Goal: Task Accomplishment & Management: Manage account settings

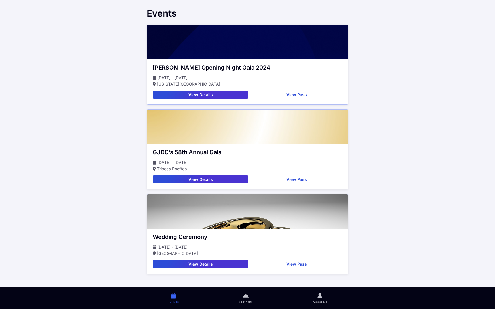
click at [213, 95] on button "View Details" at bounding box center [201, 95] width 96 height 8
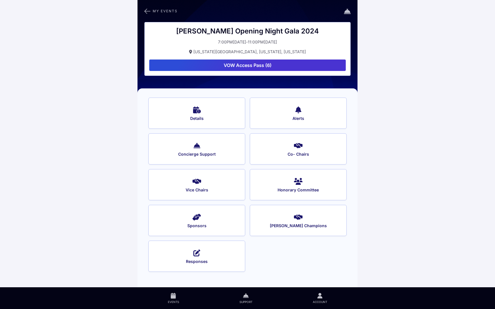
click at [147, 11] on icon at bounding box center [147, 10] width 6 height 7
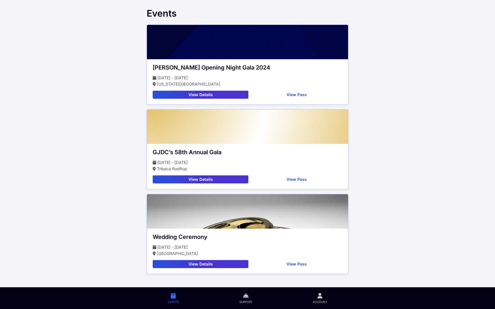
click at [214, 94] on button "View Details" at bounding box center [201, 95] width 96 height 8
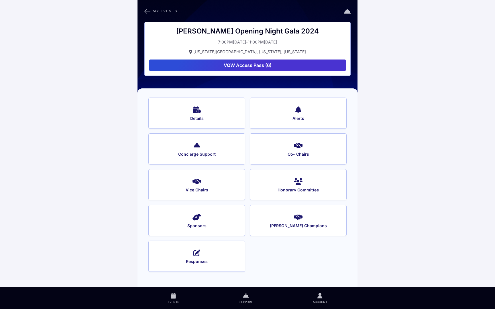
click at [206, 155] on span "Concierge Support" at bounding box center [196, 154] width 81 height 5
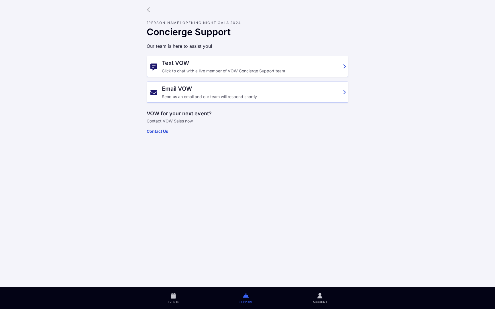
click at [150, 7] on icon at bounding box center [150, 10] width 6 height 6
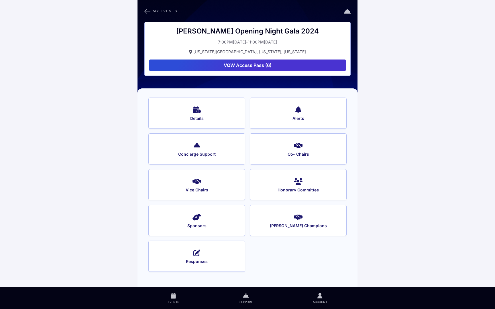
click at [203, 218] on button "Sponsors" at bounding box center [196, 220] width 97 height 31
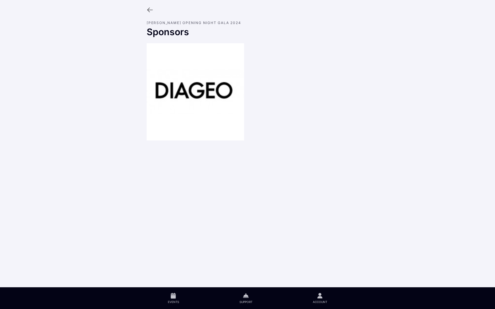
click at [149, 8] on icon at bounding box center [150, 10] width 6 height 6
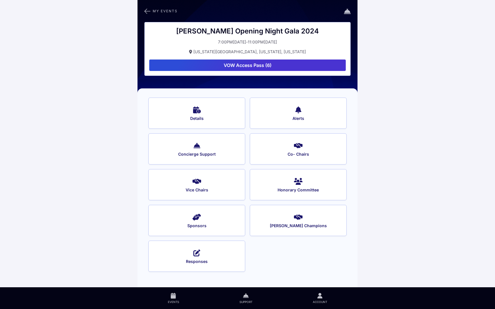
click at [147, 13] on icon at bounding box center [147, 10] width 6 height 7
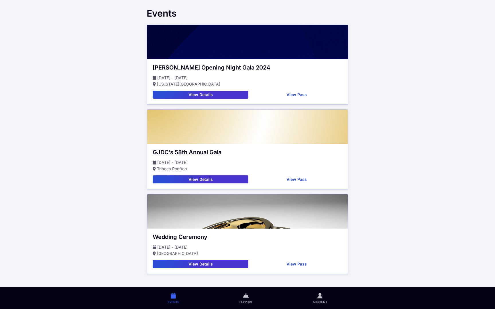
click at [190, 94] on button "View Details" at bounding box center [201, 95] width 96 height 8
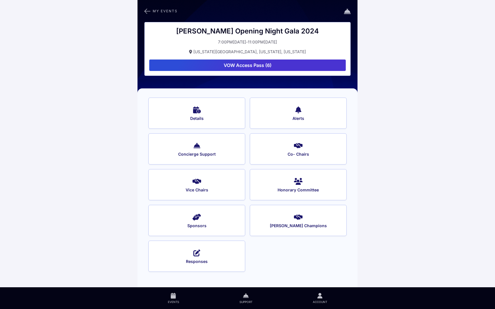
click at [281, 66] on button "VOW Access Pass (6)" at bounding box center [247, 65] width 196 height 11
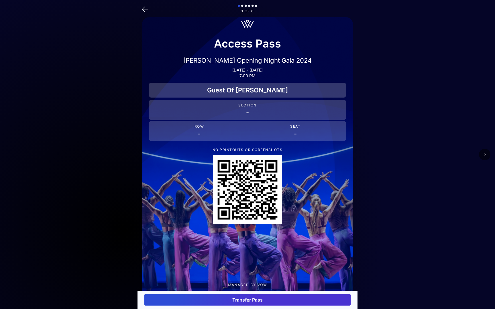
click at [485, 154] on icon at bounding box center [484, 154] width 3 height 5
click at [485, 155] on icon at bounding box center [484, 154] width 3 height 5
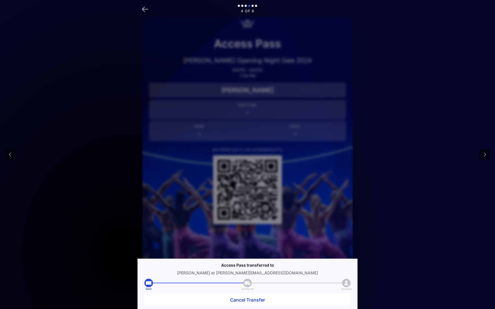
click at [11, 155] on icon at bounding box center [10, 154] width 3 height 5
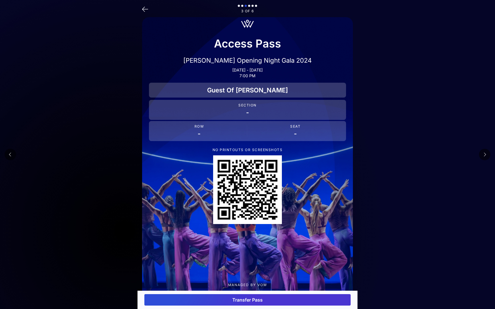
click at [247, 299] on button "Transfer Pass" at bounding box center [247, 299] width 206 height 11
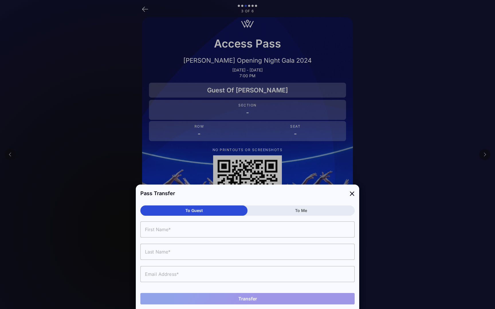
click at [145, 9] on div at bounding box center [247, 154] width 495 height 309
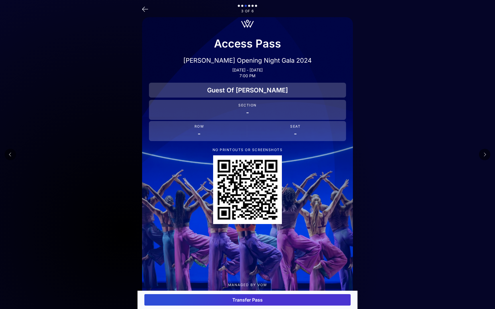
click at [143, 9] on icon at bounding box center [145, 9] width 6 height 8
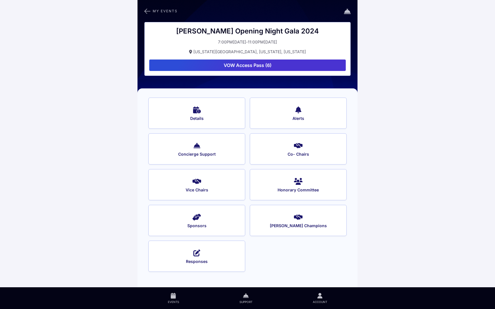
click at [260, 67] on button "VOW Access Pass (6)" at bounding box center [247, 65] width 196 height 11
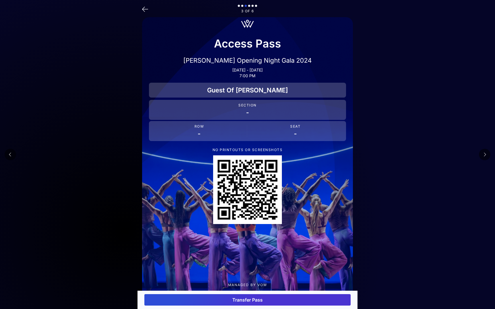
click at [235, 300] on button "Transfer Pass" at bounding box center [247, 299] width 206 height 11
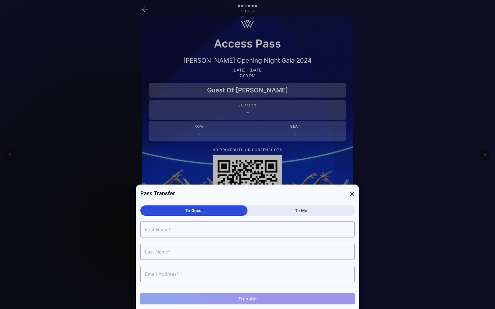
click at [289, 38] on div at bounding box center [247, 154] width 495 height 309
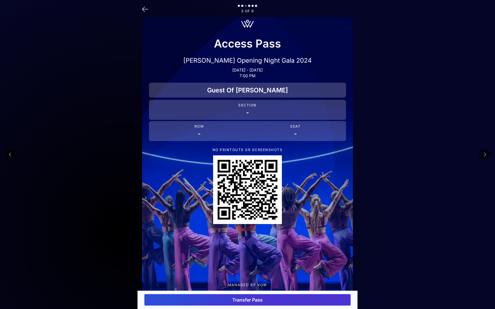
click at [147, 8] on icon at bounding box center [145, 9] width 6 height 8
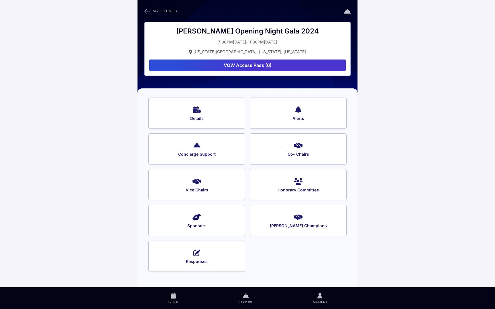
click at [147, 8] on icon at bounding box center [147, 10] width 6 height 7
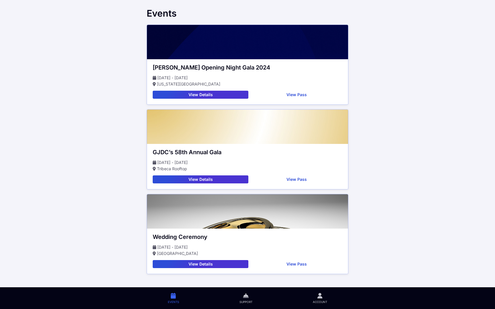
click at [147, 8] on div "Events" at bounding box center [247, 12] width 211 height 15
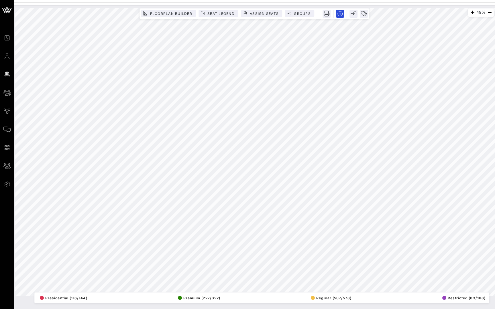
drag, startPoint x: 247, startPoint y: 0, endPoint x: 247, endPoint y: 3, distance: 3.1
click at [247, 3] on div at bounding box center [254, 3] width 481 height 3
click at [260, 12] on span "Assign Seats" at bounding box center [263, 13] width 29 height 4
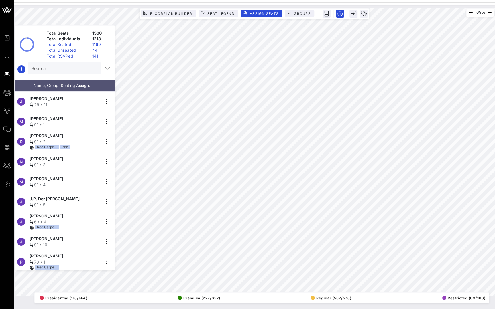
click at [96, 50] on div "44" at bounding box center [101, 51] width 23 height 6
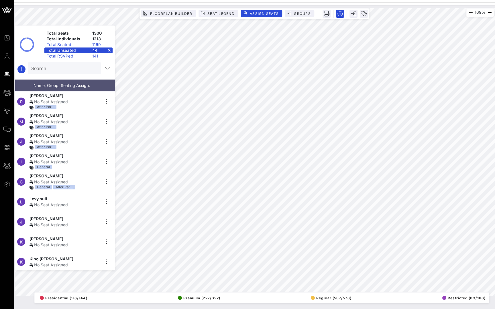
click at [96, 57] on div "141" at bounding box center [101, 56] width 23 height 6
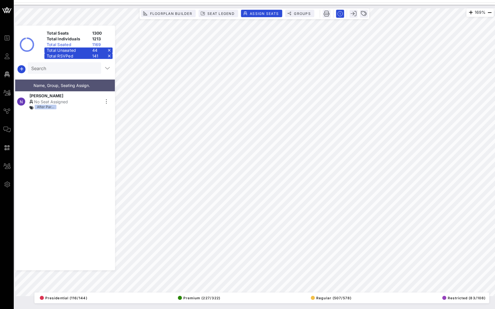
click at [98, 46] on div "1169" at bounding box center [101, 45] width 23 height 6
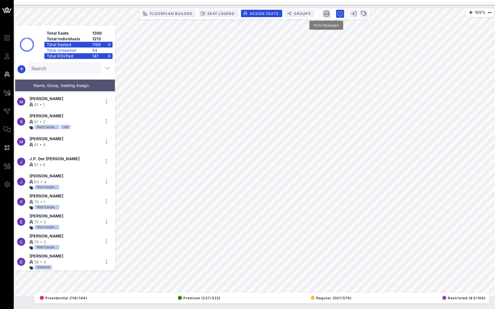
click at [327, 13] on icon "button" at bounding box center [327, 14] width 6 height 6
click at [365, 12] on icon "button" at bounding box center [364, 14] width 6 height 6
click at [379, 20] on input "text" at bounding box center [404, 17] width 67 height 7
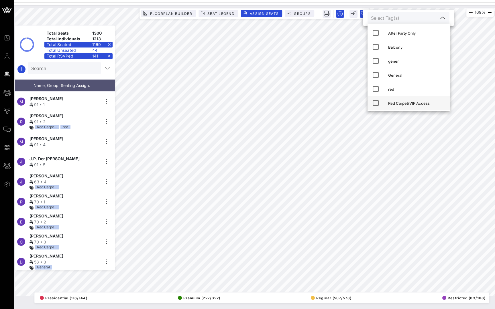
click at [390, 102] on div "Red Carpet/VIP Access" at bounding box center [416, 103] width 57 height 5
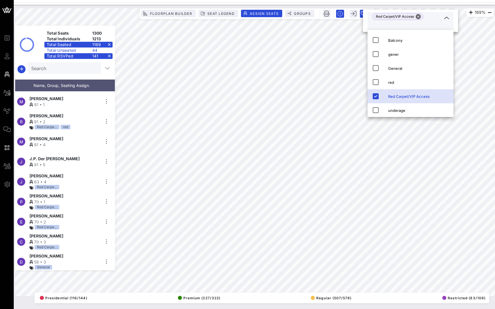
scroll to position [13, 0]
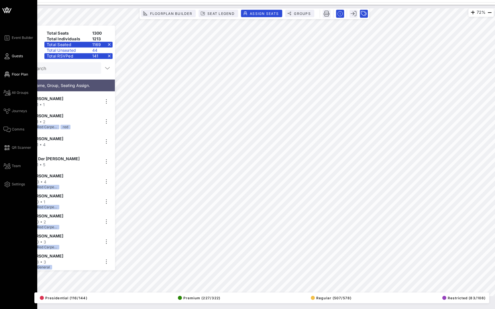
click at [9, 56] on icon at bounding box center [6, 56] width 7 height 1
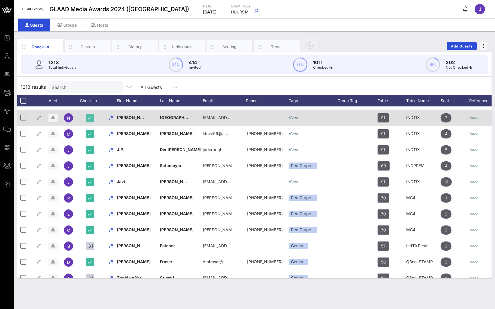
scroll to position [52, 0]
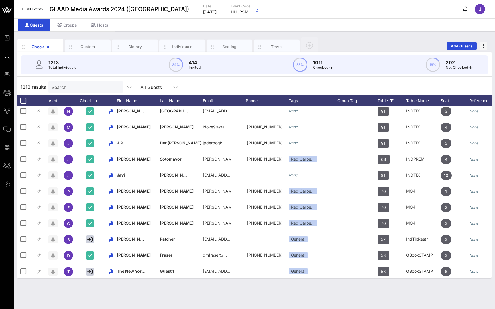
click at [386, 100] on div "Table" at bounding box center [391, 100] width 29 height 11
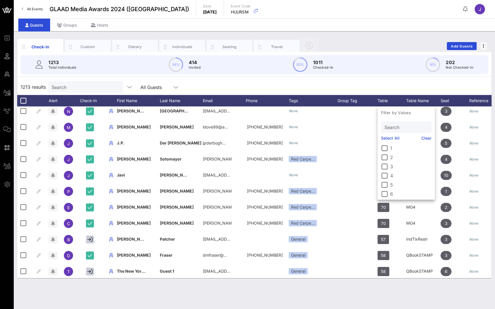
click at [399, 79] on div "1213 results Search All Guests" at bounding box center [254, 87] width 474 height 16
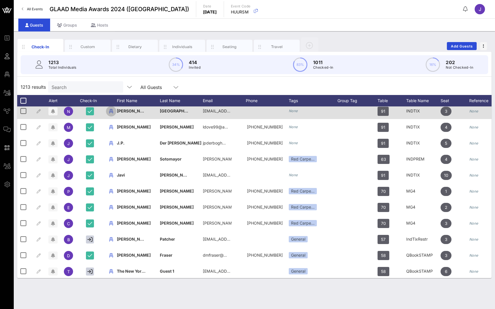
click at [112, 111] on icon "button" at bounding box center [111, 111] width 7 height 7
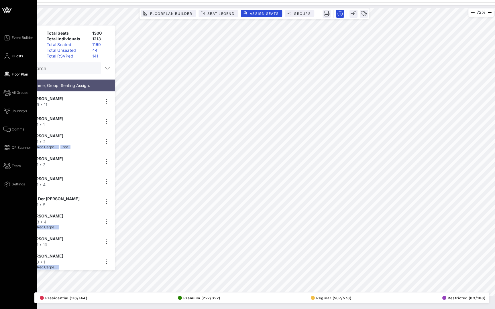
click at [9, 56] on icon at bounding box center [6, 56] width 7 height 1
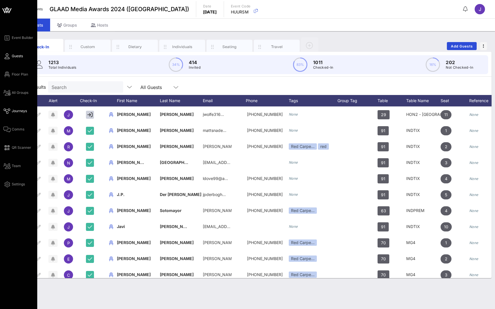
click at [9, 112] on icon at bounding box center [6, 111] width 7 height 1
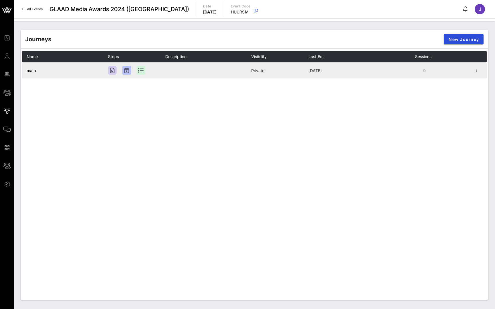
click at [32, 73] on span "main" at bounding box center [31, 70] width 9 height 5
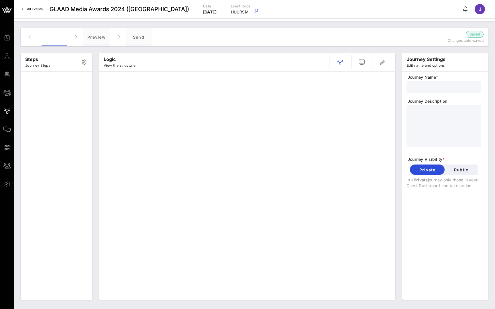
type input "main"
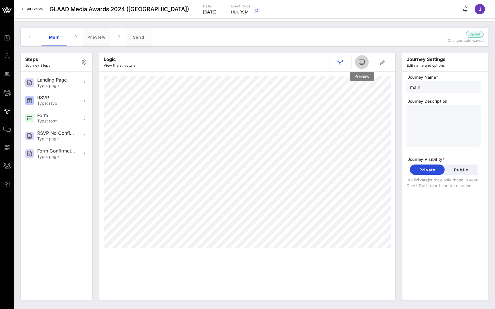
click at [359, 62] on icon "button" at bounding box center [361, 62] width 7 height 7
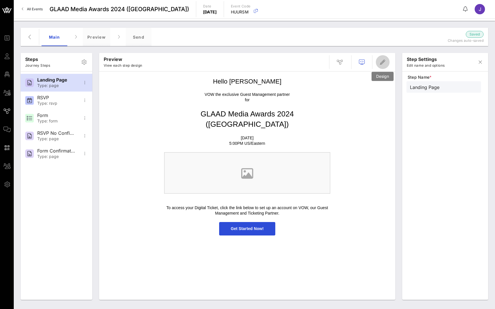
click at [386, 61] on icon "button" at bounding box center [382, 62] width 7 height 7
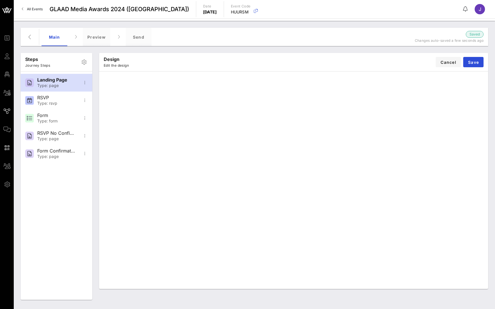
click at [395, 61] on div "Design Edit the design Cancel Save" at bounding box center [293, 62] width 389 height 18
click at [51, 112] on div "Form Type: form" at bounding box center [56, 118] width 38 height 18
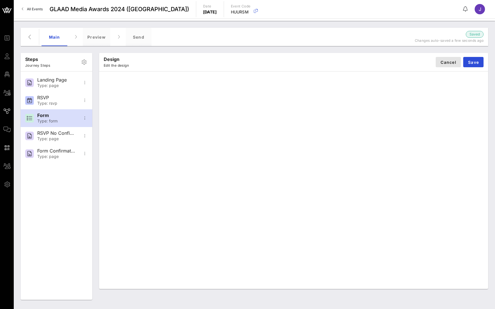
click at [451, 63] on span "Cancel" at bounding box center [448, 62] width 16 height 5
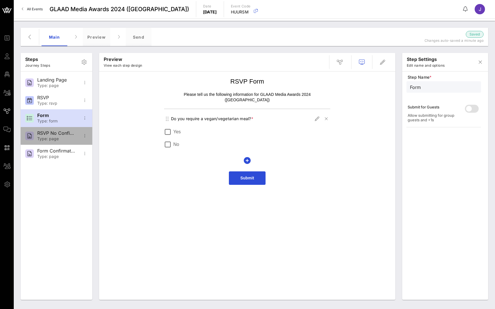
click at [69, 136] on div "RSVP No Confirmation Type: page" at bounding box center [56, 136] width 38 height 18
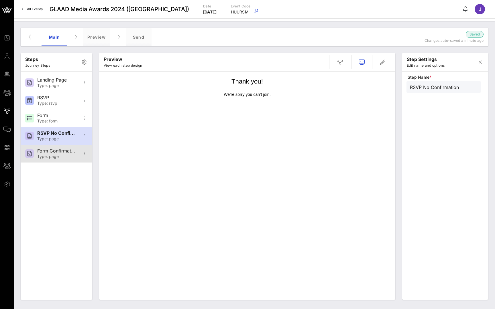
click at [62, 154] on div "Form Confirmation Type: page" at bounding box center [56, 154] width 38 height 18
type input "Form Confirmation"
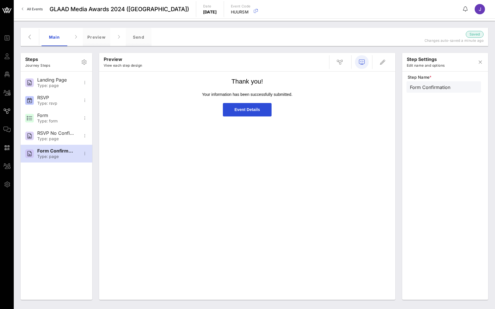
drag, startPoint x: 216, startPoint y: 62, endPoint x: 362, endPoint y: 62, distance: 145.5
click at [362, 62] on icon "button" at bounding box center [361, 62] width 7 height 7
click at [338, 62] on icon "button" at bounding box center [339, 62] width 7 height 7
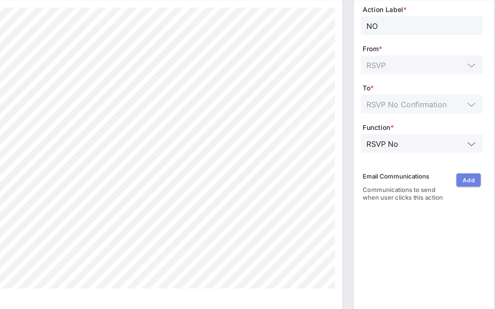
click at [465, 178] on button "Add" at bounding box center [472, 182] width 15 height 8
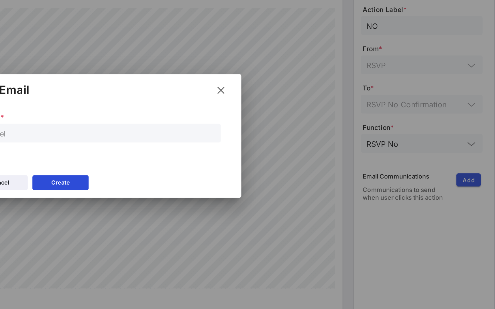
click at [316, 121] on icon at bounding box center [321, 126] width 10 height 10
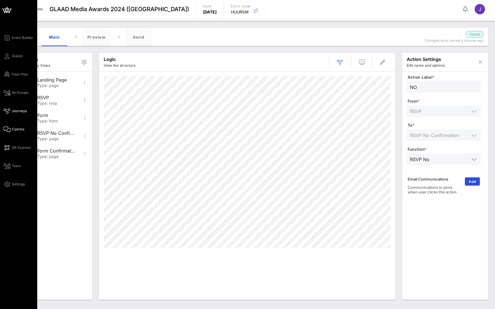
click at [8, 129] on icon at bounding box center [6, 129] width 7 height 1
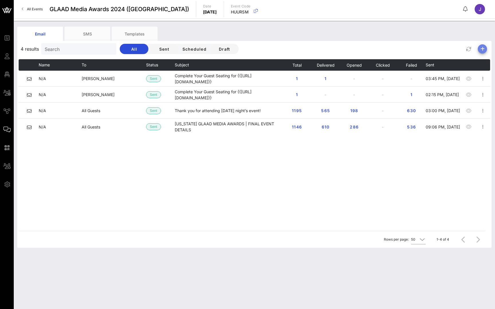
click at [480, 48] on icon "button" at bounding box center [482, 49] width 7 height 7
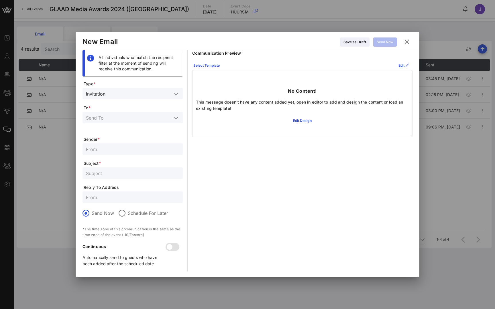
click at [125, 98] on div "Invitation" at bounding box center [132, 93] width 93 height 11
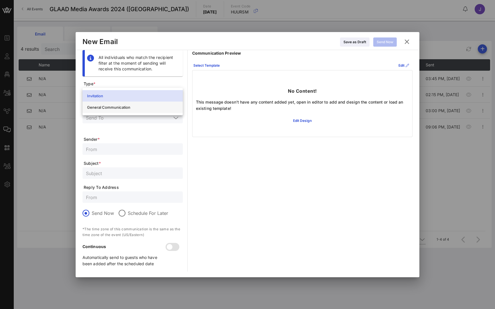
click at [123, 109] on div "General Communication" at bounding box center [132, 107] width 91 height 5
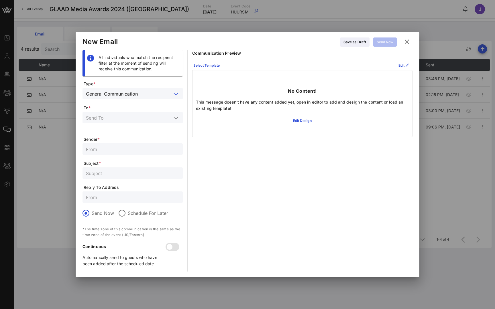
click at [120, 118] on input "text" at bounding box center [128, 117] width 85 height 7
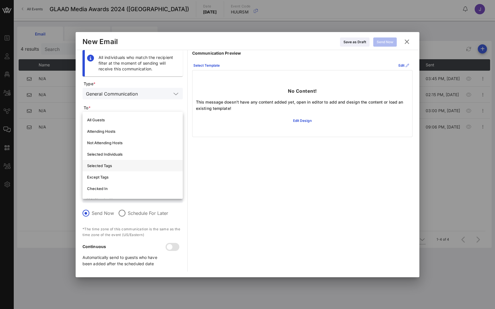
click at [103, 166] on div "Selected Tags" at bounding box center [132, 166] width 91 height 5
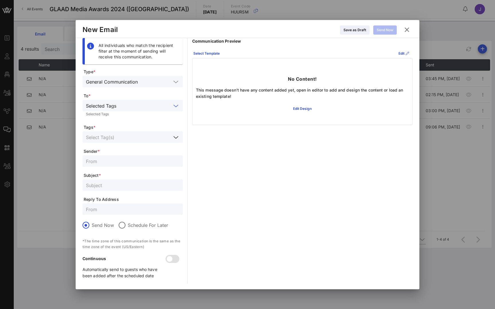
click at [138, 133] on input "text" at bounding box center [128, 136] width 85 height 7
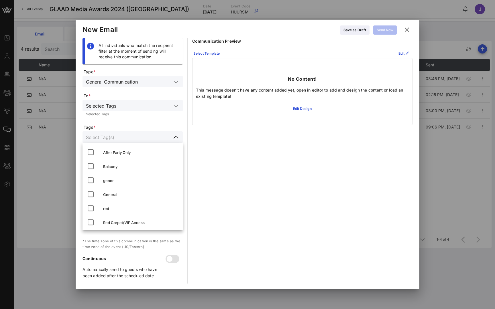
click at [153, 117] on div "Selected Tags Selected Tags" at bounding box center [132, 109] width 100 height 19
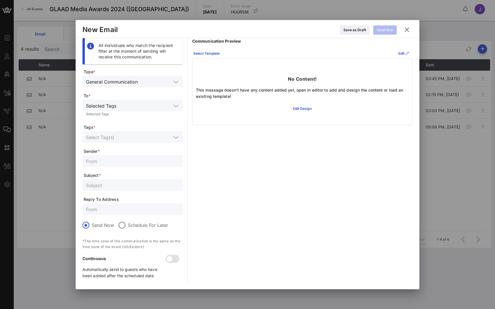
click at [133, 138] on input "text" at bounding box center [128, 136] width 85 height 7
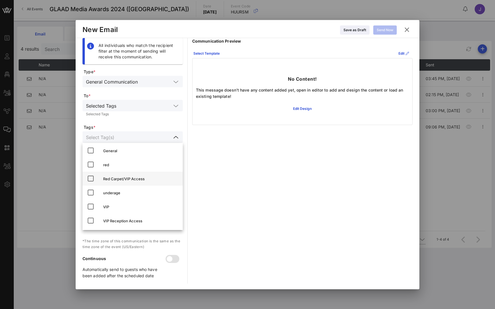
scroll to position [44, 0]
click at [111, 209] on div "VIP" at bounding box center [140, 207] width 75 height 5
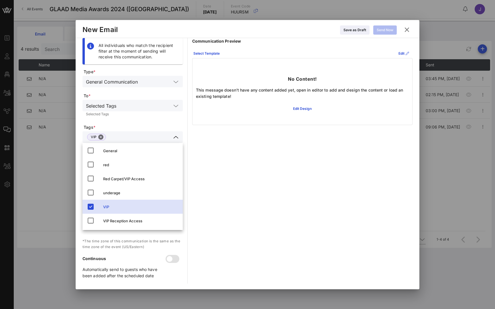
click at [139, 119] on form "Type * General Communication To * Selected Tags Selected Tags Tags * VIP Sender…" at bounding box center [132, 176] width 100 height 215
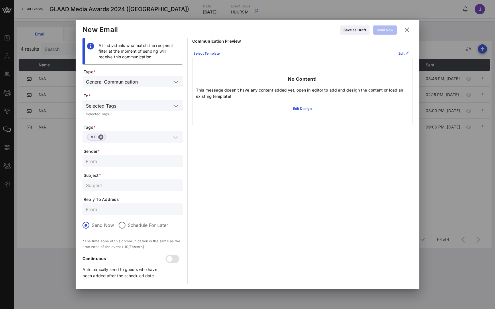
click at [117, 160] on input "text" at bounding box center [132, 160] width 93 height 7
type input "Sam Totten / at MIBE"
type input "Your Final Sessions for our Summit"
click at [103, 207] on input "text" at bounding box center [132, 209] width 93 height 7
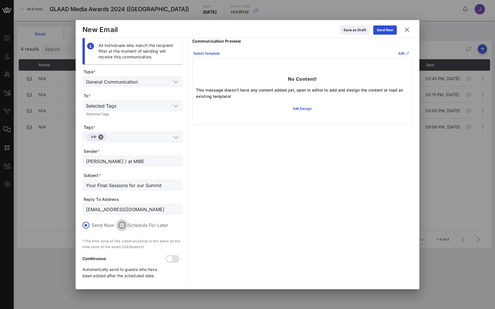
type input "events@mible.com"
click at [125, 227] on div at bounding box center [122, 225] width 10 height 10
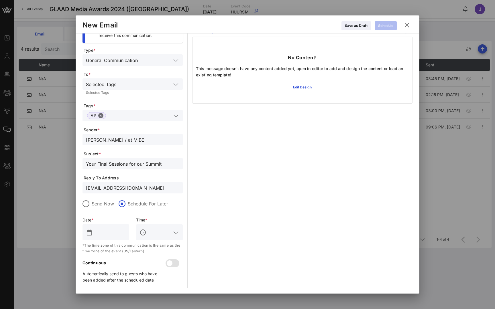
scroll to position [17, 0]
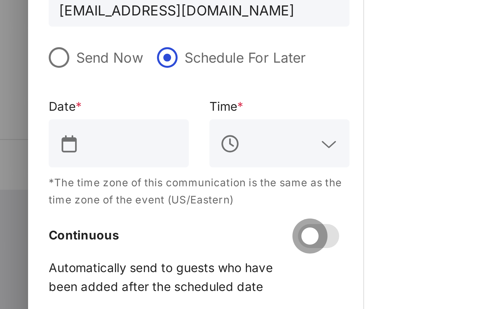
click at [165, 259] on div at bounding box center [170, 264] width 10 height 10
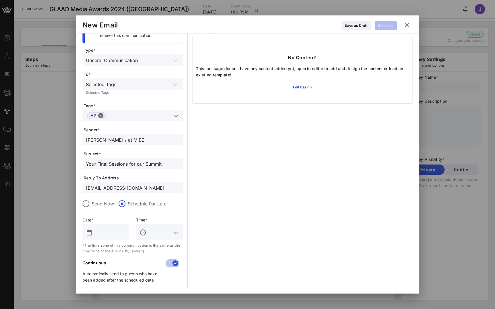
type input "main"
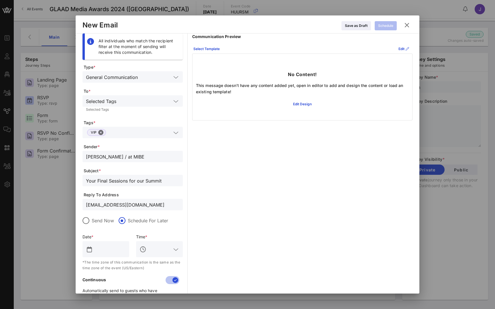
click at [407, 24] on icon at bounding box center [407, 25] width 8 height 7
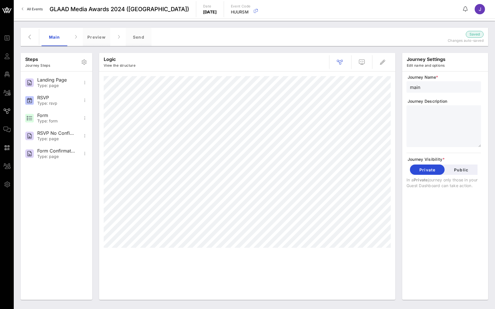
click at [407, 26] on div "Steps Journey Steps Landing Page Type: page RSVP Type: rsvp Form Type: form RSV…" at bounding box center [254, 165] width 481 height 288
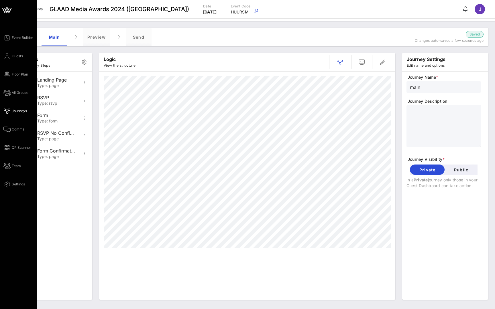
click at [9, 134] on div "Event Builder Guests Floor Plan All Groups Journeys Comms QR Scanner Team Setti…" at bounding box center [20, 110] width 34 height 153
click at [9, 130] on icon at bounding box center [6, 129] width 7 height 1
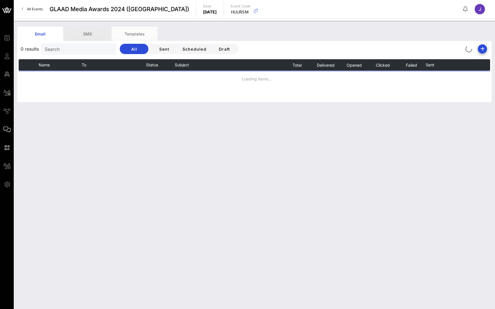
click at [92, 35] on div "SMS" at bounding box center [87, 34] width 46 height 14
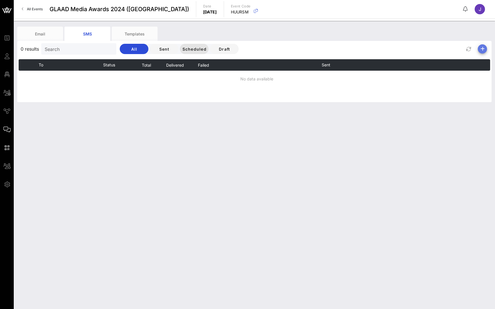
click at [483, 50] on icon "button" at bounding box center [482, 49] width 7 height 7
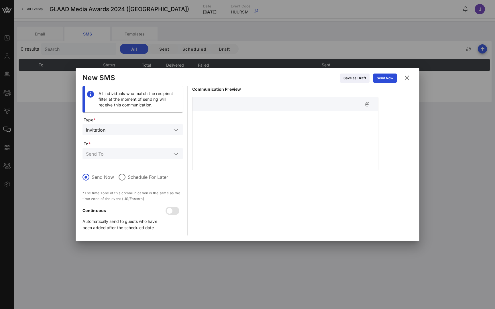
click at [38, 8] on div at bounding box center [247, 154] width 495 height 309
click at [405, 77] on icon at bounding box center [407, 77] width 8 height 7
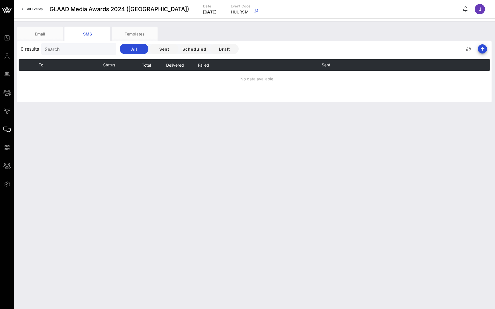
click at [34, 10] on span "All Events" at bounding box center [35, 9] width 16 height 4
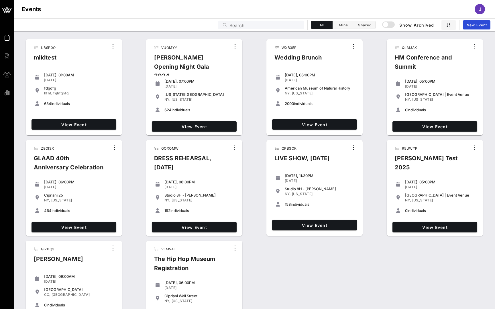
drag, startPoint x: 331, startPoint y: 28, endPoint x: 278, endPoint y: 27, distance: 52.7
click at [278, 27] on input "Search" at bounding box center [264, 24] width 71 height 7
click at [278, 27] on input "text" at bounding box center [264, 24] width 71 height 7
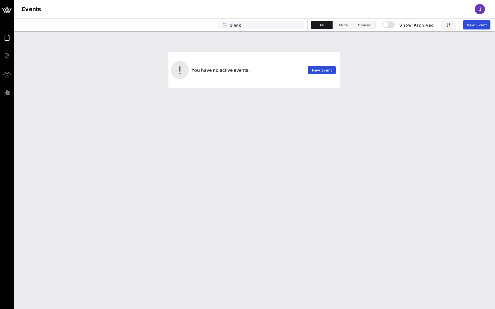
type input "black"
drag, startPoint x: 261, startPoint y: 28, endPoint x: 389, endPoint y: 23, distance: 128.7
click at [389, 23] on div "button" at bounding box center [385, 25] width 8 height 8
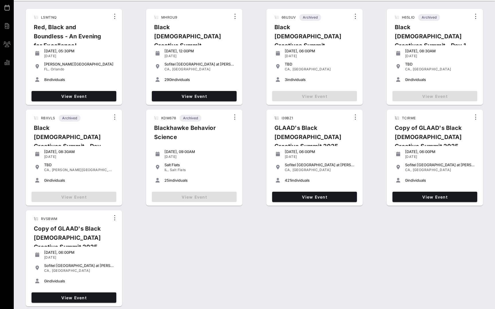
scroll to position [30, 0]
click at [326, 196] on span "View Event" at bounding box center [314, 197] width 80 height 5
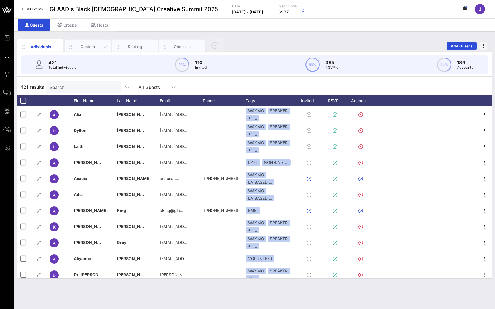
click at [90, 46] on div "Custom" at bounding box center [87, 46] width 25 height 5
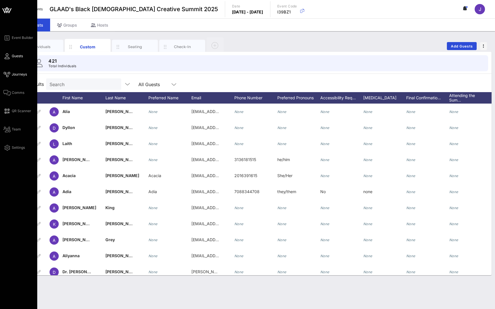
click at [8, 75] on icon at bounding box center [6, 74] width 7 height 1
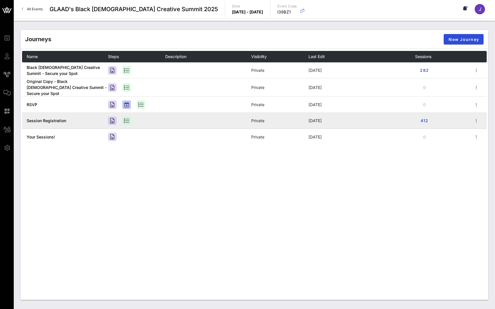
click at [57, 119] on span "Session Registration" at bounding box center [47, 120] width 40 height 5
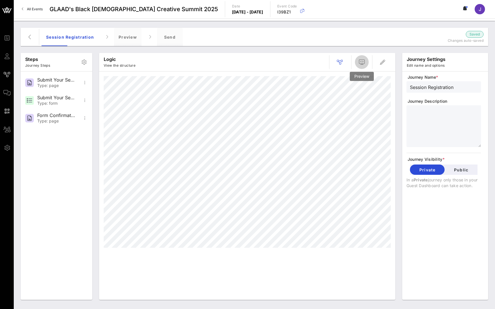
click at [358, 63] on span "button" at bounding box center [362, 62] width 14 height 7
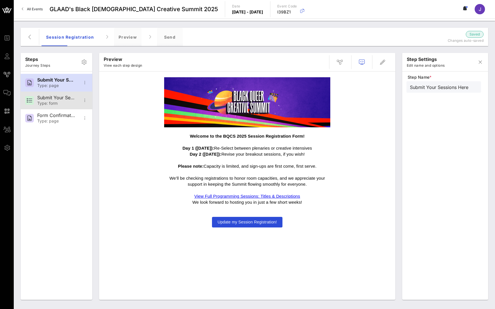
click at [60, 99] on div "Submit Your Sessions Form" at bounding box center [56, 97] width 38 height 5
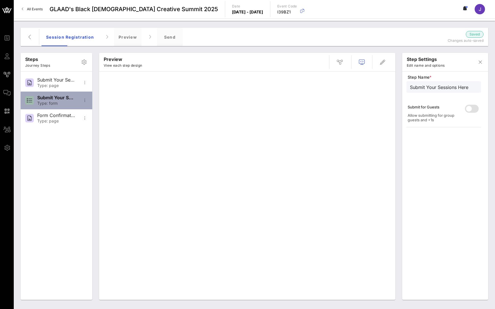
type input "Submit Your Sessions Form"
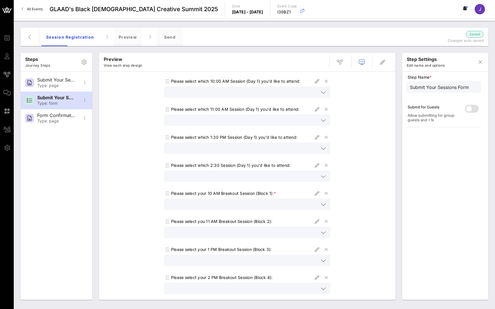
click at [220, 90] on input "text" at bounding box center [243, 91] width 151 height 7
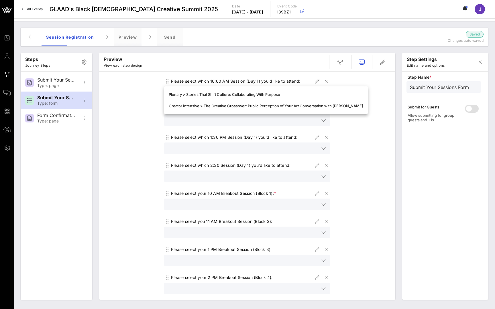
click at [137, 89] on div "Please select which 10:00 AM Session (Day 1) you'd like to attend: Please selec…" at bounding box center [247, 216] width 290 height 285
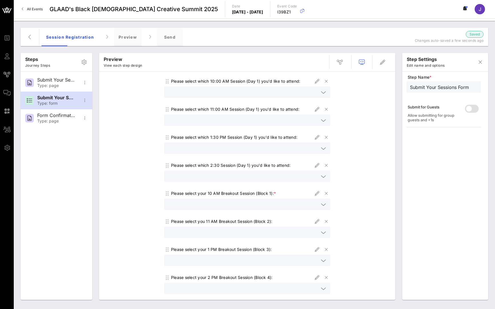
click at [194, 119] on input "text" at bounding box center [243, 120] width 151 height 7
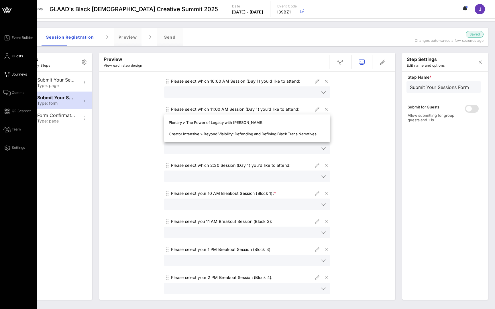
click at [17, 56] on span "Guests" at bounding box center [17, 56] width 11 height 5
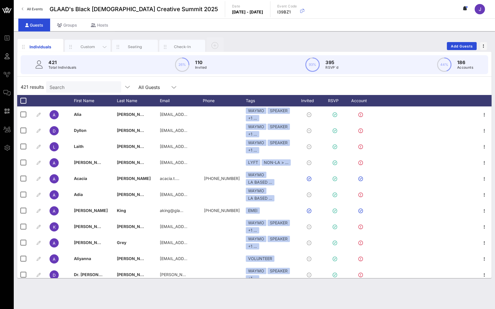
click at [91, 46] on div "Custom" at bounding box center [87, 46] width 25 height 5
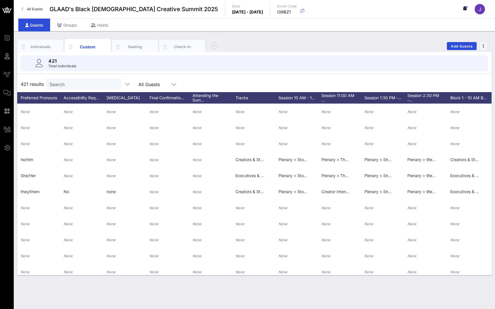
scroll to position [0, 271]
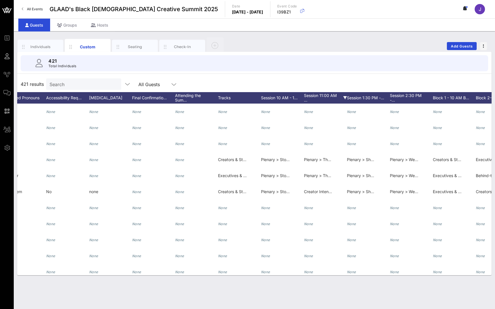
click at [325, 96] on div "Session 11:00 AM …" at bounding box center [325, 97] width 43 height 11
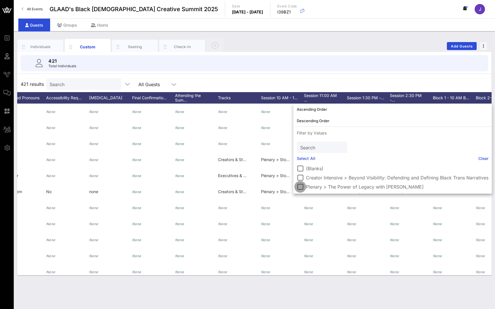
click at [301, 186] on div at bounding box center [300, 187] width 10 height 10
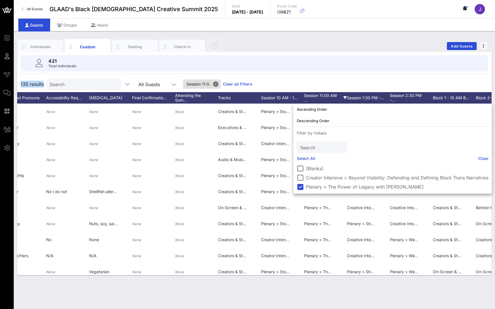
drag, startPoint x: 21, startPoint y: 82, endPoint x: 43, endPoint y: 83, distance: 22.1
click at [43, 83] on span "135 results" at bounding box center [32, 84] width 23 height 7
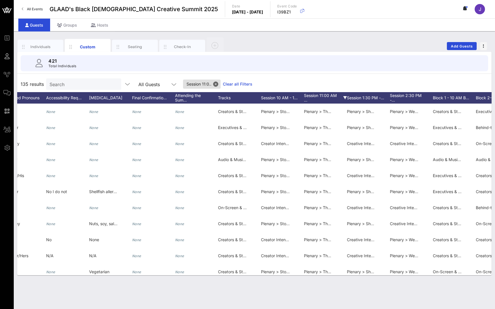
click at [234, 84] on link "Clear all Filters" at bounding box center [237, 84] width 29 height 6
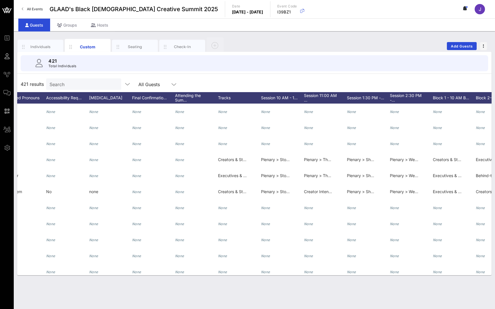
click at [466, 8] on icon at bounding box center [466, 8] width 2 height 3
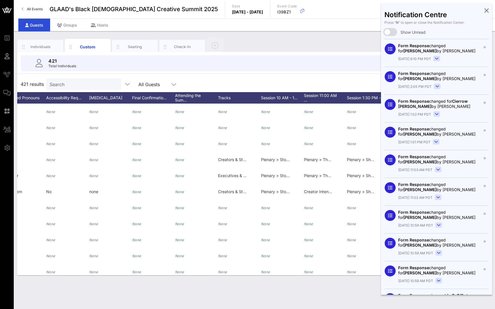
click at [356, 64] on div "421 Total Individuals" at bounding box center [254, 63] width 467 height 16
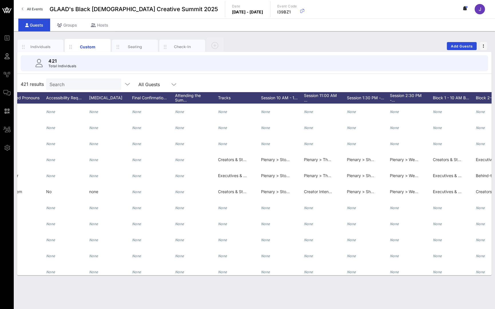
click at [464, 10] on icon at bounding box center [463, 8] width 1 height 3
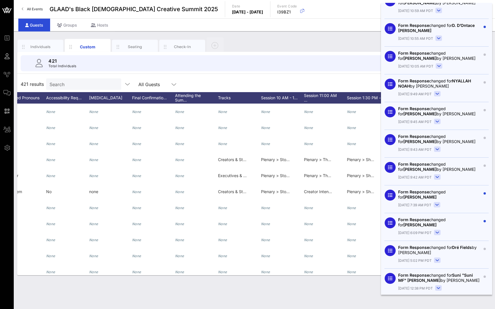
scroll to position [270, 0]
click at [438, 286] on rect at bounding box center [438, 288] width 6 height 5
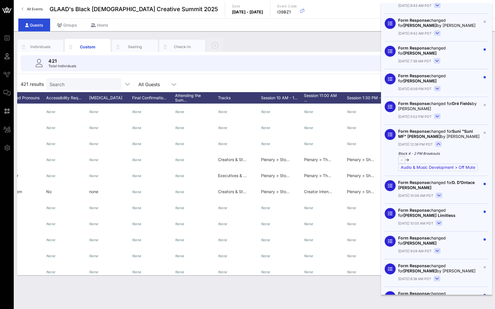
scroll to position [424, 0]
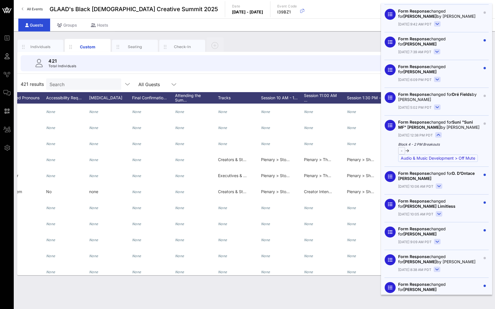
click at [374, 17] on div "All Events GLAAD's Black Queer Creative Summit 2025 Date Thursday, Sep. 18 - Su…" at bounding box center [254, 9] width 481 height 18
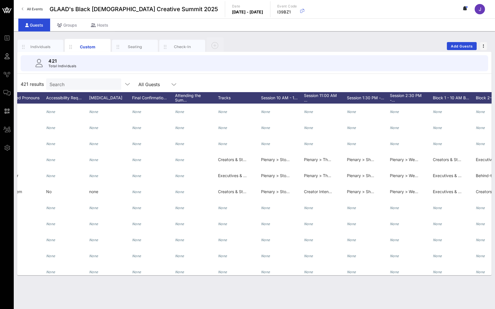
click at [7, 93] on icon at bounding box center [6, 92] width 7 height 1
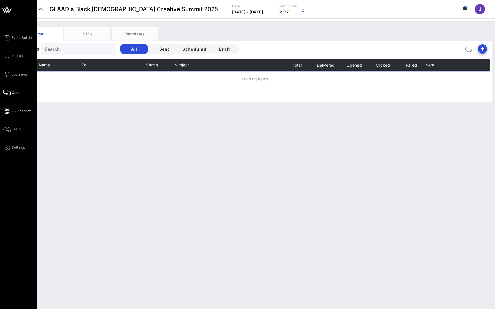
click at [9, 111] on icon at bounding box center [6, 111] width 7 height 1
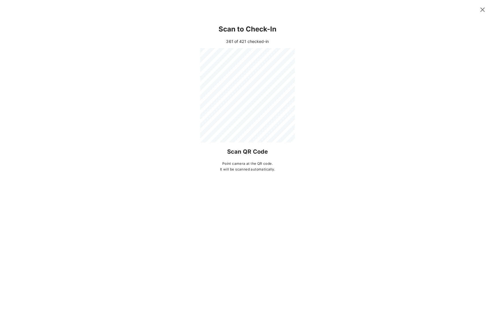
click at [483, 11] on icon at bounding box center [482, 10] width 10 height 10
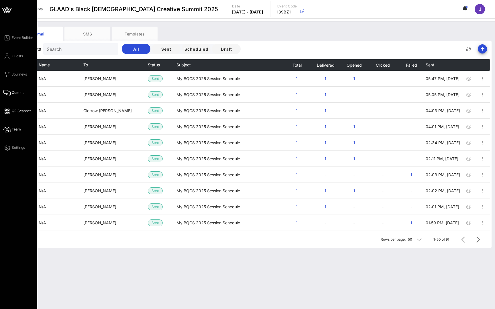
click at [12, 131] on span "Team" at bounding box center [16, 129] width 9 height 5
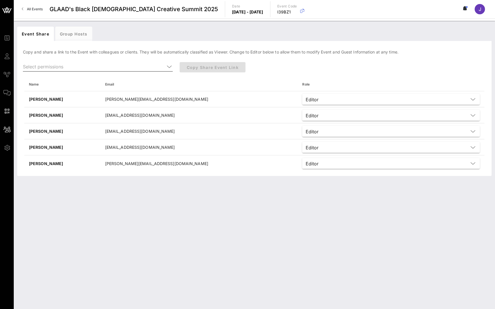
drag, startPoint x: 86, startPoint y: 85, endPoint x: 64, endPoint y: 66, distance: 28.7
click at [64, 66] on input "text" at bounding box center [94, 66] width 142 height 9
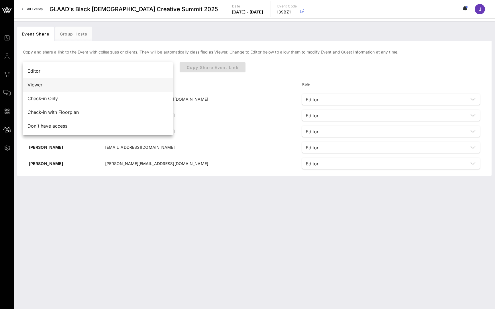
click at [46, 83] on div "Viewer" at bounding box center [97, 84] width 141 height 5
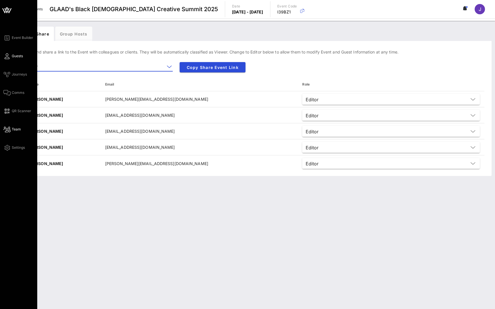
click at [7, 56] on icon at bounding box center [6, 56] width 7 height 1
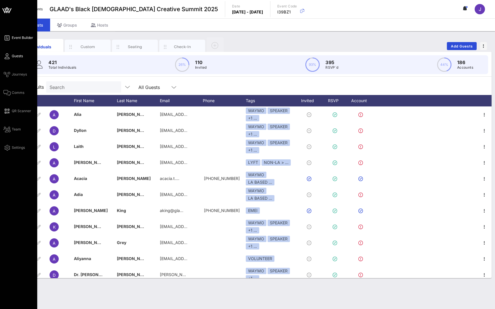
drag, startPoint x: 300, startPoint y: 61, endPoint x: 9, endPoint y: 38, distance: 292.4
click at [9, 38] on icon at bounding box center [6, 38] width 7 height 1
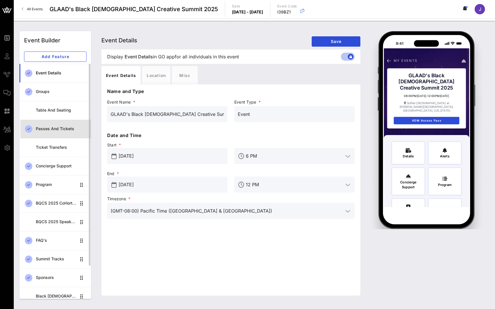
click at [59, 132] on div "Passes and Tickets" at bounding box center [61, 129] width 51 height 12
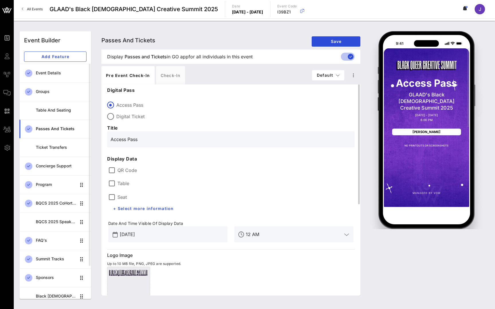
click at [133, 170] on label "QR Code" at bounding box center [235, 171] width 236 height 6
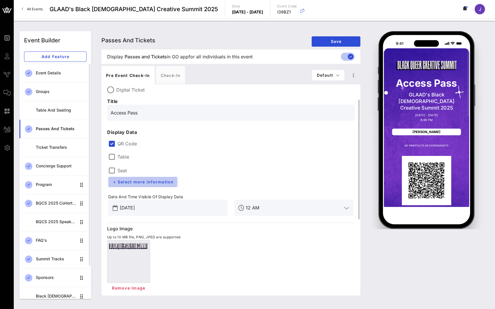
click at [151, 181] on span "+ Select more information" at bounding box center [143, 182] width 61 height 5
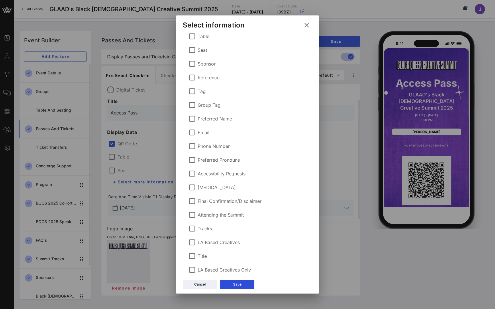
scroll to position [241, 0]
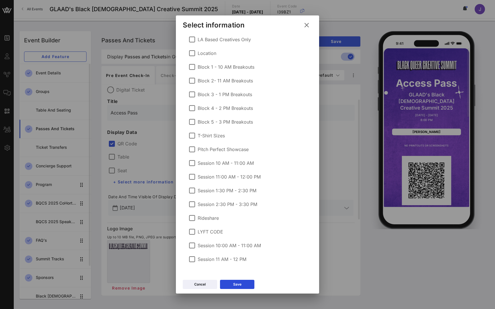
click at [210, 163] on label "Session 10 AM - 11:00 AM" at bounding box center [226, 163] width 56 height 6
click at [248, 180] on div "Session 11:00 AM - 12:00 PM" at bounding box center [224, 177] width 72 height 7
click at [243, 286] on button "Save" at bounding box center [237, 284] width 34 height 9
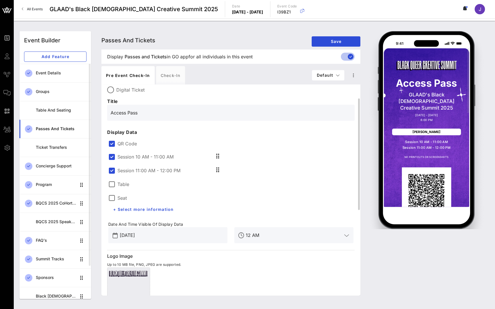
click at [117, 139] on div "QR Code" at bounding box center [230, 143] width 245 height 8
click at [113, 143] on div at bounding box center [112, 144] width 10 height 10
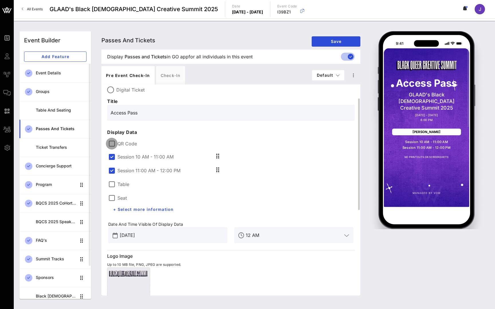
click at [113, 145] on div at bounding box center [112, 144] width 10 height 10
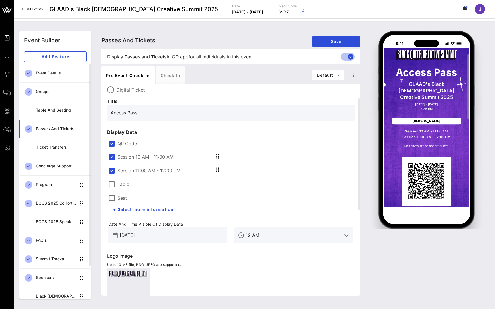
scroll to position [12, 0]
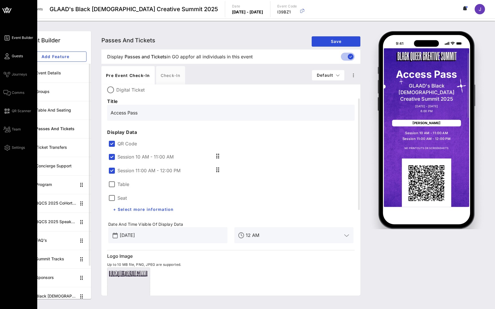
click at [10, 55] on link "Guests" at bounding box center [12, 56] width 19 height 7
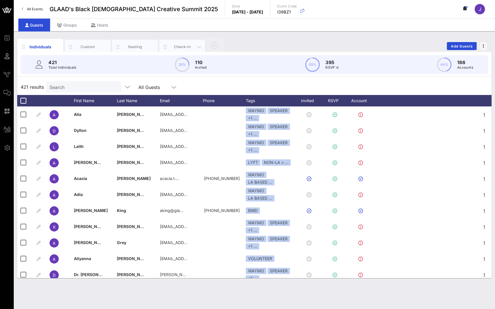
click at [183, 47] on div "Check-In" at bounding box center [182, 46] width 25 height 5
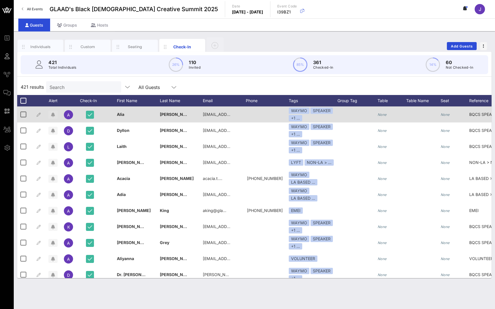
click at [53, 115] on icon "button" at bounding box center [53, 115] width 4 height 5
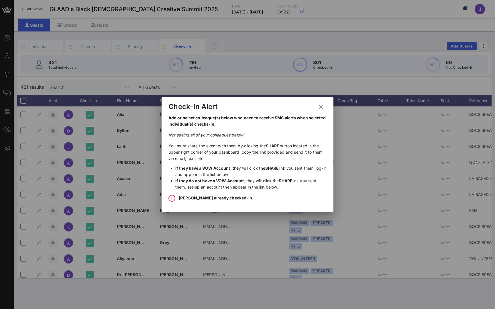
click at [321, 106] on icon at bounding box center [321, 106] width 8 height 7
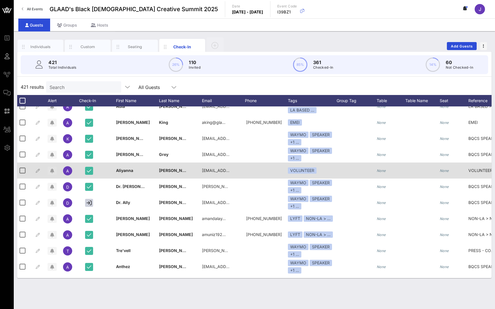
scroll to position [88, 1]
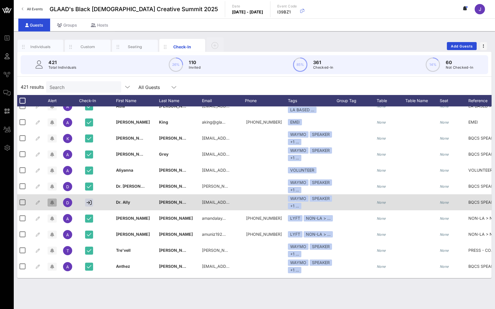
click at [51, 204] on icon "button" at bounding box center [52, 202] width 4 height 5
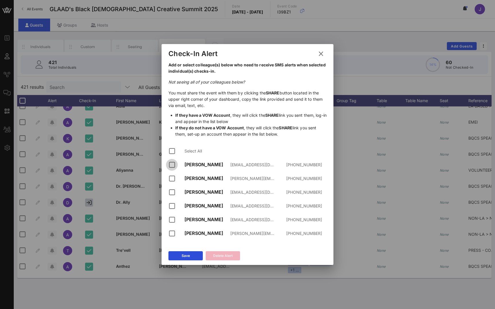
click at [172, 166] on div at bounding box center [172, 165] width 10 height 10
click at [172, 178] on div at bounding box center [172, 179] width 10 height 10
click at [172, 190] on div at bounding box center [172, 193] width 10 height 10
click at [172, 204] on div at bounding box center [172, 206] width 10 height 10
click at [174, 217] on div at bounding box center [172, 220] width 10 height 10
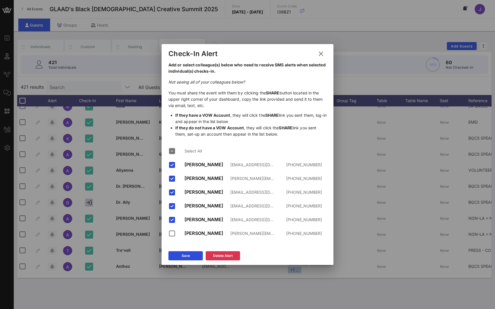
click at [321, 54] on icon at bounding box center [320, 53] width 9 height 9
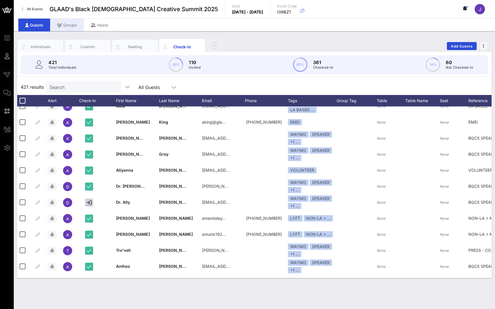
click at [69, 23] on div "Groups" at bounding box center [67, 25] width 34 height 13
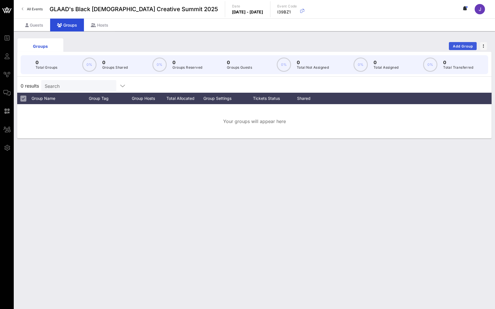
click at [461, 44] on span "Add Group" at bounding box center [462, 46] width 21 height 4
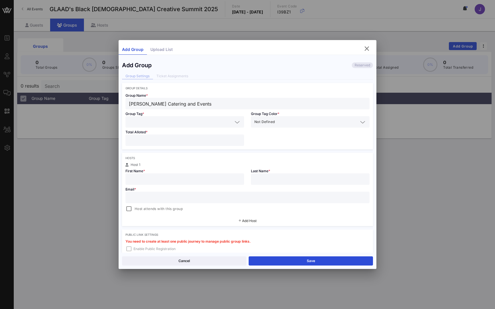
type input "Marcia Selden Catering and Events"
click at [173, 123] on input "text" at bounding box center [181, 121] width 104 height 7
type input "a"
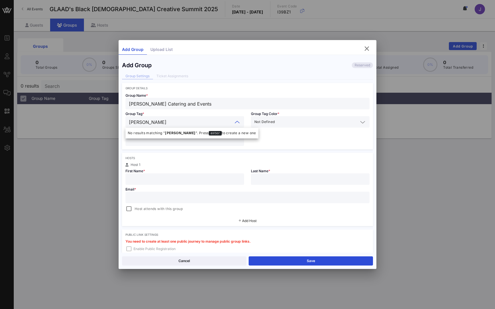
type input "Marcia Selden"
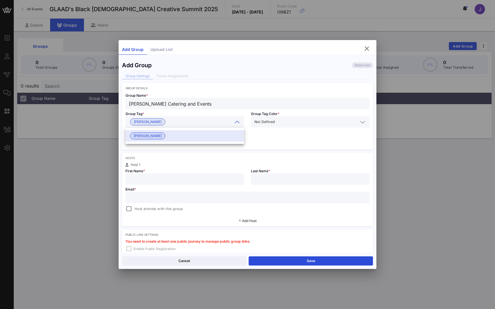
click at [266, 139] on div "Group Name * Marcia Selden Catering and Events Group Tag * Marcia Selden Group …" at bounding box center [247, 120] width 251 height 60
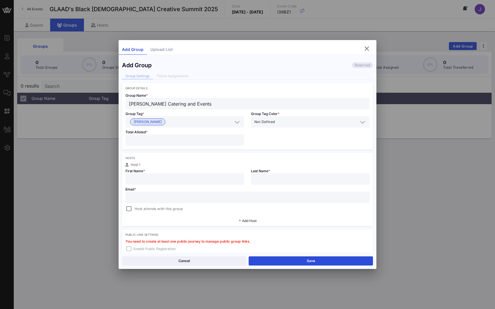
click at [171, 140] on input "number" at bounding box center [185, 140] width 112 height 7
drag, startPoint x: 159, startPoint y: 143, endPoint x: 115, endPoint y: 142, distance: 44.1
click at [115, 142] on div "Event Builder Guests Journeys Comms QR Scanner Team Settings GLAAD's Black Quee…" at bounding box center [247, 154] width 495 height 309
type input "*"
click at [170, 183] on div at bounding box center [185, 179] width 112 height 11
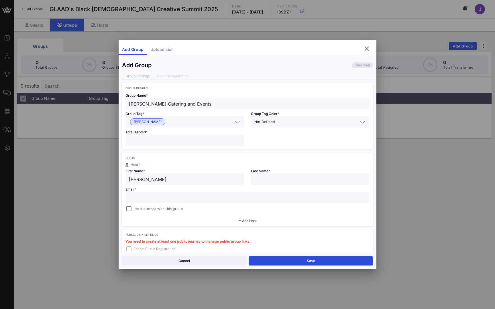
type input "Maria"
type input "Selden"
click at [208, 226] on div "Add Host" at bounding box center [247, 221] width 251 height 10
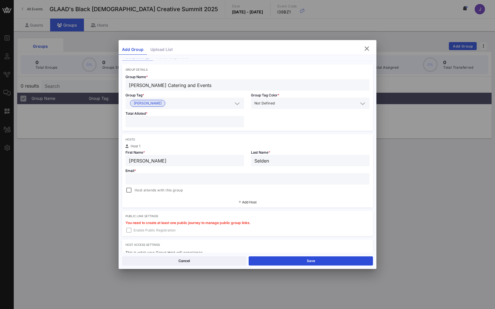
scroll to position [56, 0]
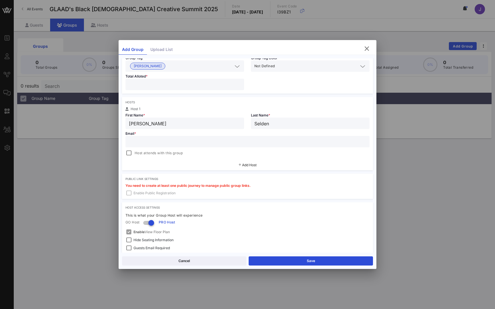
click at [141, 153] on span "Host attends with this group" at bounding box center [159, 153] width 48 height 6
click at [151, 226] on div at bounding box center [151, 223] width 10 height 10
click at [316, 260] on button "Save" at bounding box center [311, 261] width 124 height 9
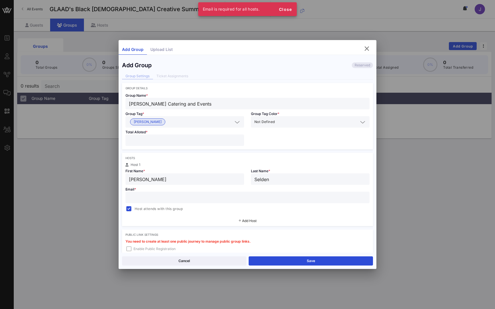
scroll to position [0, 0]
click at [201, 197] on input "text" at bounding box center [247, 197] width 237 height 7
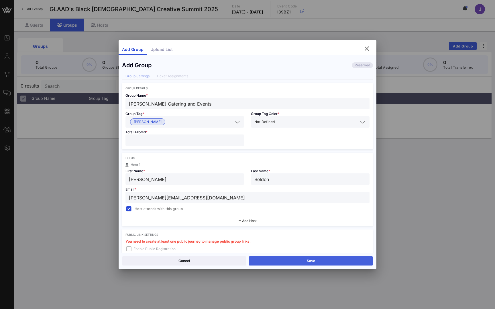
type input "marcia@vow.app"
click at [306, 260] on button "Save" at bounding box center [311, 261] width 124 height 9
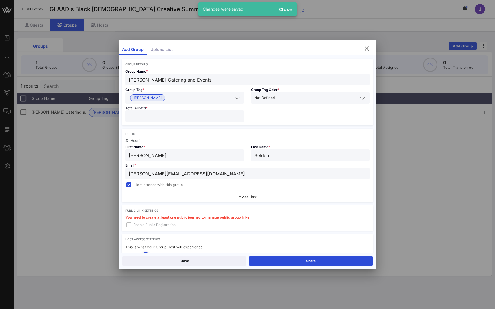
scroll to position [25, 0]
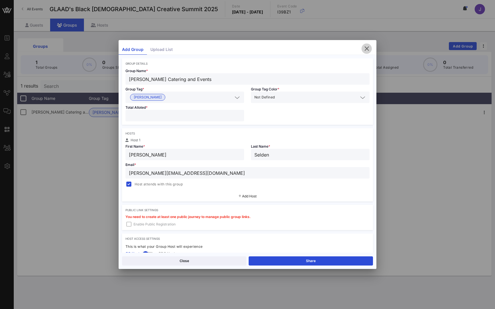
click at [366, 47] on icon "button" at bounding box center [366, 48] width 7 height 7
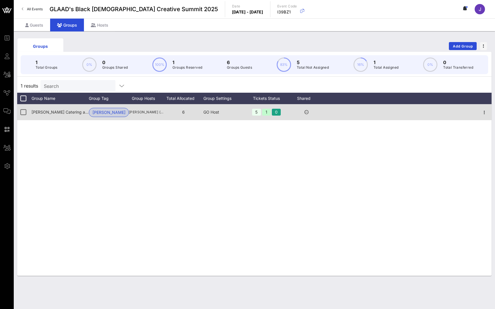
drag, startPoint x: 183, startPoint y: 113, endPoint x: 180, endPoint y: 113, distance: 3.4
click at [180, 113] on div "6" at bounding box center [183, 112] width 40 height 16
drag, startPoint x: 204, startPoint y: 111, endPoint x: 226, endPoint y: 111, distance: 21.8
click at [226, 111] on div "GO Host" at bounding box center [223, 112] width 40 height 16
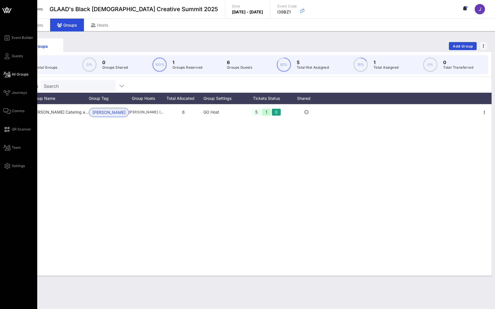
drag, startPoint x: 22, startPoint y: 94, endPoint x: 27, endPoint y: 76, distance: 18.8
click at [23, 74] on span "All Groups" at bounding box center [20, 74] width 17 height 5
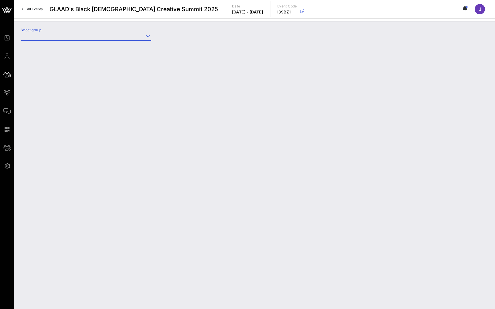
click at [94, 38] on input "Select group" at bounding box center [82, 35] width 123 height 9
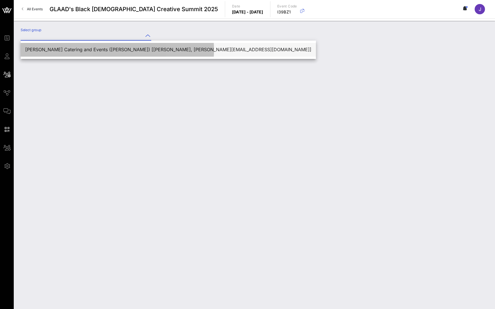
click at [91, 47] on div "Marcia Selden Catering and Events (Marcia Selden) [Maria Selden, marcia@vow.app]" at bounding box center [168, 49] width 286 height 5
type input "Marcia Selden Catering and Events (Marcia Selden) [Maria Selden, marcia@vow.app]"
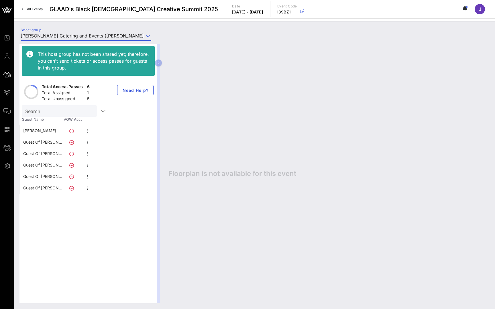
click at [38, 143] on div "Guest Of Marcia Selden Catering and Events" at bounding box center [43, 142] width 40 height 11
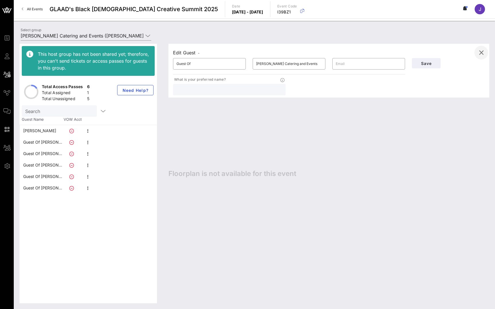
click at [482, 54] on icon "button" at bounding box center [481, 52] width 7 height 7
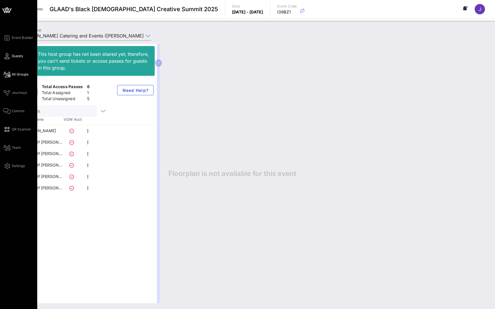
click at [8, 57] on icon at bounding box center [6, 56] width 7 height 1
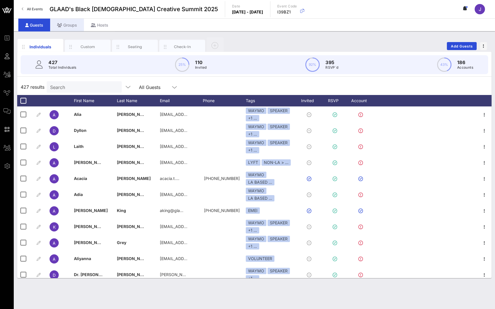
click at [66, 25] on div "Groups" at bounding box center [67, 25] width 34 height 13
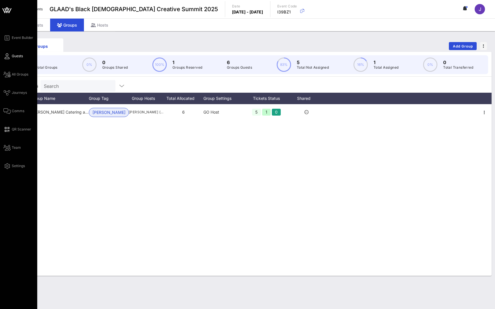
click at [8, 56] on icon at bounding box center [6, 56] width 7 height 1
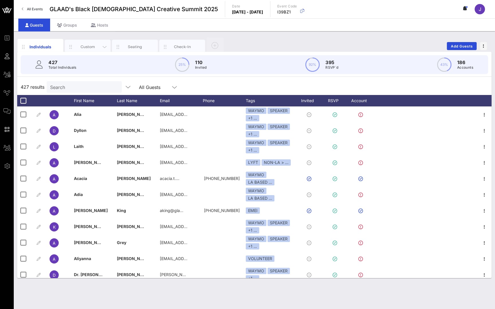
click at [86, 48] on div "Custom" at bounding box center [87, 46] width 25 height 5
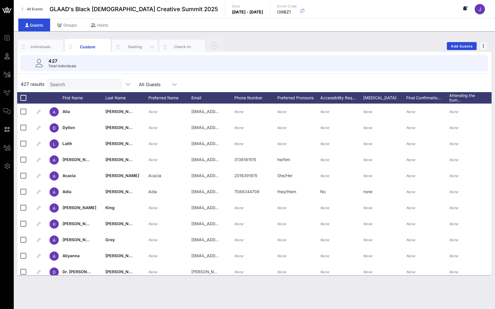
click at [137, 46] on div "Seating" at bounding box center [134, 46] width 25 height 5
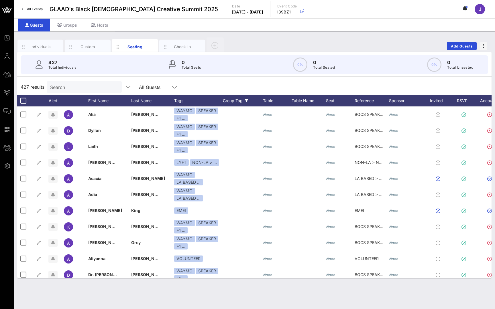
click at [234, 99] on div "Group Tag" at bounding box center [243, 100] width 40 height 11
click at [231, 148] on div at bounding box center [230, 148] width 10 height 10
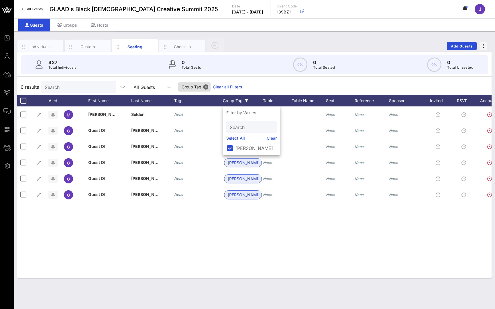
click at [258, 82] on div "6 results Search All Guests Group Tag Clear all Filters" at bounding box center [254, 87] width 474 height 16
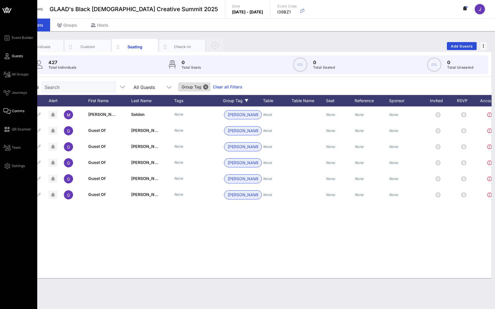
click at [11, 112] on link "Comms" at bounding box center [13, 111] width 21 height 7
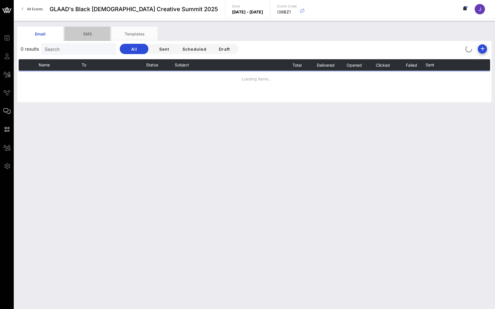
click at [90, 38] on div "SMS" at bounding box center [87, 34] width 46 height 14
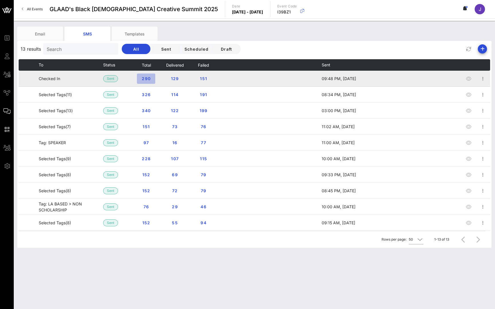
drag, startPoint x: 365, startPoint y: 24, endPoint x: 147, endPoint y: 79, distance: 224.7
click at [147, 79] on span "290" at bounding box center [145, 78] width 9 height 5
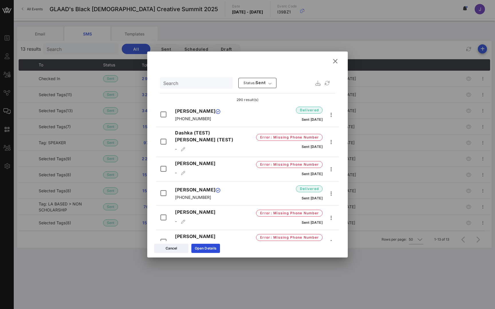
click at [337, 60] on icon at bounding box center [334, 61] width 9 height 9
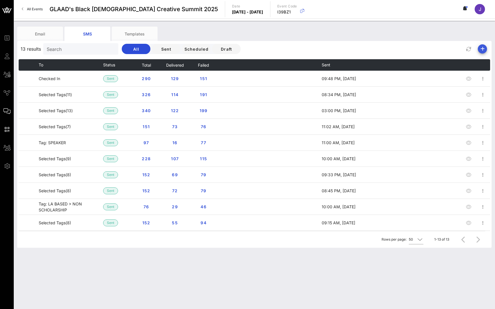
click at [484, 50] on icon "button" at bounding box center [482, 49] width 7 height 7
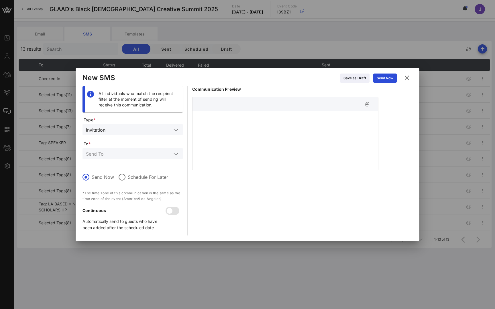
click at [106, 131] on div "Invitation" at bounding box center [128, 129] width 85 height 7
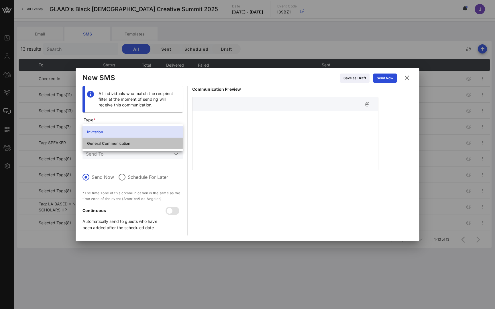
click at [104, 140] on div "General Communication" at bounding box center [132, 143] width 91 height 9
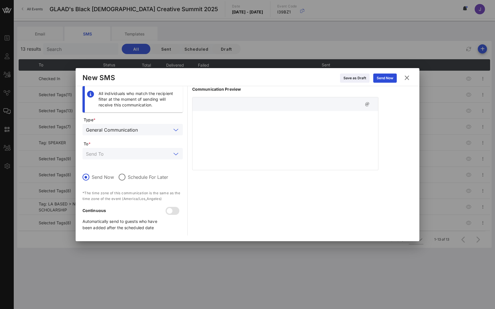
click at [105, 153] on input "text" at bounding box center [128, 153] width 85 height 7
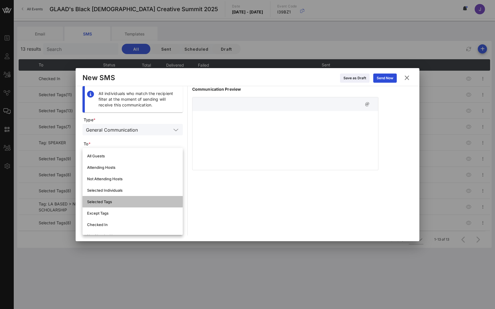
click at [107, 201] on div "Selected Tags" at bounding box center [132, 202] width 91 height 5
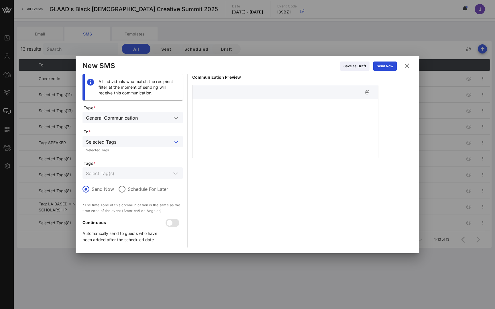
click at [121, 174] on input "text" at bounding box center [128, 173] width 85 height 7
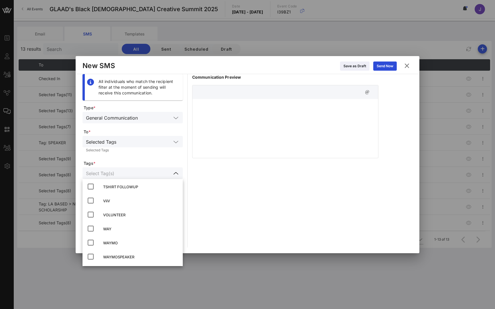
scroll to position [156, 0]
click at [115, 214] on div "VOLUNTEER" at bounding box center [140, 215] width 75 height 5
click at [192, 158] on div "All individuals who match the recipient filter at the moment of sending will re…" at bounding box center [247, 161] width 330 height 174
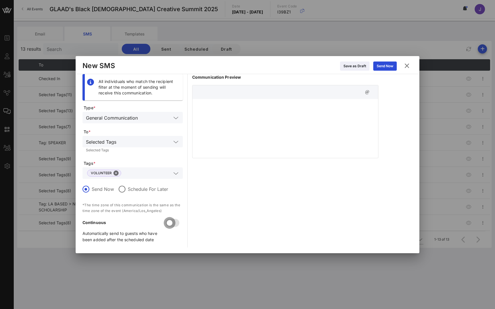
click at [170, 223] on div at bounding box center [170, 223] width 10 height 10
click at [369, 90] on icon "button" at bounding box center [367, 92] width 7 height 7
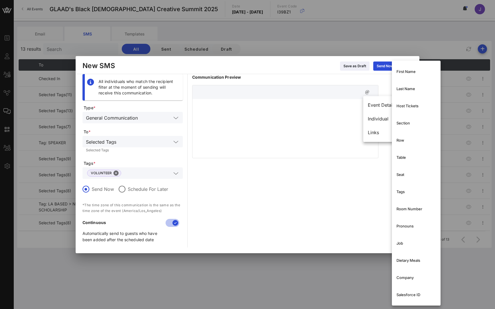
click at [371, 121] on div "Individual" at bounding box center [382, 118] width 28 height 5
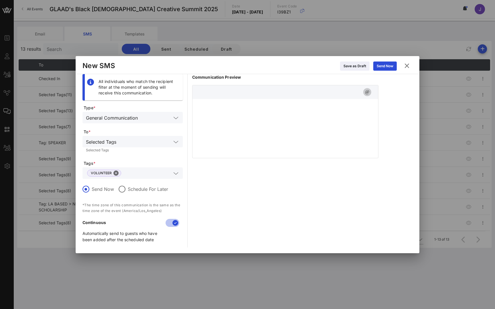
click at [368, 94] on icon "button" at bounding box center [367, 92] width 7 height 7
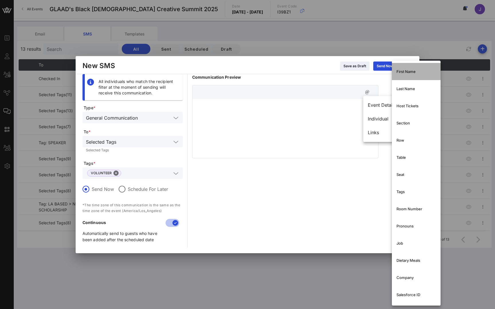
click at [406, 74] on div "First Name" at bounding box center [416, 71] width 40 height 9
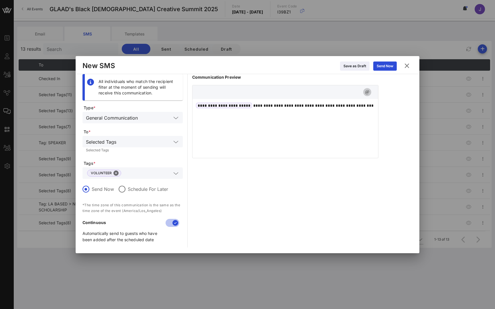
click at [367, 90] on icon "button" at bounding box center [367, 92] width 7 height 7
click at [304, 121] on div "**********" at bounding box center [285, 127] width 186 height 57
click at [408, 64] on icon at bounding box center [407, 65] width 10 height 10
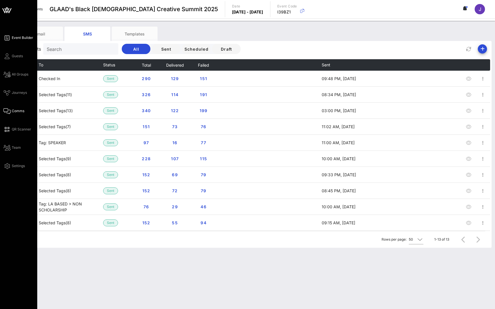
click at [11, 38] on link "Event Builder" at bounding box center [18, 37] width 30 height 7
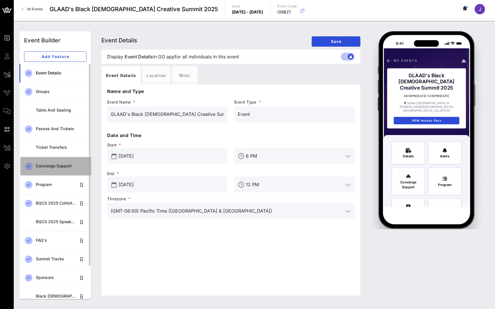
click at [52, 168] on div "Concierge Support" at bounding box center [61, 166] width 51 height 5
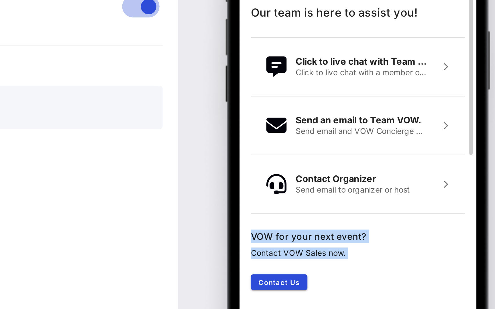
drag, startPoint x: 172, startPoint y: 42, endPoint x: 169, endPoint y: 45, distance: 3.2
click at [384, 48] on div "GLAAD's Black Queer Creative Summit 2025 Concierge Support Our team is here to …" at bounding box center [426, 127] width 85 height 159
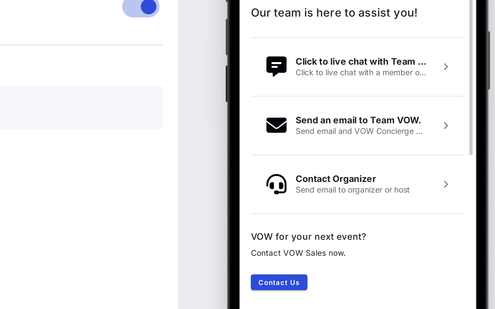
click at [384, 70] on div "GLAAD's Black Queer Creative Summit 2025 Concierge Support Our team is here to …" at bounding box center [426, 127] width 85 height 159
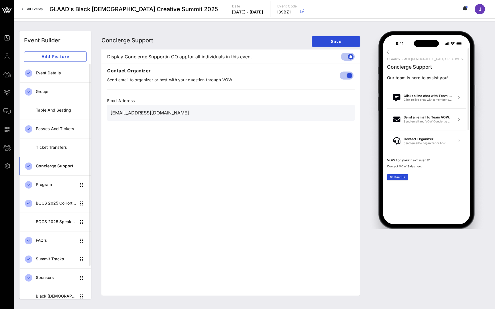
drag, startPoint x: 166, startPoint y: 114, endPoint x: 94, endPoint y: 114, distance: 71.9
click at [94, 114] on div "Event Builder Add Feature Event Details Groups Table and Seating Passes and Tic…" at bounding box center [254, 165] width 477 height 275
click at [426, 98] on div "GLAAD's Black Queer Creative Summit 2025 Concierge Support Our team is here to …" at bounding box center [426, 127] width 85 height 159
click at [429, 120] on div "GLAAD's Black Queer Creative Summit 2025 Concierge Support Our team is here to …" at bounding box center [426, 127] width 85 height 159
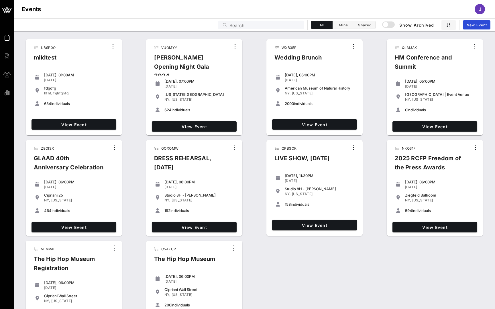
click at [258, 23] on input "Search" at bounding box center [264, 24] width 71 height 7
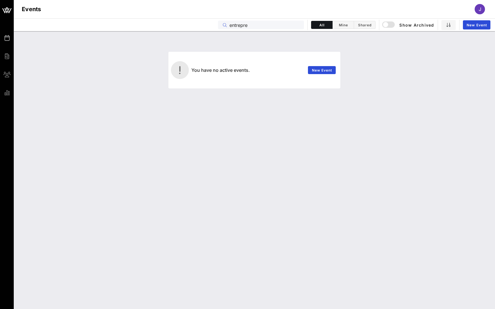
type input "entrepre"
drag, startPoint x: 258, startPoint y: 23, endPoint x: 385, endPoint y: 27, distance: 127.2
click at [385, 27] on div "button" at bounding box center [385, 25] width 8 height 8
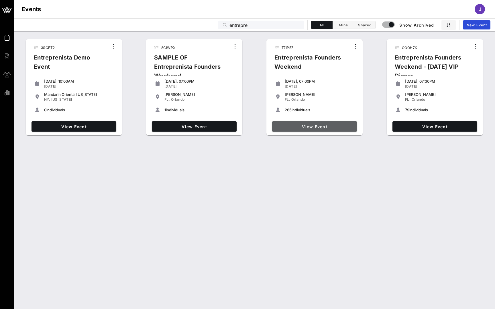
click at [308, 130] on link "View Event" at bounding box center [314, 126] width 85 height 10
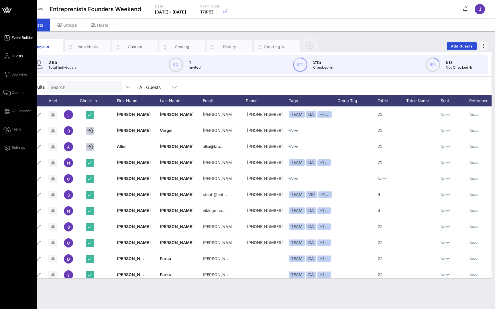
click at [5, 38] on icon at bounding box center [6, 38] width 7 height 1
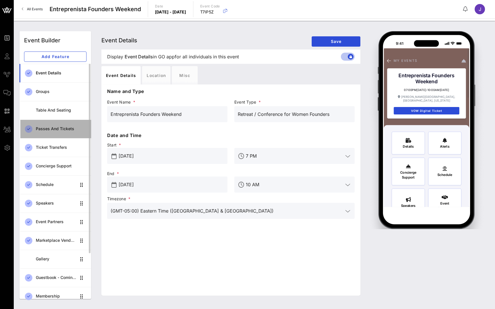
click at [49, 134] on div "Passes and Tickets" at bounding box center [61, 129] width 51 height 12
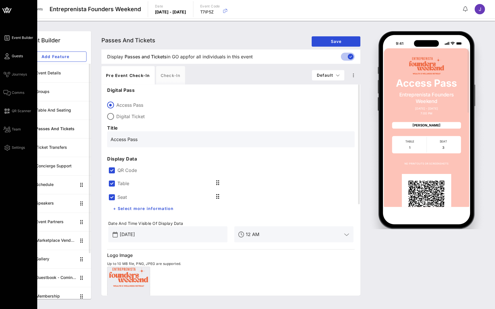
click at [14, 54] on span "Guests" at bounding box center [17, 56] width 11 height 5
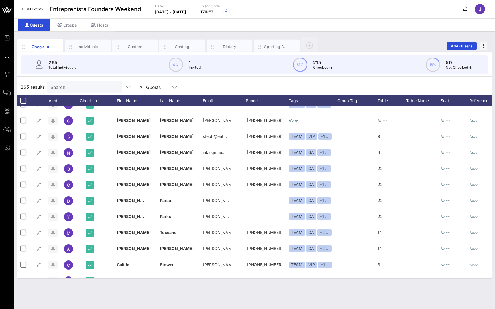
scroll to position [59, 0]
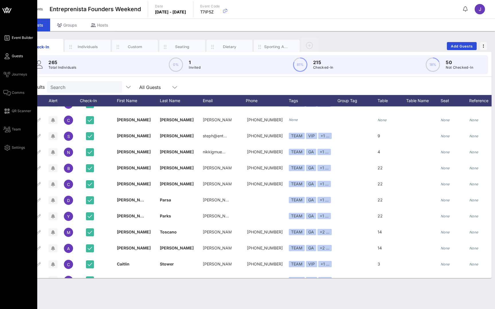
click at [9, 38] on icon at bounding box center [6, 38] width 7 height 1
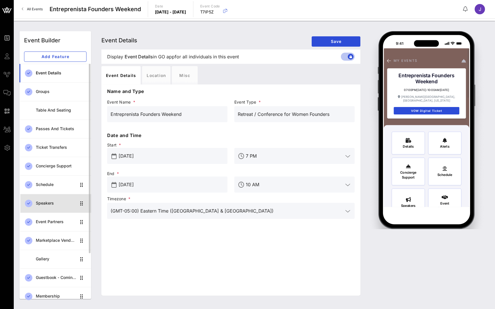
click at [44, 205] on div "Speakers" at bounding box center [56, 203] width 40 height 5
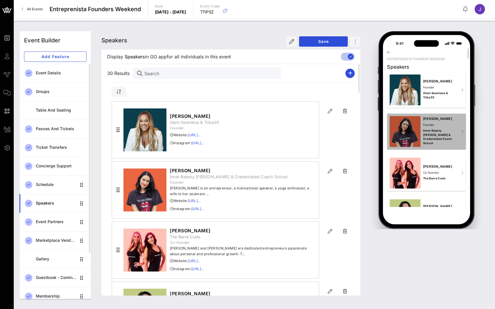
drag, startPoint x: 131, startPoint y: 249, endPoint x: 418, endPoint y: 133, distance: 309.9
click at [418, 133] on div at bounding box center [404, 131] width 31 height 31
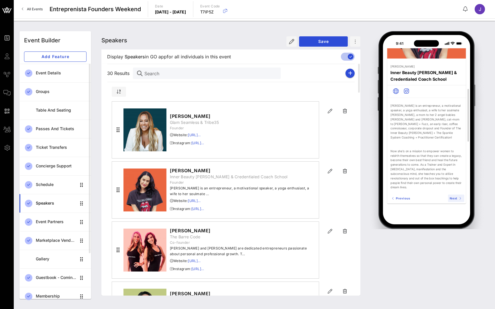
click at [455, 199] on span "Next" at bounding box center [455, 197] width 13 height 3
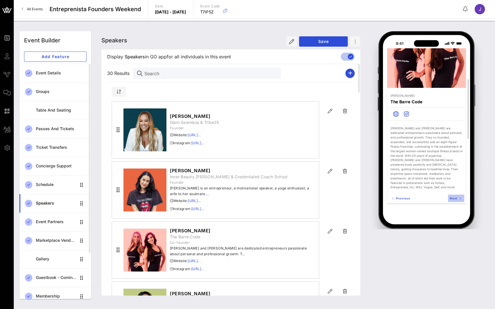
scroll to position [82, 0]
click at [455, 200] on span "Next" at bounding box center [455, 197] width 13 height 3
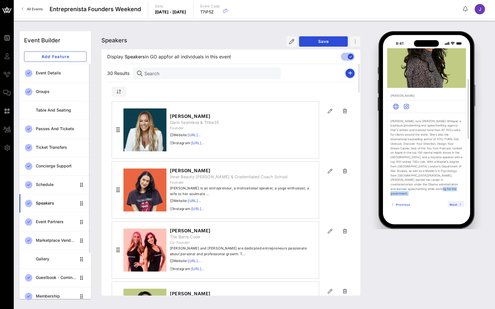
click at [455, 200] on div "Previous Next" at bounding box center [426, 204] width 79 height 11
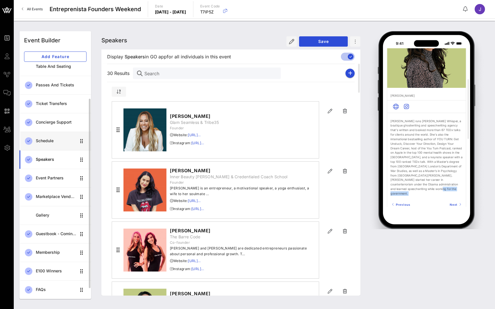
scroll to position [45, 0]
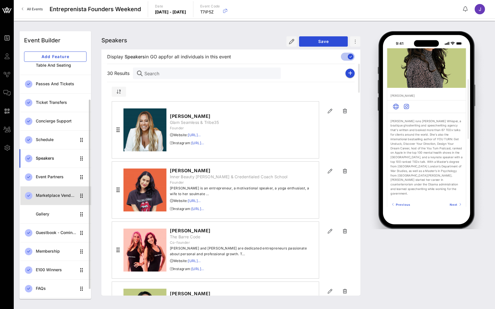
click at [56, 195] on div "Marketplace Vendors" at bounding box center [56, 195] width 40 height 5
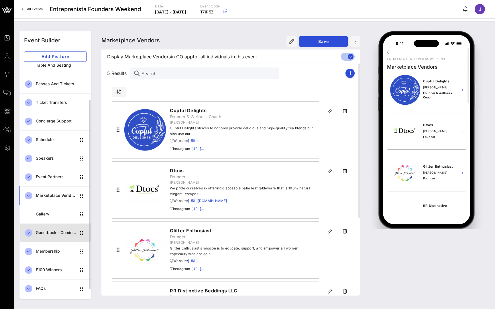
click at [50, 234] on div "Guestbook - Coming Soon!" at bounding box center [56, 233] width 40 height 5
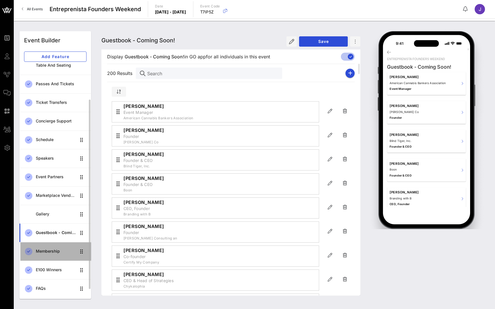
click at [45, 254] on div "Membership" at bounding box center [56, 252] width 40 height 12
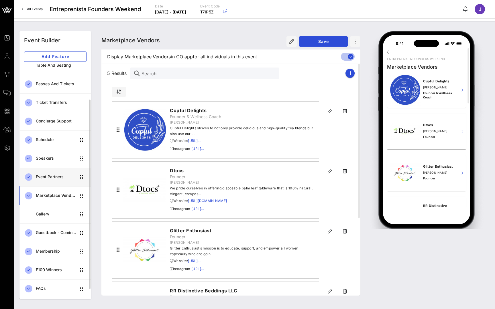
scroll to position [60, 0]
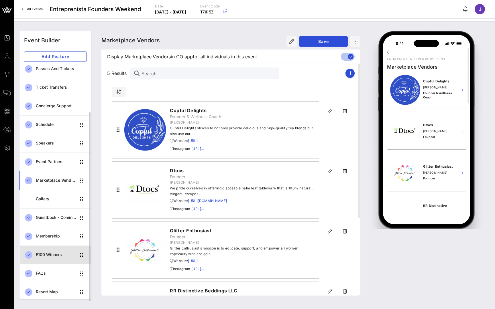
click at [50, 255] on div "E100 Winners" at bounding box center [56, 255] width 40 height 5
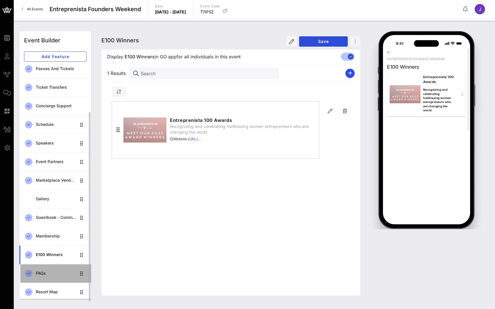
click at [46, 272] on div "FAQs" at bounding box center [56, 273] width 40 height 5
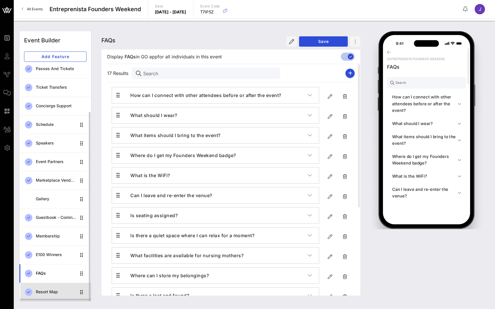
click at [50, 292] on div "Resort Map" at bounding box center [56, 292] width 40 height 5
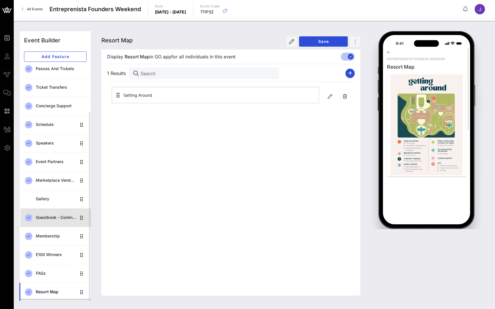
click at [55, 220] on div "Guestbook - Coming Soon!" at bounding box center [56, 218] width 40 height 12
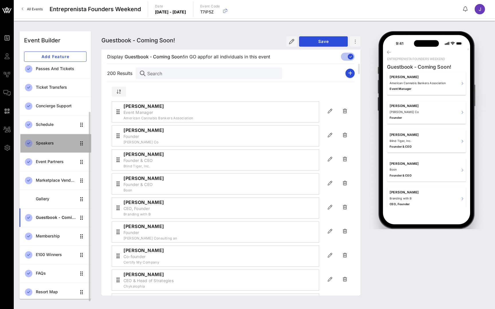
click at [59, 144] on div "Speakers" at bounding box center [56, 143] width 40 height 5
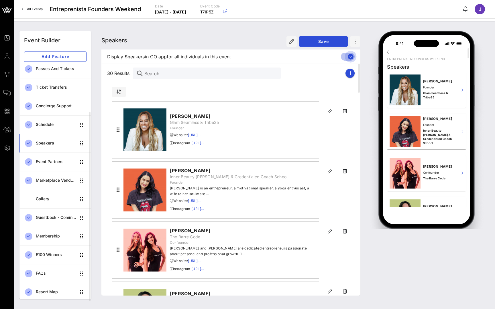
click at [351, 56] on div at bounding box center [351, 57] width 10 height 10
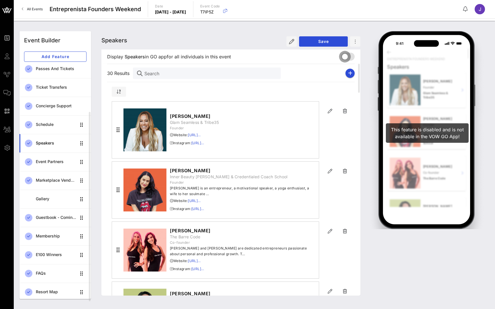
click at [349, 56] on div at bounding box center [345, 57] width 10 height 10
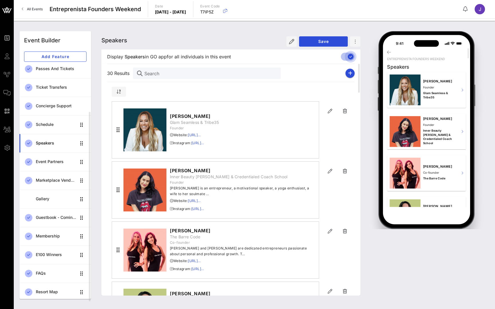
click at [351, 56] on div at bounding box center [351, 57] width 10 height 10
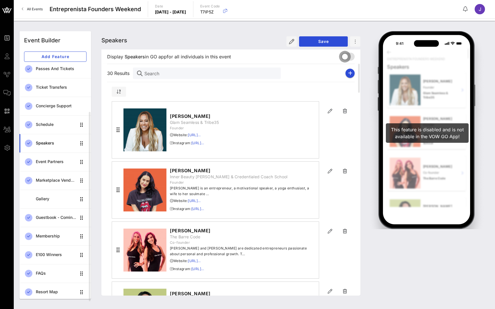
click at [350, 56] on div at bounding box center [345, 57] width 10 height 10
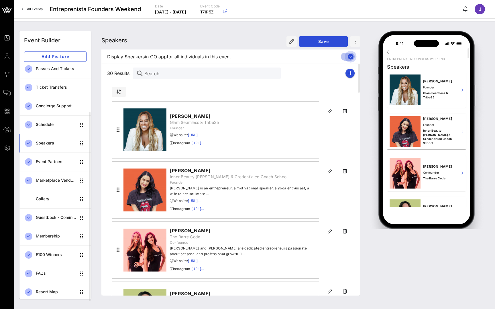
click at [351, 56] on div at bounding box center [351, 57] width 10 height 10
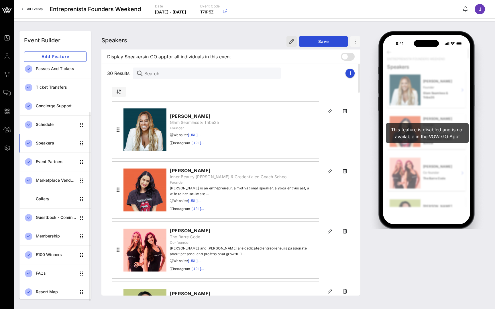
click at [289, 41] on icon "button" at bounding box center [291, 41] width 5 height 5
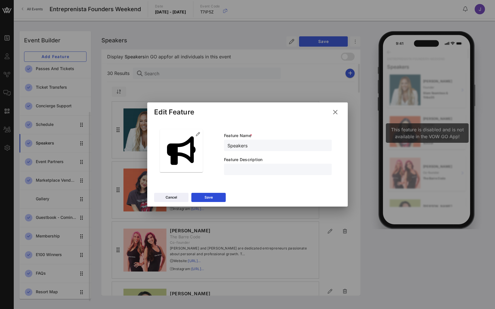
click at [335, 111] on icon at bounding box center [335, 112] width 9 height 8
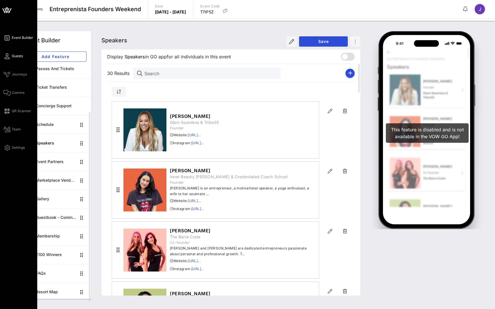
click at [12, 57] on span "Guests" at bounding box center [17, 56] width 11 height 5
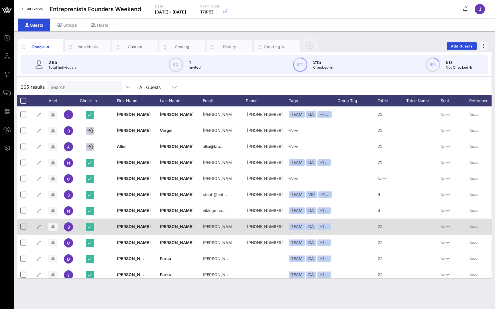
click at [108, 34] on div "Check-In Individuals Custom Seating Dietary Sporting Activities Add Guests 265 …" at bounding box center [254, 170] width 481 height 278
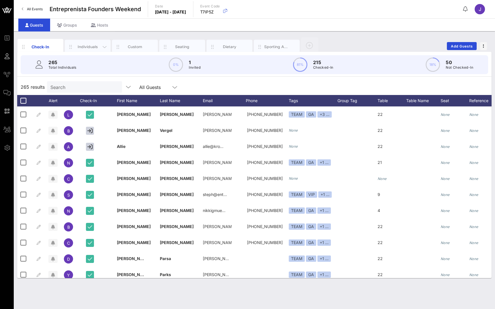
click at [81, 48] on div "Individuals" at bounding box center [87, 46] width 25 height 5
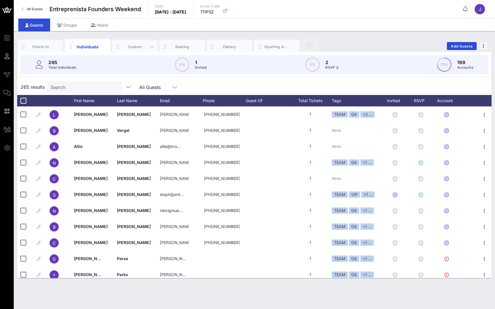
click at [135, 46] on div "Custom" at bounding box center [134, 46] width 25 height 5
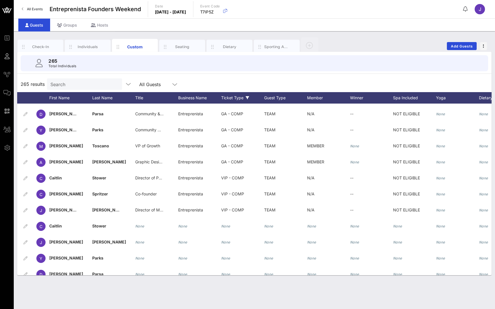
scroll to position [142, 15]
click at [190, 46] on div "Seating" at bounding box center [182, 46] width 25 height 5
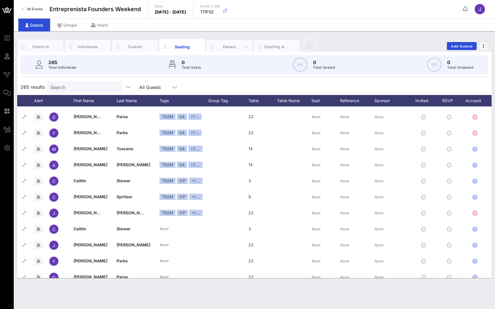
click at [219, 44] on div "Dietary" at bounding box center [229, 46] width 25 height 5
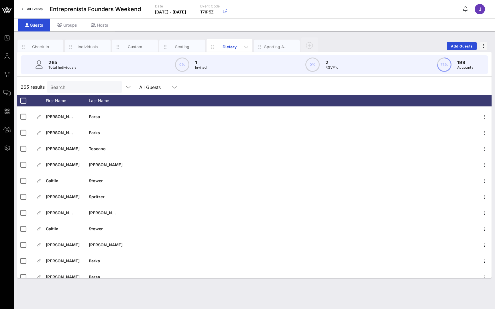
click at [227, 46] on div "Dietary" at bounding box center [229, 47] width 25 height 6
click at [138, 44] on div "Custom" at bounding box center [134, 46] width 25 height 5
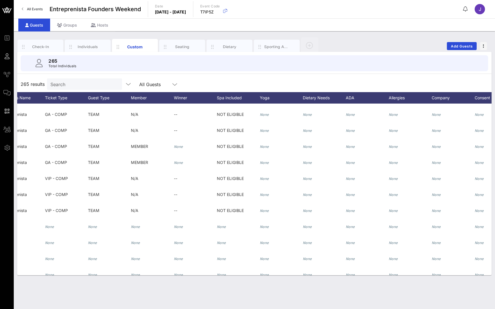
scroll to position [141, 193]
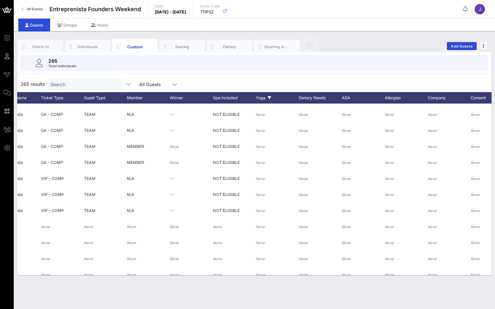
click at [262, 96] on div "Yoga" at bounding box center [277, 97] width 43 height 11
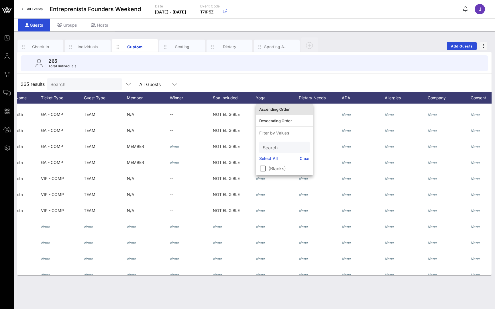
click at [269, 109] on div "Ascending Order" at bounding box center [284, 109] width 50 height 5
click at [269, 122] on div "Descending Order" at bounding box center [284, 121] width 50 height 5
click at [291, 86] on div "265 results Search All Guests" at bounding box center [254, 84] width 474 height 16
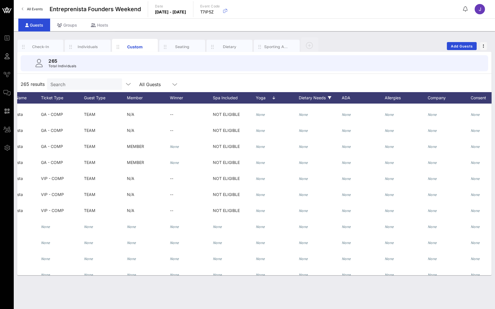
click at [311, 102] on div "Dietary Needs" at bounding box center [320, 97] width 43 height 11
click at [345, 96] on div "ADA" at bounding box center [363, 97] width 43 height 11
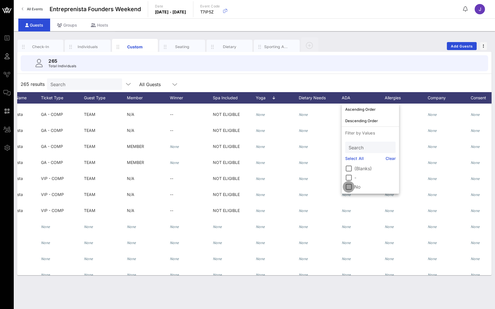
click at [351, 187] on div at bounding box center [349, 187] width 10 height 10
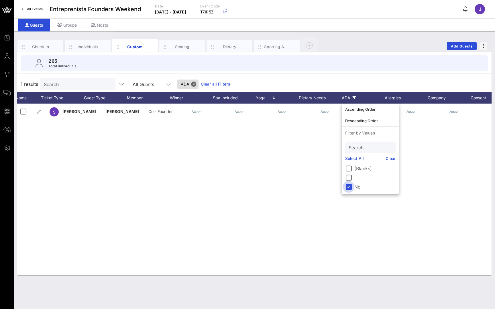
scroll to position [0, 0]
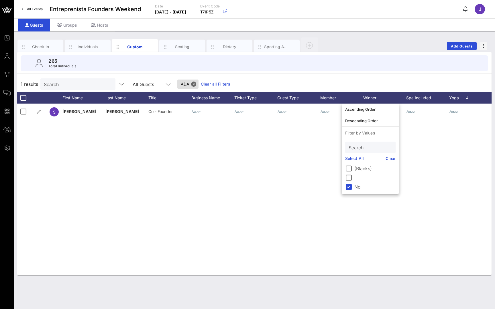
click at [391, 158] on link "Clear" at bounding box center [390, 158] width 10 height 6
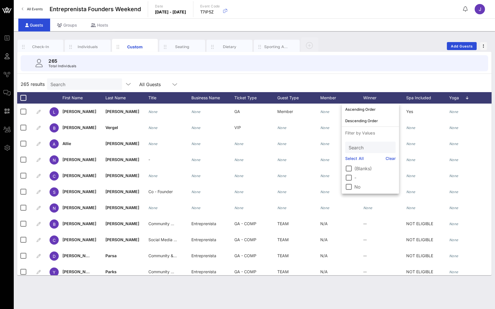
click at [401, 72] on div "265 Total Individuals" at bounding box center [254, 63] width 481 height 23
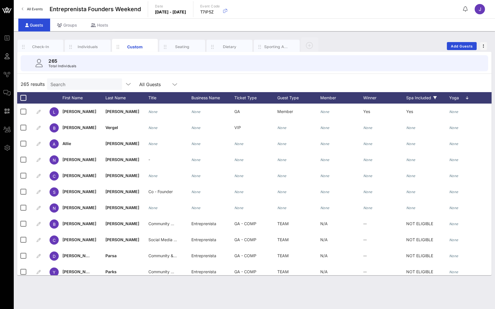
click at [425, 101] on div "Spa Included" at bounding box center [427, 97] width 43 height 11
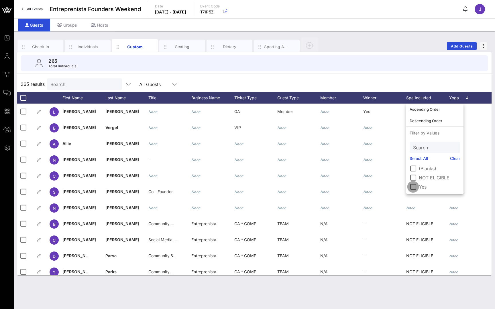
click at [416, 187] on div at bounding box center [413, 187] width 10 height 10
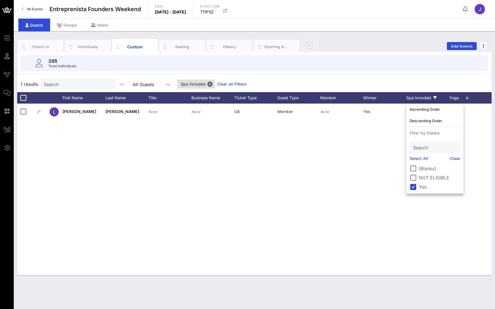
click at [454, 157] on link "Clear" at bounding box center [455, 158] width 10 height 6
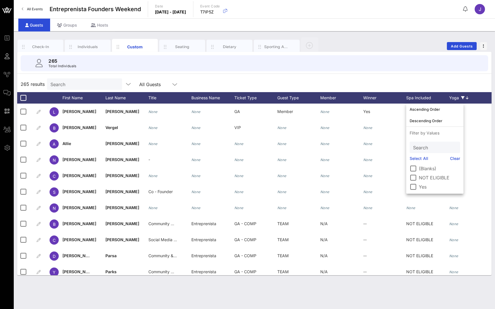
click at [457, 97] on div "Yoga" at bounding box center [470, 97] width 43 height 11
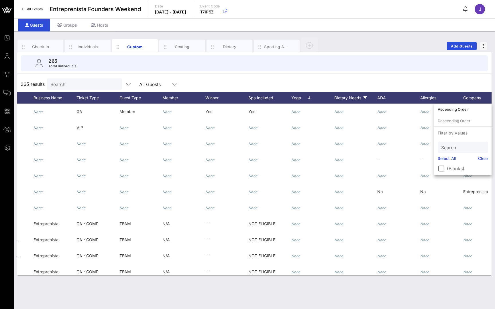
click at [350, 97] on div "Dietary Needs" at bounding box center [355, 97] width 43 height 11
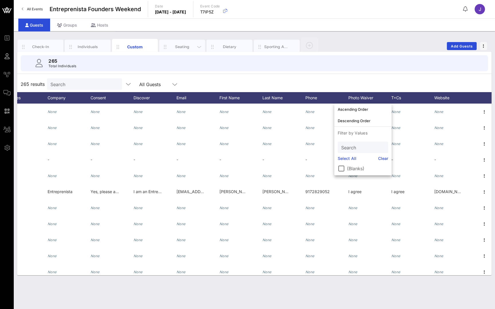
click at [185, 44] on div "Seating" at bounding box center [182, 47] width 46 height 14
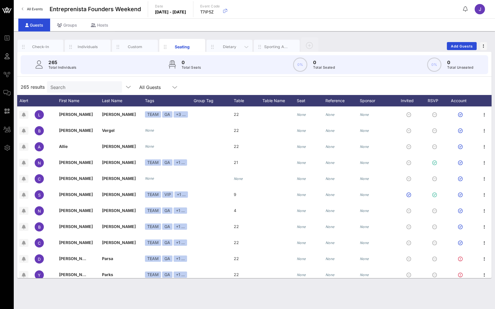
click at [233, 47] on div "Dietary" at bounding box center [229, 46] width 25 height 5
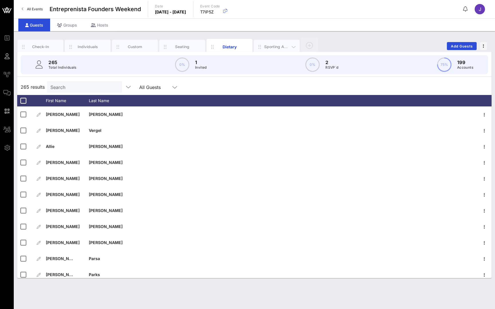
click at [280, 49] on div "Sporting Activities" at bounding box center [276, 46] width 25 height 5
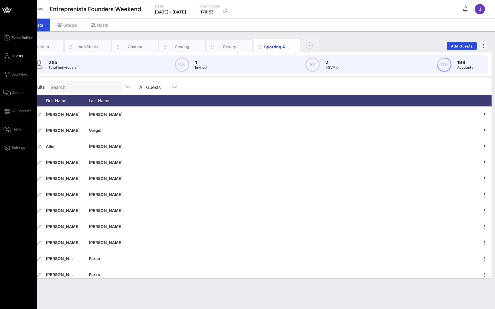
click at [9, 56] on icon at bounding box center [6, 56] width 7 height 1
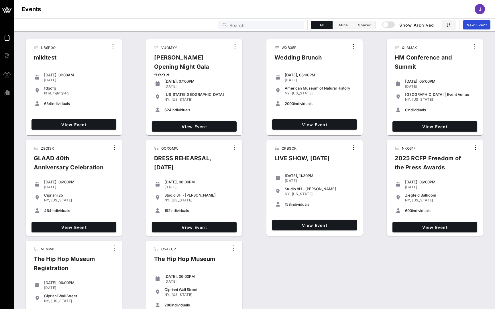
click at [287, 24] on input "Search" at bounding box center [264, 24] width 71 height 7
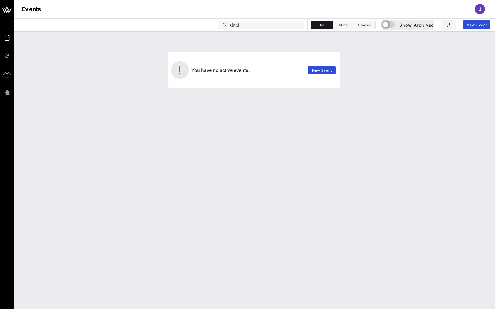
type input "sincl"
click at [385, 21] on div "button" at bounding box center [385, 25] width 8 height 8
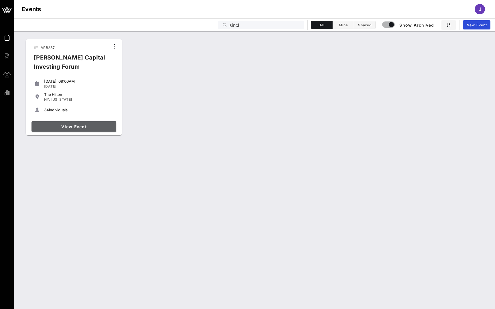
click at [84, 127] on span "View Event" at bounding box center [74, 126] width 80 height 5
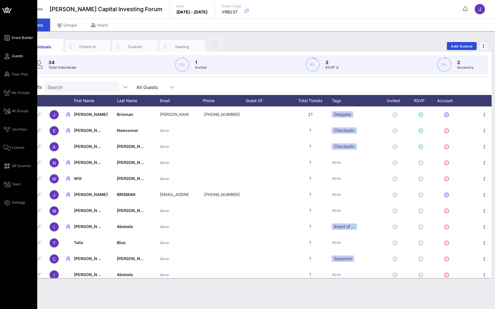
click at [12, 39] on span "Event Builder" at bounding box center [22, 37] width 21 height 5
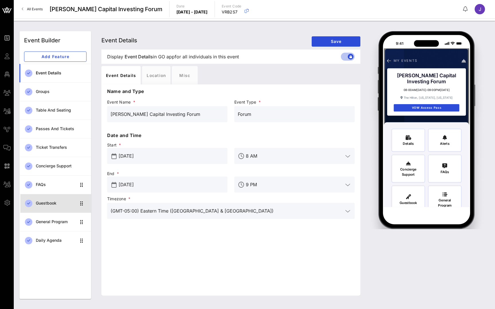
click at [53, 200] on div "Guestbook" at bounding box center [56, 204] width 40 height 12
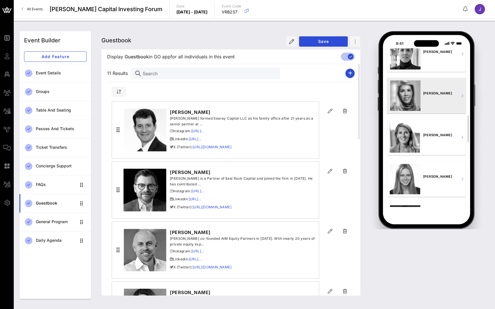
click at [450, 102] on div "Jennifer Prosek" at bounding box center [439, 96] width 33 height 36
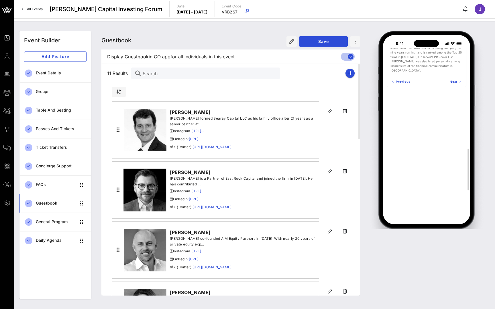
scroll to position [26, 0]
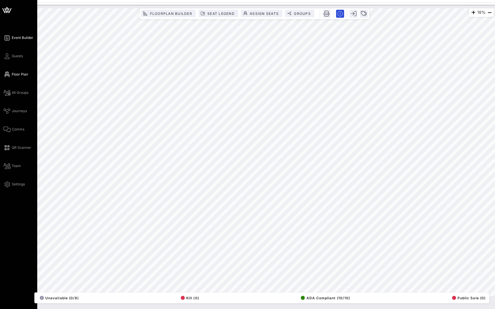
click at [5, 38] on icon at bounding box center [6, 38] width 7 height 1
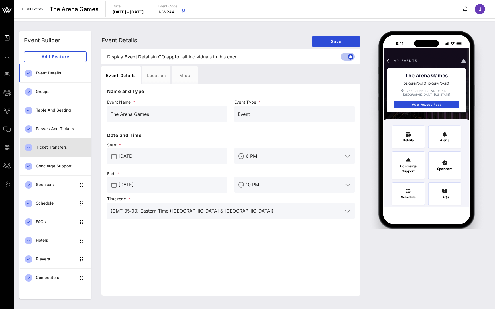
click at [56, 147] on div "Ticket Transfers" at bounding box center [61, 147] width 51 height 5
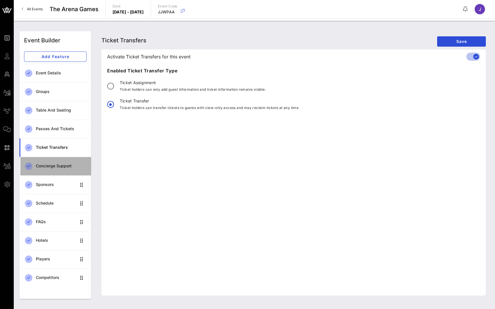
click at [55, 161] on div "Concierge Support" at bounding box center [61, 166] width 51 height 12
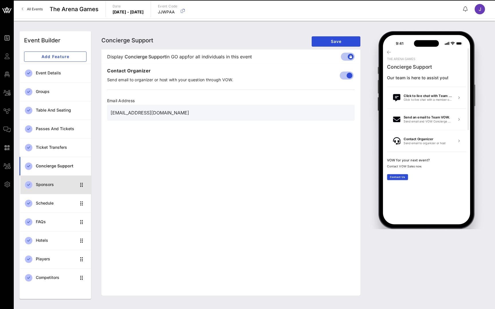
click at [53, 183] on div "Sponsors" at bounding box center [56, 184] width 40 height 5
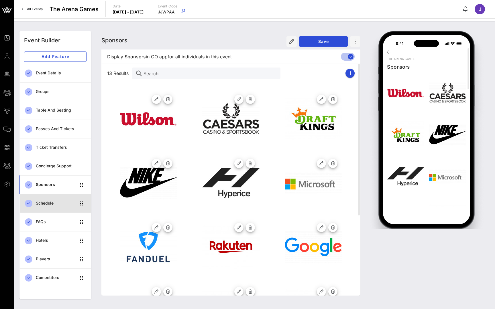
click at [48, 204] on div "Schedule" at bounding box center [56, 203] width 40 height 5
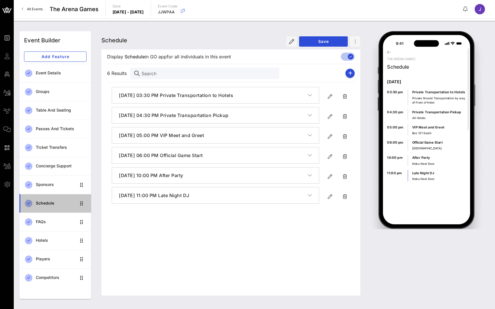
click at [53, 202] on div "Schedule" at bounding box center [56, 203] width 40 height 5
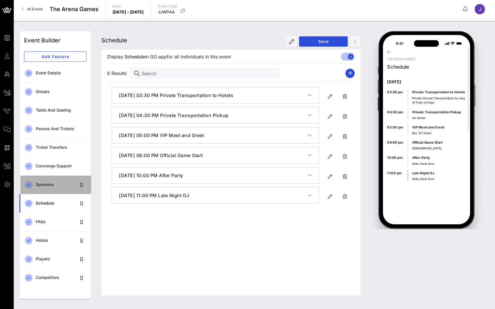
click at [56, 185] on div "Sponsors" at bounding box center [56, 184] width 40 height 5
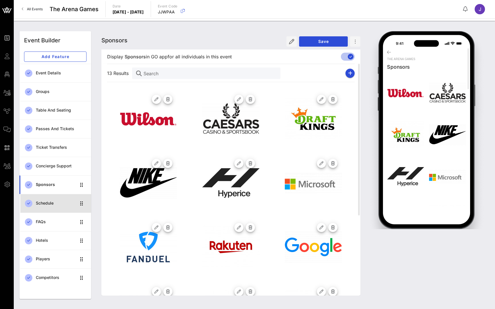
click at [52, 207] on div "Schedule" at bounding box center [56, 204] width 40 height 12
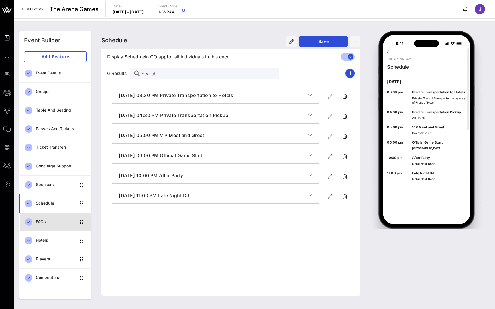
click at [43, 225] on div "FAQs" at bounding box center [56, 222] width 40 height 12
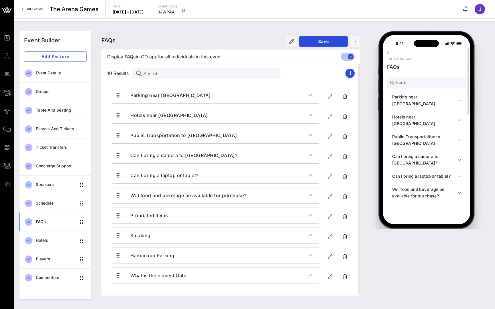
click at [420, 94] on h4 "Parking near Accor Arena" at bounding box center [425, 100] width 66 height 13
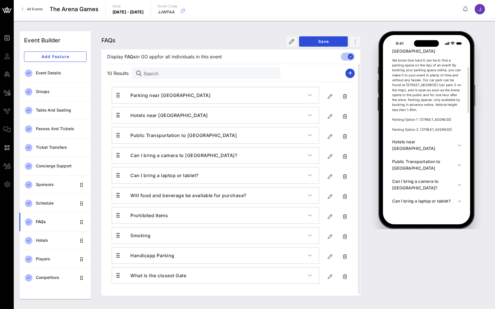
scroll to position [71, 0]
click at [417, 150] on button "Hotels near Accor Arena" at bounding box center [426, 147] width 79 height 20
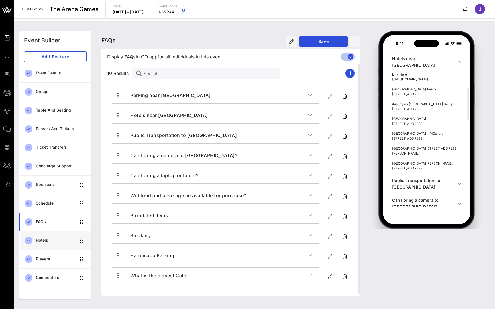
scroll to position [0, 0]
click at [42, 239] on div "Hotels" at bounding box center [56, 240] width 40 height 5
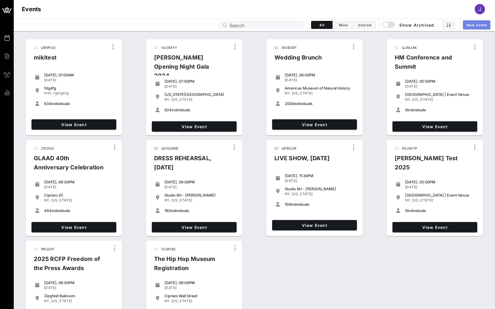
click at [476, 25] on span "New Event" at bounding box center [476, 25] width 21 height 4
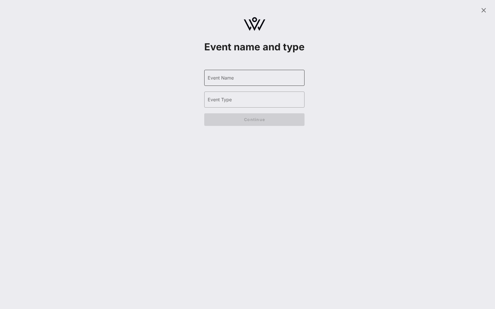
click at [226, 82] on input "Event Name" at bounding box center [254, 77] width 93 height 9
type input "[PERSON_NAME]"
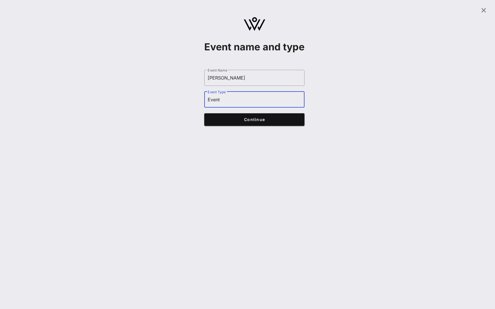
type input "Event"
click at [246, 126] on button "Continue" at bounding box center [254, 119] width 100 height 13
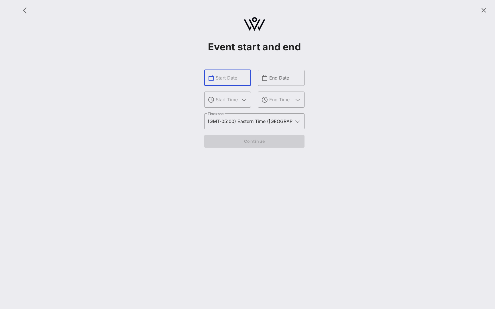
click at [237, 78] on input "text" at bounding box center [232, 77] width 32 height 9
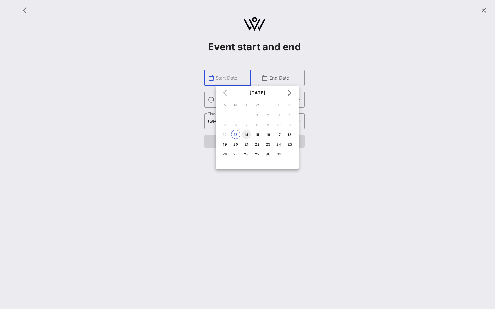
click at [247, 135] on div "14" at bounding box center [246, 135] width 9 height 4
type input "[DATE]"
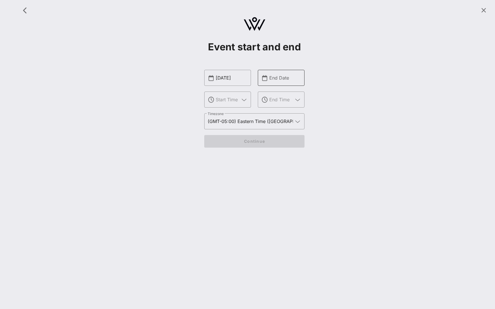
click at [274, 81] on input "End Date" at bounding box center [285, 77] width 32 height 9
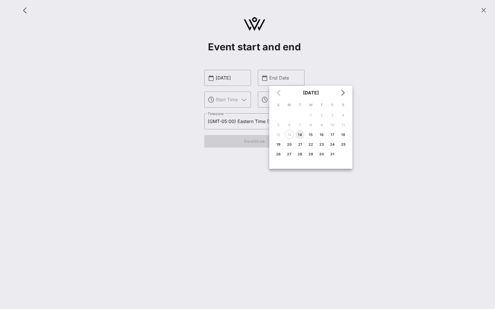
click at [297, 133] on div "14" at bounding box center [299, 135] width 9 height 4
type input "Oct 14, 2025"
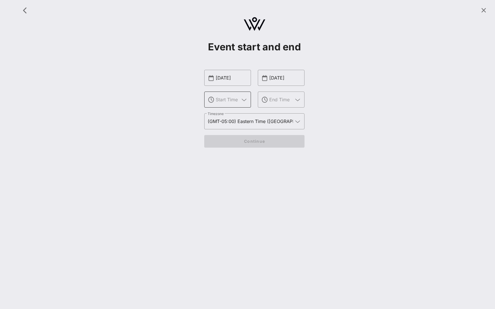
click at [238, 100] on input "text" at bounding box center [228, 99] width 24 height 9
click at [235, 117] on div "9 AM" at bounding box center [228, 116] width 38 height 5
type input "9 AM"
click at [269, 100] on input "text" at bounding box center [281, 99] width 24 height 9
click at [269, 129] on div "9 PM" at bounding box center [281, 130] width 38 height 5
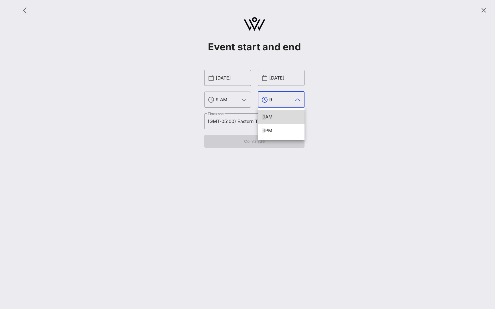
type input "9 PM"
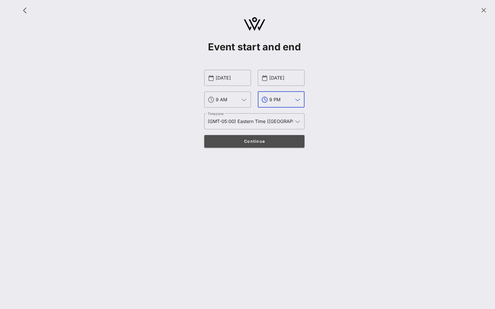
click at [269, 142] on span "Continue" at bounding box center [254, 141] width 89 height 5
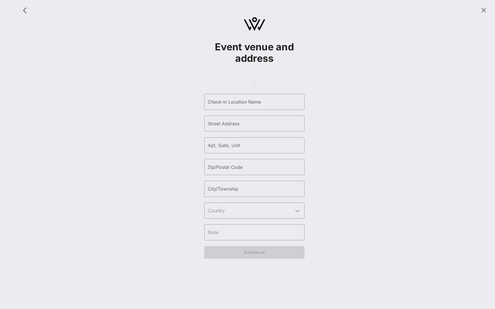
click at [254, 88] on gmp-place-autocomplete at bounding box center [254, 85] width 1 height 6
click at [255, 88] on gmp-place-autocomplete at bounding box center [254, 85] width 1 height 6
type input "Infinity Park Event Center"
type input "East Kentucky Avenue"
type input "4400"
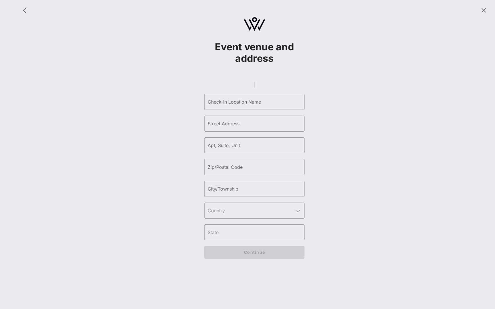
type input "80246"
type input "Glendale"
type input "[GEOGRAPHIC_DATA]"
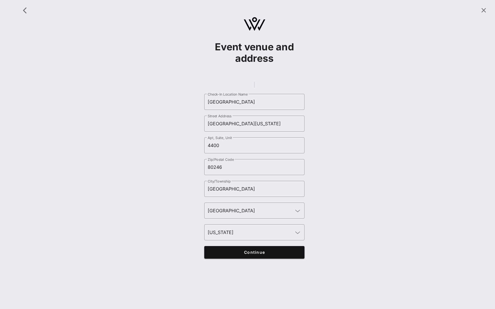
click at [262, 255] on span "Continue" at bounding box center [254, 252] width 89 height 5
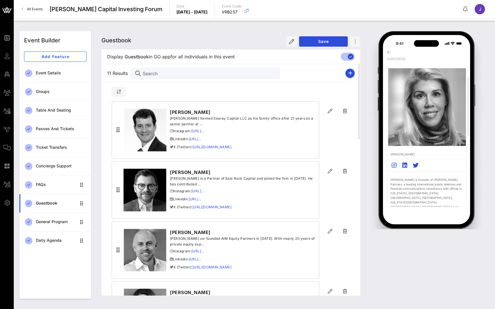
scroll to position [26, 0]
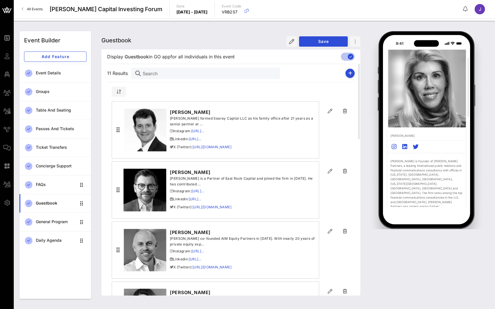
click at [344, 25] on div "Event Builder Event Builder Add Feature Event Details Groups Table and Seating …" at bounding box center [254, 165] width 481 height 288
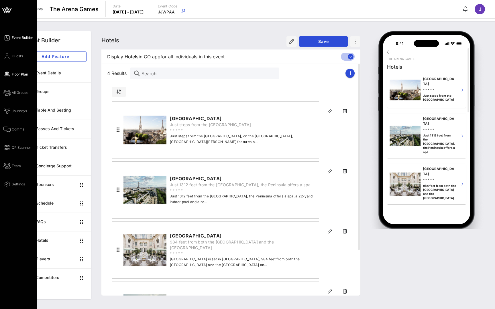
click at [11, 75] on link "Floor Plan" at bounding box center [15, 74] width 25 height 7
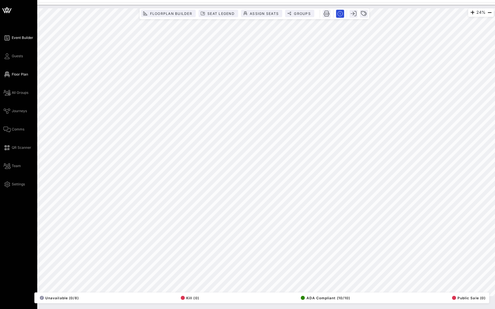
click at [6, 38] on icon at bounding box center [6, 38] width 7 height 1
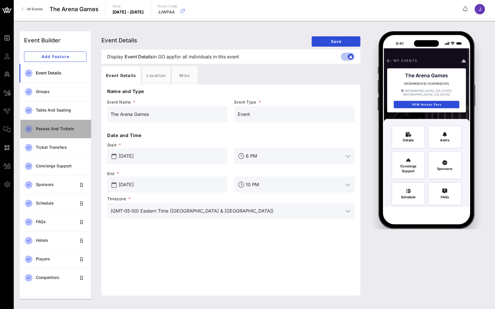
click at [49, 131] on div "Passes and Tickets" at bounding box center [61, 129] width 51 height 5
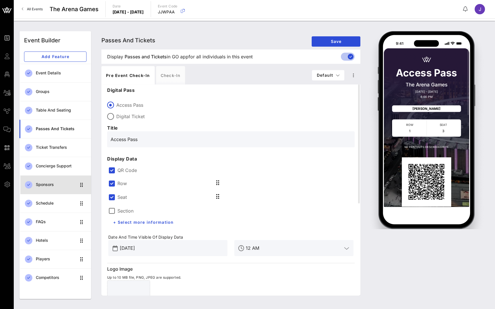
click at [48, 188] on div "Sponsors" at bounding box center [56, 185] width 40 height 12
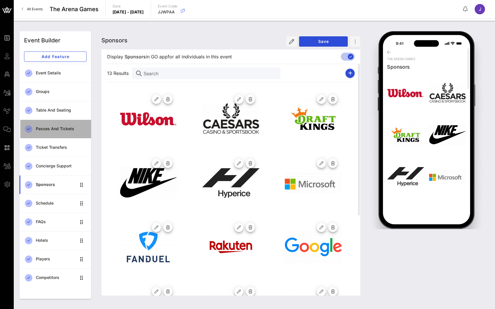
click at [45, 127] on div "Passes and Tickets" at bounding box center [61, 129] width 51 height 5
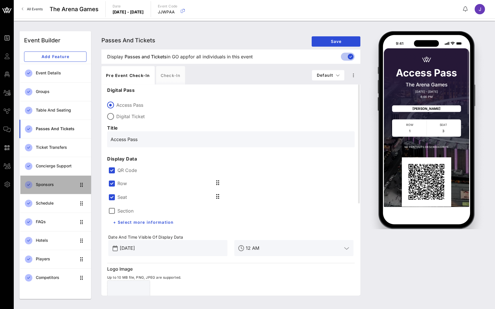
click at [52, 184] on div "Sponsors" at bounding box center [56, 184] width 40 height 5
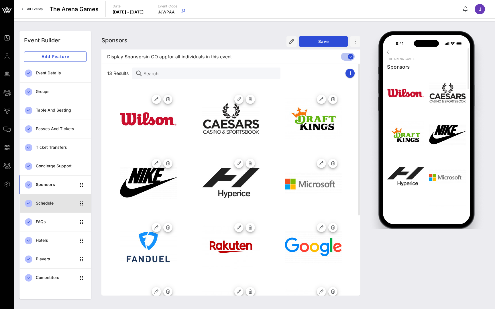
click at [47, 205] on div "Schedule" at bounding box center [56, 203] width 40 height 5
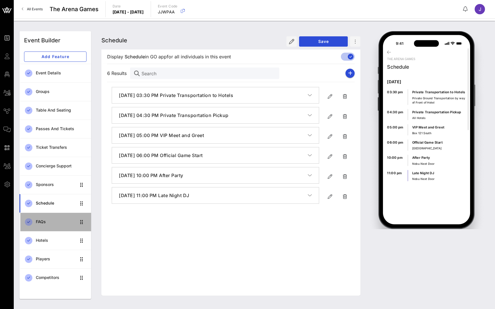
click at [41, 223] on div "FAQs" at bounding box center [56, 222] width 40 height 5
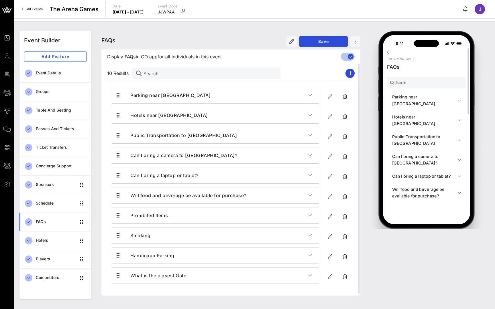
click at [439, 97] on h4 "Parking near Accor Arena" at bounding box center [425, 100] width 66 height 13
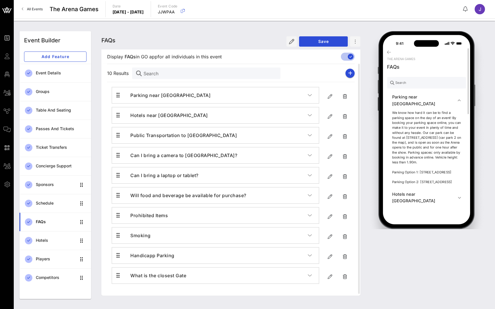
click at [436, 199] on h4 "Hotels near Accor Arena" at bounding box center [425, 197] width 66 height 13
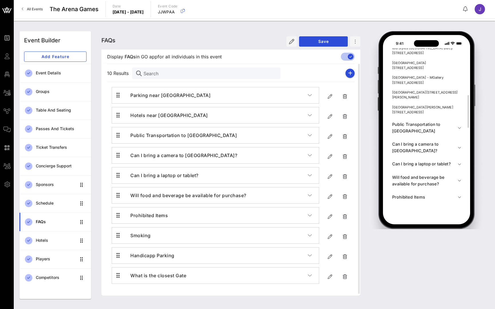
scroll to position [271, 0]
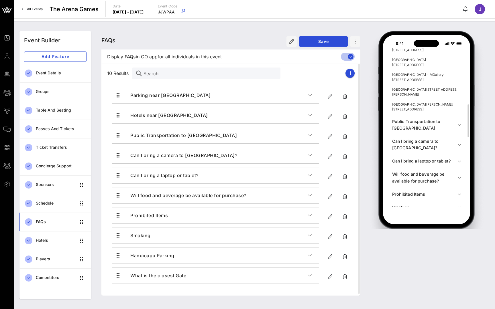
click at [442, 129] on h4 "Public Transportation to Accor Arena" at bounding box center [425, 124] width 66 height 13
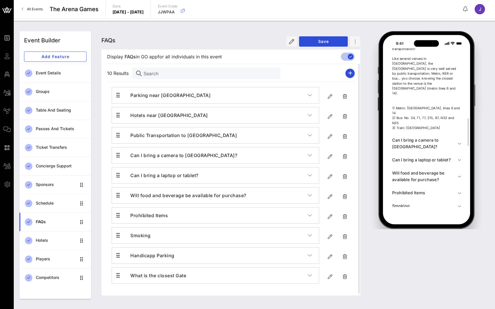
scroll to position [406, 0]
click at [443, 158] on h4 "Can I bring a laptop or tablet?" at bounding box center [425, 161] width 66 height 7
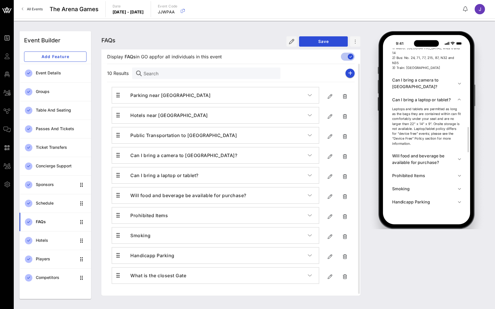
scroll to position [0, 0]
click at [438, 172] on h4 "Prohibited Items" at bounding box center [425, 175] width 66 height 7
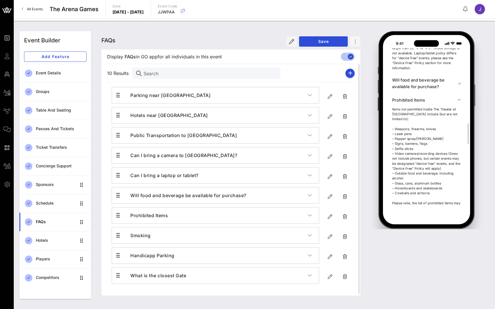
scroll to position [600, 0]
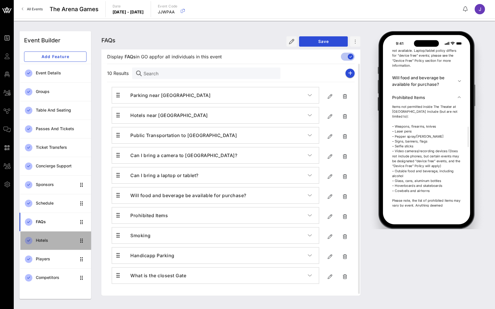
click at [58, 242] on div "Hotels" at bounding box center [56, 240] width 40 height 5
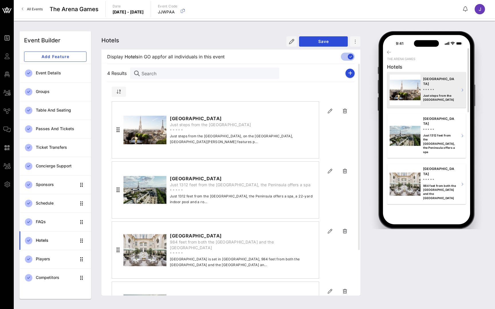
click at [451, 93] on div "Four Seasons Hotel * * * * * Just steps from the Champs-Elysées" at bounding box center [439, 90] width 33 height 36
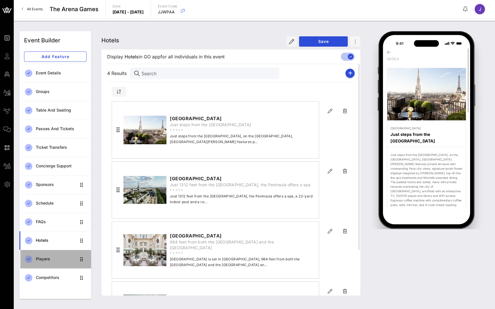
click at [54, 257] on div "Players" at bounding box center [56, 259] width 40 height 5
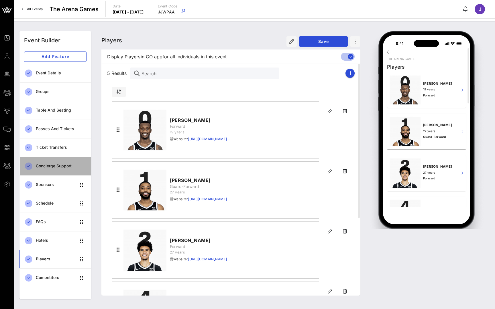
click at [47, 173] on link "Concierge Support" at bounding box center [55, 166] width 72 height 19
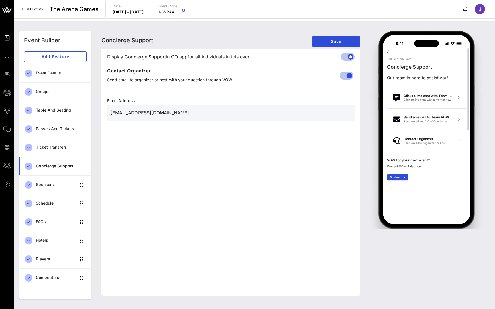
click at [423, 140] on div "The Arena Games Concierge Support Our team is here to assist you! Click to live…" at bounding box center [426, 127] width 85 height 159
click at [60, 57] on span "Add Feature" at bounding box center [55, 56] width 53 height 5
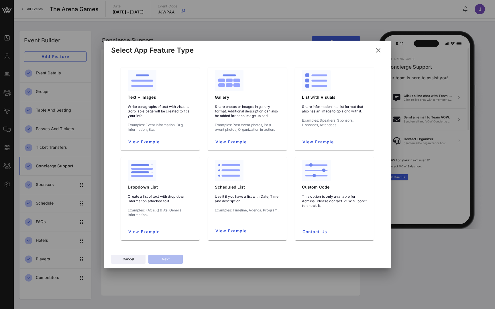
click at [378, 51] on icon at bounding box center [378, 51] width 8 height 8
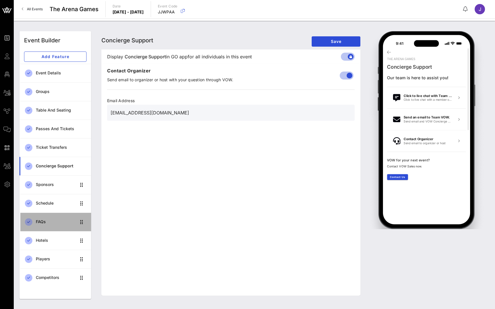
click at [56, 221] on div "FAQs" at bounding box center [56, 222] width 40 height 5
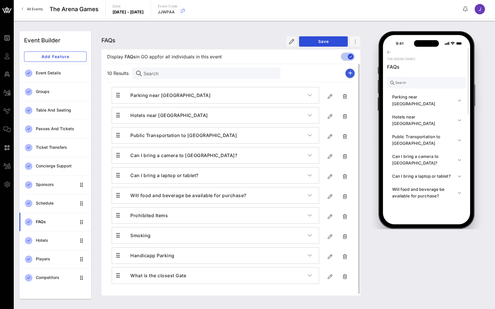
click at [349, 75] on icon "button" at bounding box center [350, 73] width 4 height 5
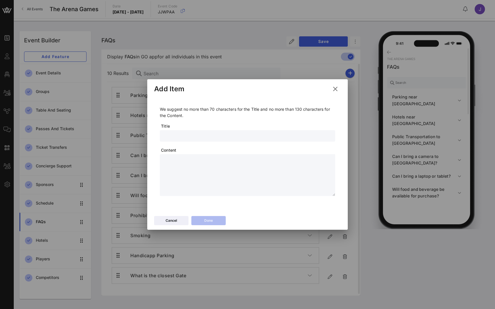
click at [180, 136] on input "text" at bounding box center [247, 135] width 168 height 7
type input "Where do I enter if I have a VIP pass"
type textarea "**********"
click at [211, 223] on div "Done" at bounding box center [208, 221] width 9 height 6
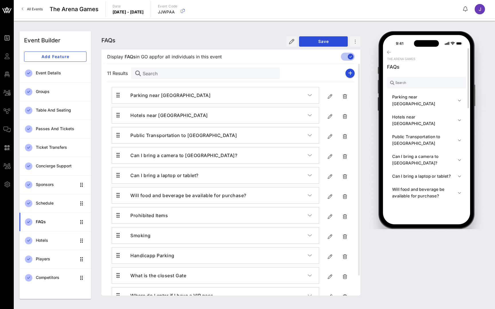
scroll to position [81, 0]
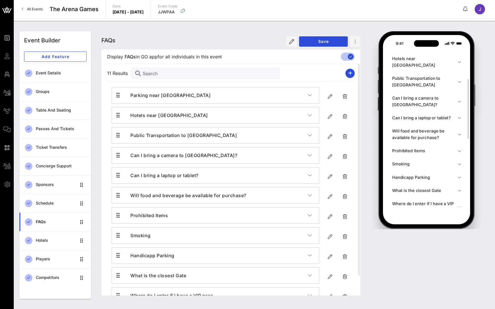
click at [428, 200] on h4 "Where do I enter if I have a VIP pass" at bounding box center [425, 206] width 66 height 13
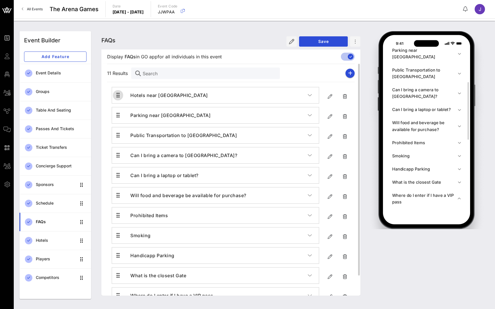
scroll to position [0, 0]
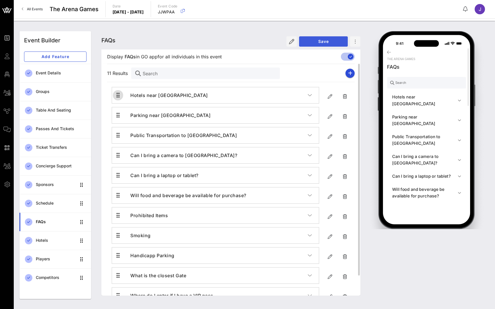
click at [334, 37] on button "Save" at bounding box center [323, 41] width 49 height 10
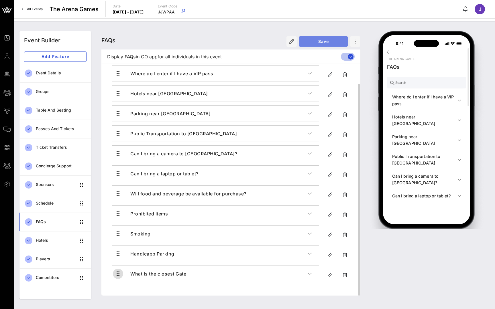
click at [327, 40] on span "Save" at bounding box center [324, 41] width 40 height 5
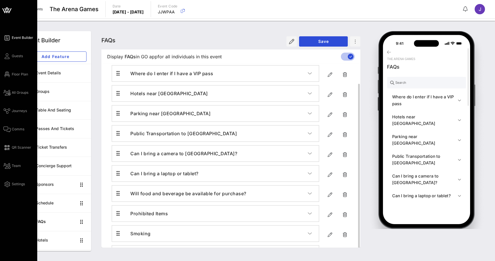
click at [7, 38] on icon at bounding box center [6, 38] width 7 height 1
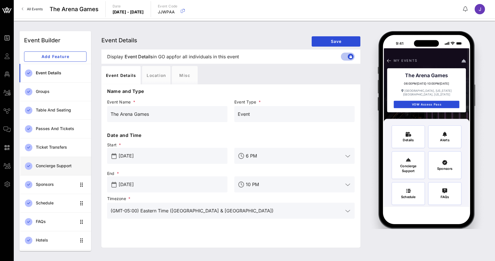
scroll to position [34, 0]
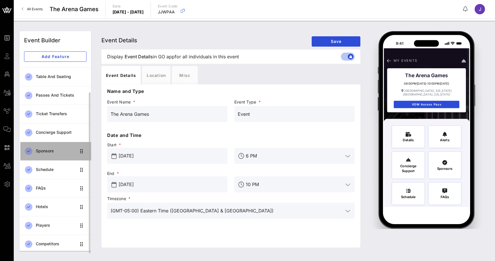
click at [57, 153] on div "Sponsors" at bounding box center [56, 151] width 40 height 5
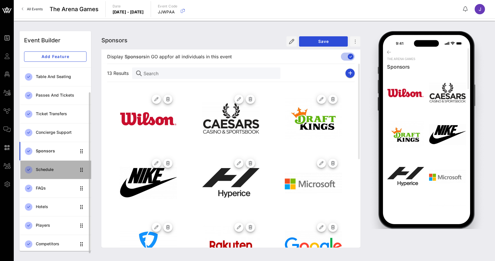
click at [58, 164] on link "Schedule" at bounding box center [55, 170] width 72 height 19
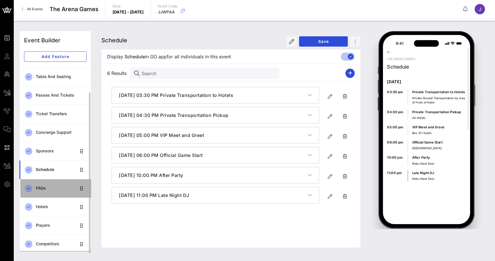
click at [54, 191] on div "FAQs" at bounding box center [56, 189] width 40 height 12
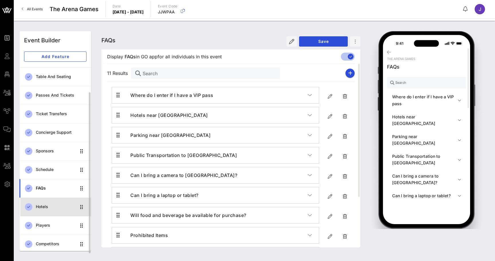
click at [55, 206] on div "Hotels" at bounding box center [56, 207] width 40 height 5
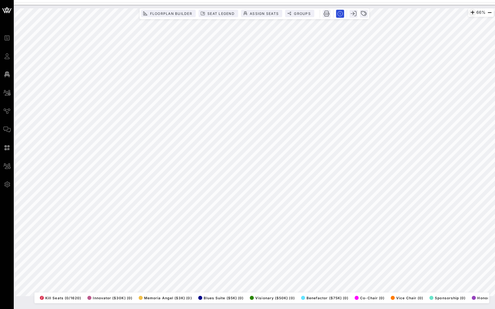
click at [470, 12] on icon "button" at bounding box center [472, 12] width 7 height 7
click at [472, 12] on icon "button" at bounding box center [472, 12] width 7 height 7
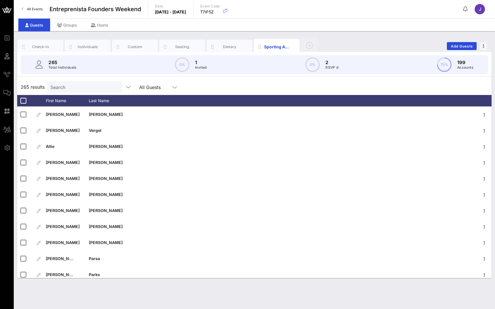
click at [37, 8] on span "All Events" at bounding box center [35, 9] width 16 height 4
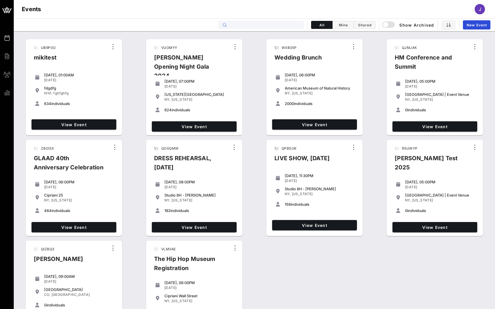
click at [245, 25] on input "text" at bounding box center [264, 24] width 71 height 7
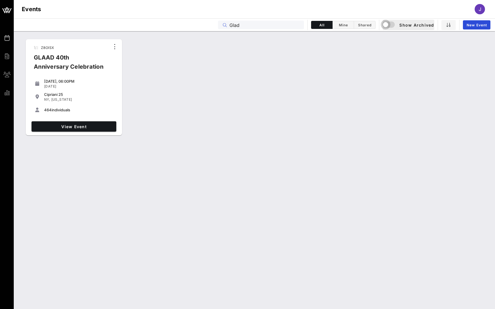
drag, startPoint x: 245, startPoint y: 25, endPoint x: 387, endPoint y: 25, distance: 142.3
click at [387, 25] on div "button" at bounding box center [385, 25] width 8 height 8
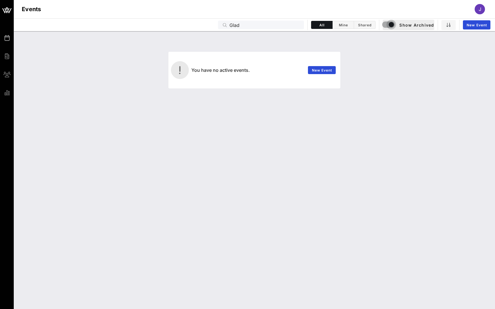
click at [387, 25] on div "button" at bounding box center [391, 25] width 8 height 8
click at [236, 25] on input "Glad" at bounding box center [264, 24] width 71 height 7
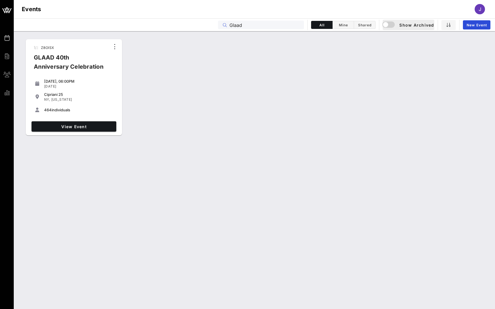
type input "Glaad"
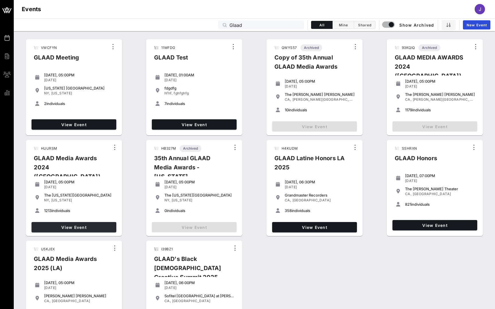
click at [57, 227] on span "View Event" at bounding box center [74, 227] width 80 height 5
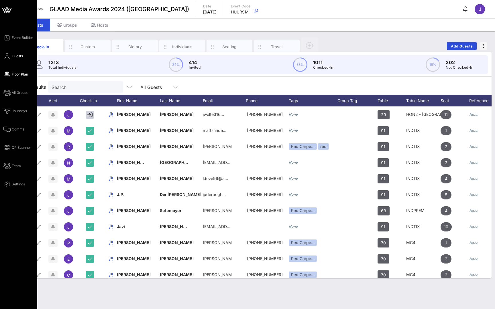
click at [21, 75] on span "Floor Plan" at bounding box center [20, 74] width 16 height 5
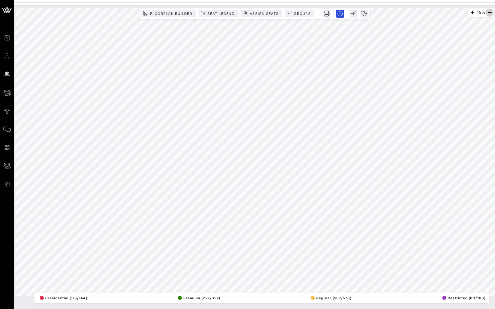
click at [491, 12] on icon "button" at bounding box center [489, 12] width 7 height 7
click at [439, 8] on div "36% Floorplan Builder Seat Legend Assign Seats Groups Exit All Reserved Shared …" at bounding box center [254, 152] width 486 height 295
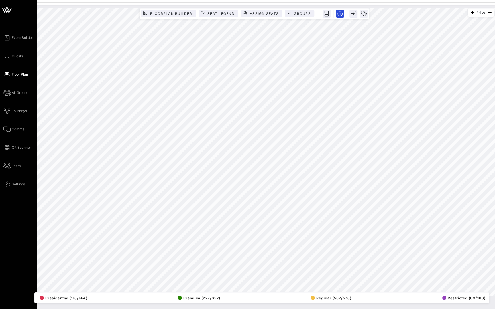
drag, startPoint x: 191, startPoint y: 0, endPoint x: 3, endPoint y: 36, distance: 191.8
click at [3, 36] on div "Event Builder Guests Floor Plan All Groups Journeys Comms QR Scanner Team Setti…" at bounding box center [18, 154] width 37 height 309
click at [6, 10] on icon at bounding box center [7, 10] width 14 height 14
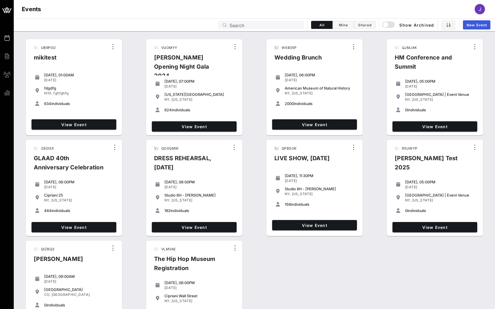
click at [478, 25] on span "New Event" at bounding box center [476, 25] width 21 height 4
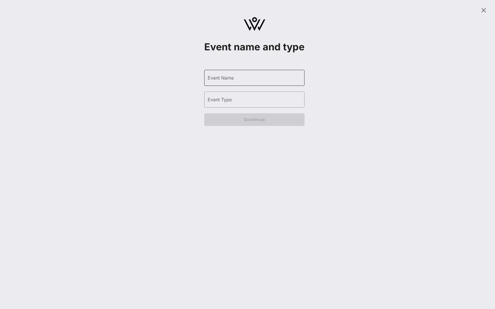
click at [251, 82] on input "Event Name" at bounding box center [254, 77] width 93 height 9
type input "Triton Super Tour"
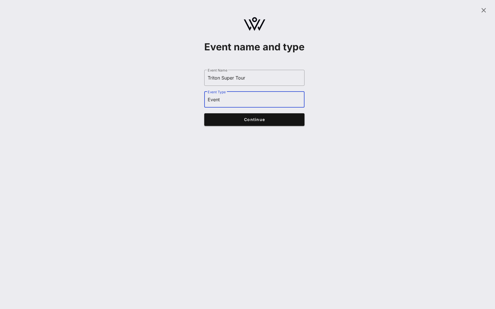
type input "Event"
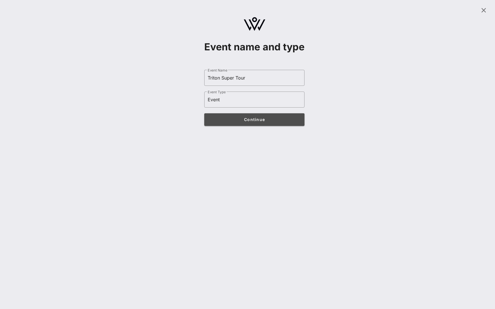
click at [283, 126] on button "Continue" at bounding box center [254, 119] width 100 height 13
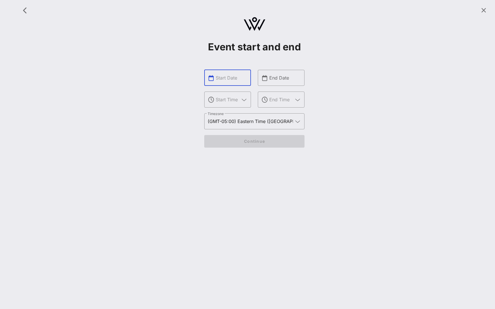
click at [234, 82] on input "text" at bounding box center [232, 77] width 32 height 9
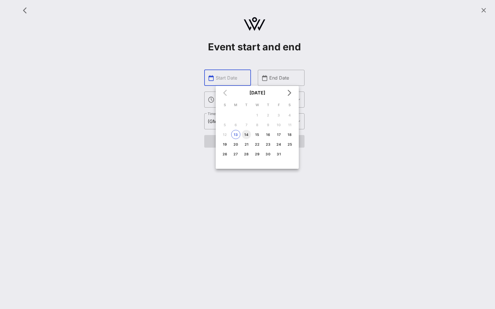
click at [247, 134] on div "14" at bounding box center [246, 135] width 9 height 4
type input "[DATE]"
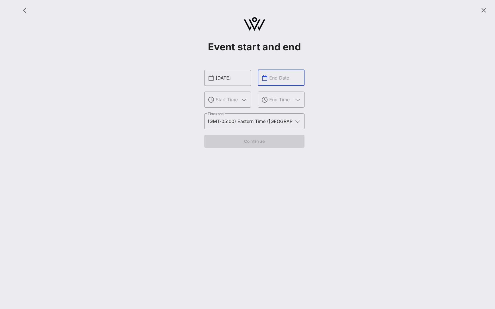
click at [280, 82] on input "text" at bounding box center [285, 77] width 32 height 9
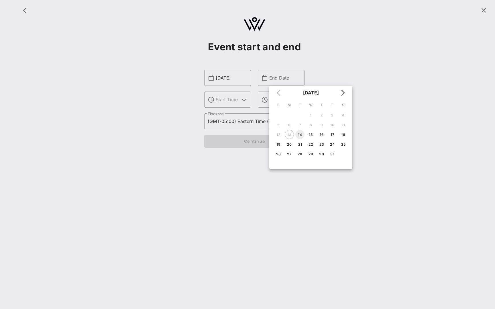
click at [299, 135] on div "14" at bounding box center [299, 135] width 9 height 4
type input "[DATE]"
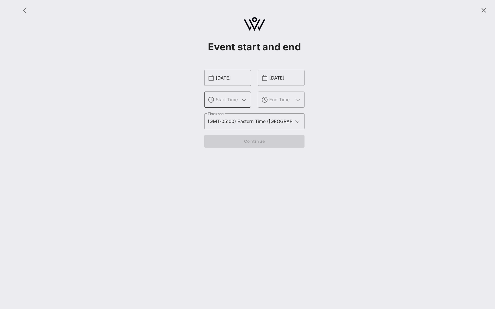
click at [237, 105] on div at bounding box center [232, 100] width 32 height 16
click at [229, 118] on div "9 AM" at bounding box center [228, 116] width 38 height 5
type input "9 AM"
click at [270, 104] on input "text" at bounding box center [281, 99] width 24 height 9
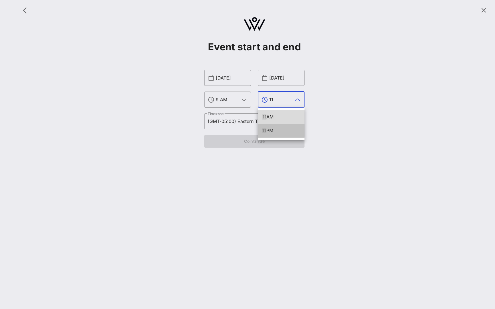
click at [275, 132] on div "11 PM" at bounding box center [281, 130] width 38 height 5
type input "11 PM"
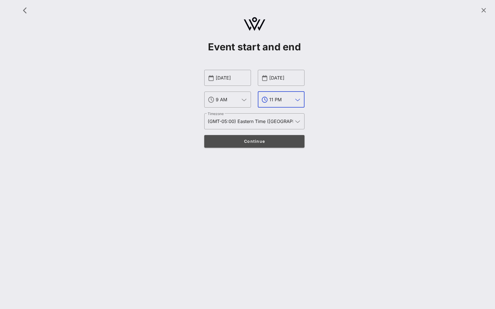
click at [271, 139] on span "Continue" at bounding box center [254, 141] width 89 height 5
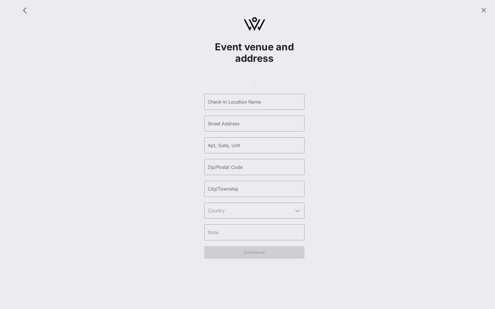
click at [254, 88] on gmp-place-autocomplete at bounding box center [254, 85] width 1 height 6
click at [255, 88] on gmp-place-autocomplete at bounding box center [254, 85] width 1 height 6
type input "[GEOGRAPHIC_DATA]"
type input "725"
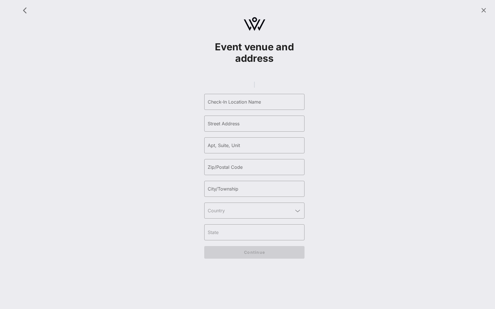
type input "08701"
type input "Lakewood"
type input "[GEOGRAPHIC_DATA]"
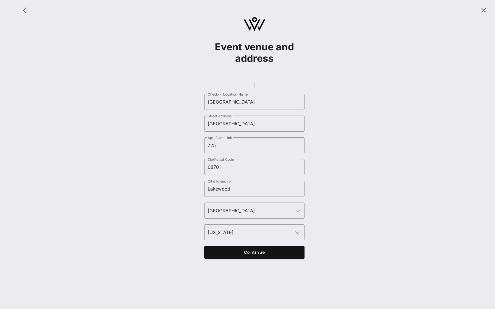
click at [274, 255] on span "Continue" at bounding box center [254, 252] width 89 height 5
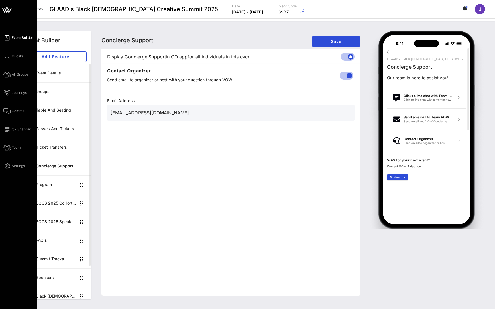
drag, startPoint x: 4, startPoint y: 76, endPoint x: 4, endPoint y: 88, distance: 12.0
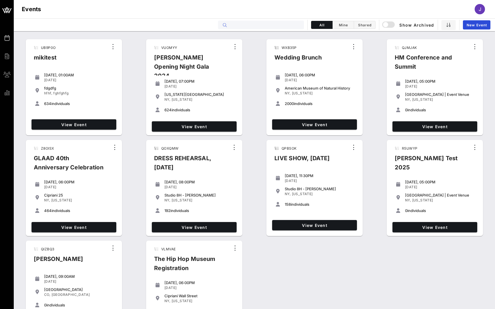
click at [276, 27] on input "text" at bounding box center [264, 24] width 71 height 7
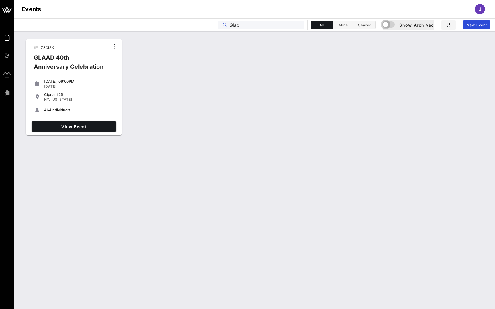
drag, startPoint x: 365, startPoint y: 14, endPoint x: 389, endPoint y: 26, distance: 26.6
click at [389, 26] on div "button" at bounding box center [385, 25] width 8 height 8
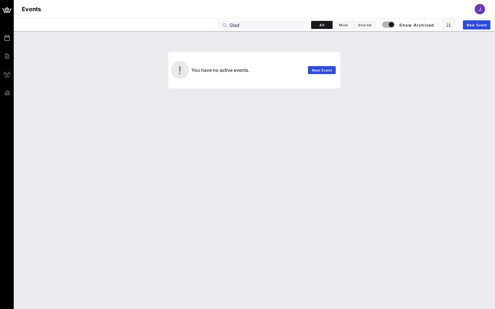
click at [237, 25] on input "Glad" at bounding box center [264, 24] width 71 height 7
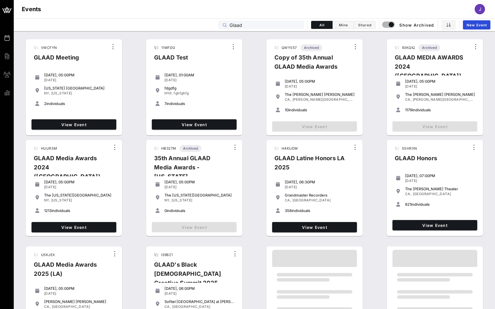
scroll to position [47, 0]
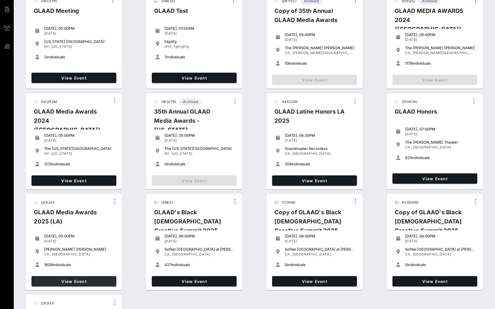
type input "Glaad"
click at [88, 282] on span "View Event" at bounding box center [74, 281] width 80 height 5
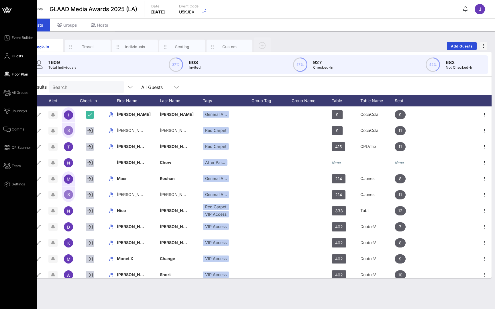
click at [11, 74] on link "Floor Plan" at bounding box center [15, 74] width 25 height 7
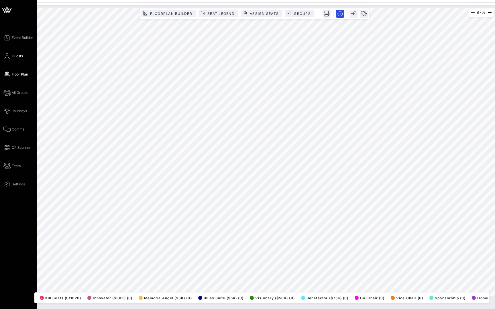
click at [9, 56] on icon at bounding box center [6, 56] width 7 height 1
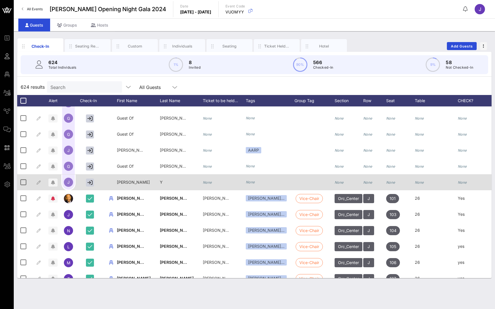
scroll to position [75, 0]
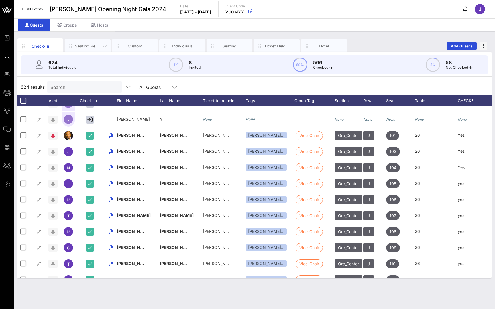
click at [88, 43] on div "Seating Requests" at bounding box center [88, 46] width 46 height 14
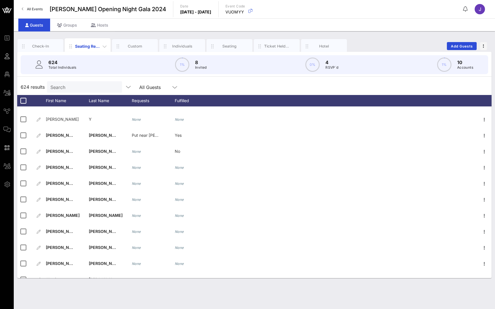
click at [92, 47] on div "Seating Requests" at bounding box center [87, 46] width 25 height 6
click at [133, 48] on div "Custom" at bounding box center [134, 46] width 25 height 5
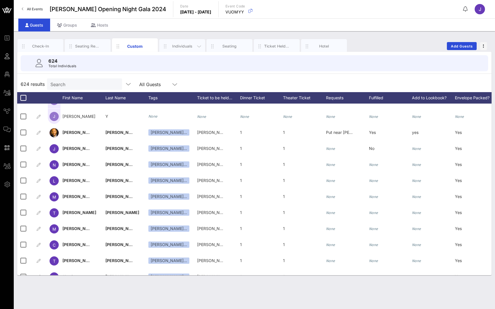
click at [192, 46] on div "Individuals" at bounding box center [182, 46] width 25 height 5
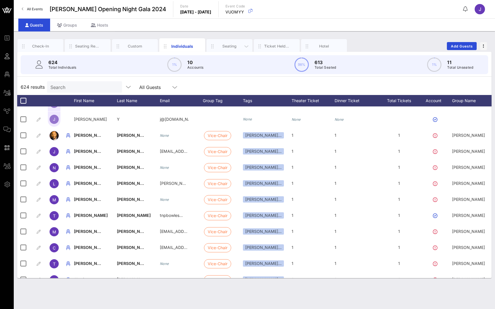
click at [225, 47] on div "Seating" at bounding box center [229, 46] width 25 height 5
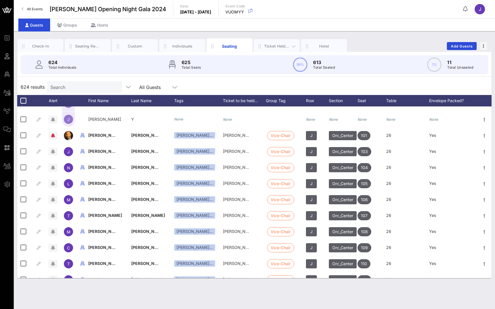
click at [264, 51] on div "Ticket Held Under" at bounding box center [277, 46] width 46 height 14
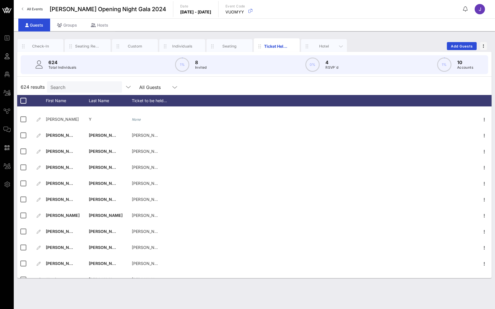
click at [316, 47] on div "Hotel" at bounding box center [323, 46] width 25 height 5
click at [90, 47] on div "Seating Requests" at bounding box center [87, 46] width 25 height 5
click at [40, 45] on div "Check-In" at bounding box center [40, 46] width 25 height 5
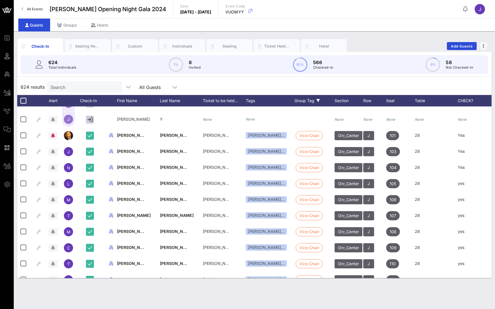
drag, startPoint x: 211, startPoint y: 129, endPoint x: 308, endPoint y: 101, distance: 101.1
click at [308, 101] on div "Group Tag" at bounding box center [314, 100] width 40 height 11
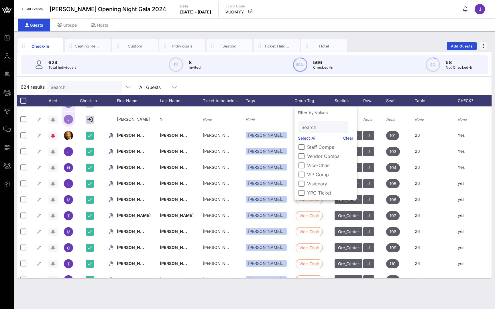
scroll to position [148, 0]
click at [304, 174] on div at bounding box center [301, 175] width 10 height 10
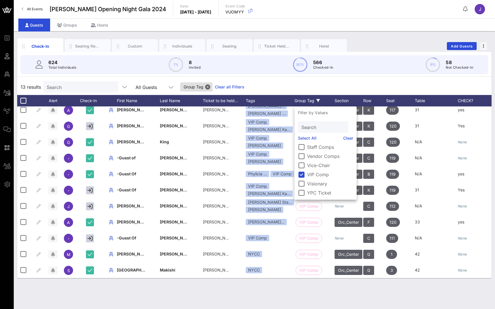
click at [342, 76] on div "624 Total Individuals 1% 8 Invited 90% 566 Checked-In 9% 58 Not Checked-In" at bounding box center [254, 65] width 481 height 26
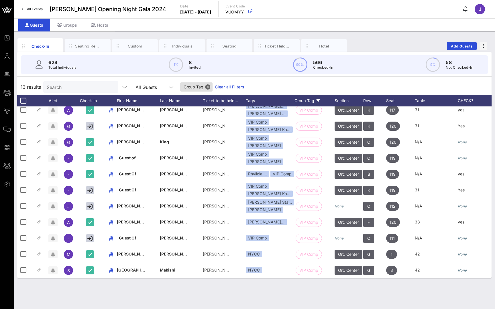
click at [22, 100] on div at bounding box center [23, 101] width 10 height 10
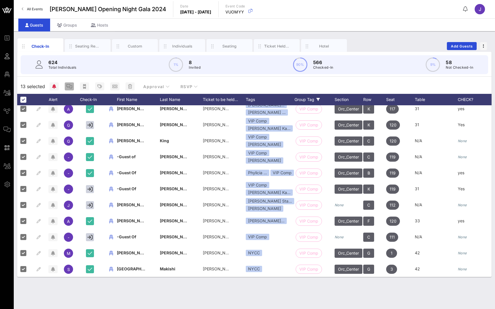
click at [70, 86] on icon "button" at bounding box center [69, 86] width 6 height 5
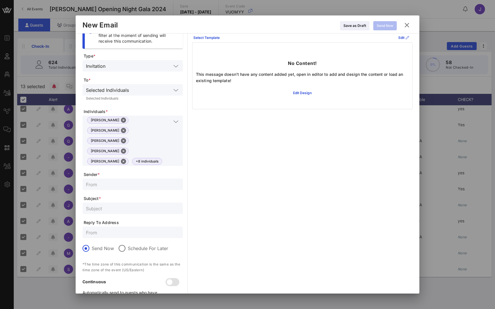
scroll to position [19, 0]
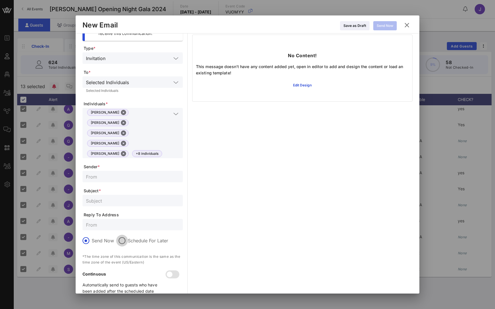
click at [124, 236] on div at bounding box center [122, 241] width 10 height 10
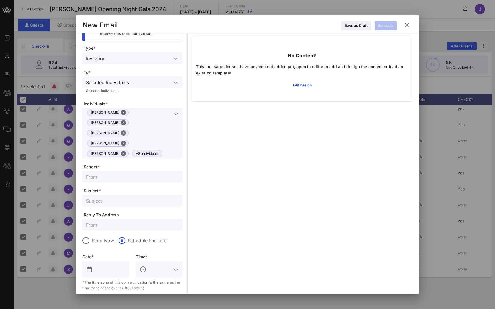
click at [122, 173] on input "text" at bounding box center [132, 176] width 93 height 7
type input "[PERSON_NAME]"
type input "VIP Pass Access"
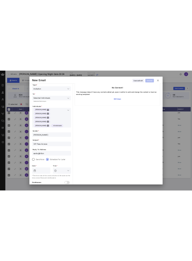
scroll to position [31, 0]
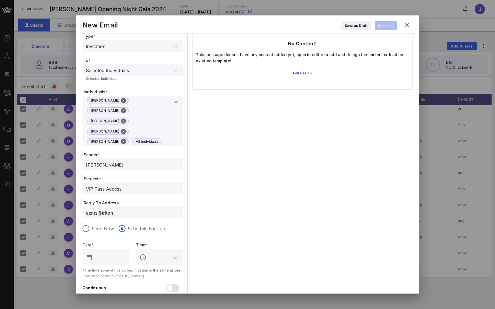
type input "eents@triton"
click at [409, 25] on icon at bounding box center [407, 25] width 8 height 7
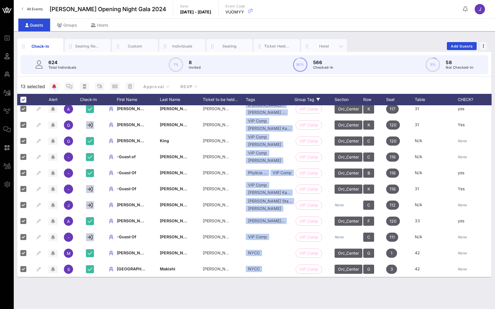
click at [326, 45] on div "Hotel" at bounding box center [323, 46] width 25 height 5
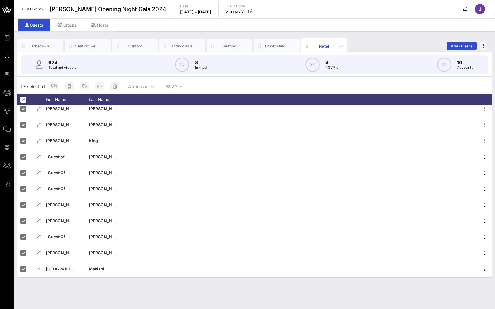
click at [325, 47] on div "Hotel" at bounding box center [323, 46] width 25 height 6
click at [23, 100] on div at bounding box center [23, 100] width 10 height 10
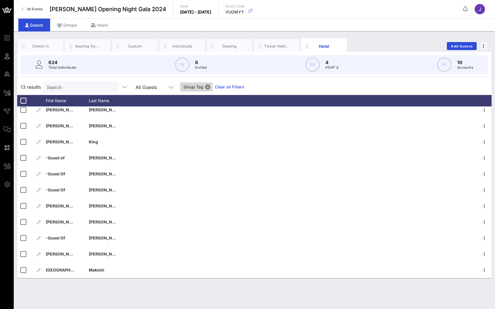
click at [210, 85] on button "Close" at bounding box center [207, 86] width 5 height 5
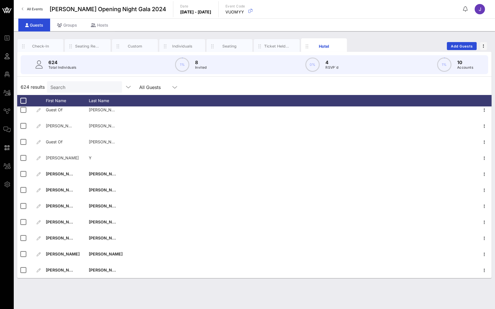
click at [495, 54] on div "624 Total Individuals 1% 8 Invited 0% 4 RSVP`d 1% 10 Accounts" at bounding box center [254, 65] width 481 height 26
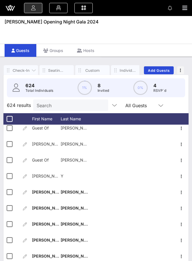
click at [23, 69] on div "Check-In" at bounding box center [20, 70] width 17 height 5
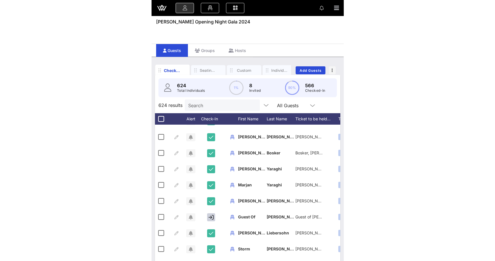
scroll to position [891, 0]
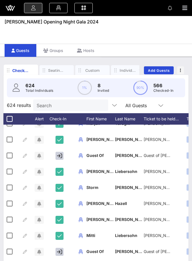
click at [131, 69] on div "Individuals" at bounding box center [128, 70] width 17 height 5
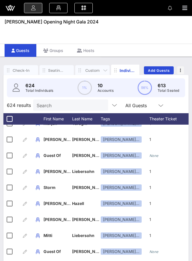
click at [90, 68] on div "Custom" at bounding box center [92, 70] width 17 height 5
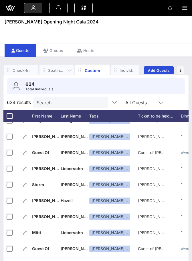
click at [60, 70] on div "Seating Requests" at bounding box center [56, 70] width 17 height 5
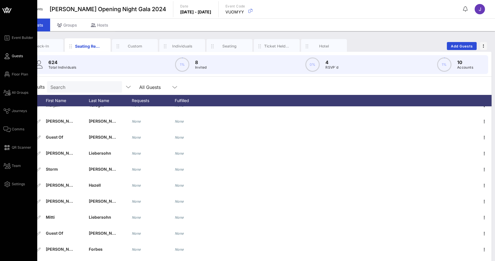
click at [9, 57] on icon at bounding box center [6, 56] width 7 height 1
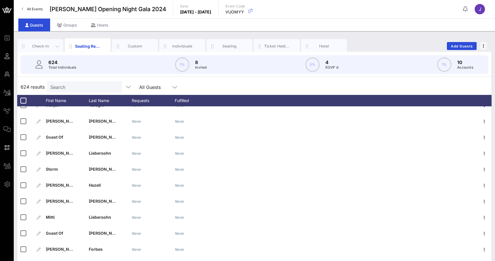
click at [40, 48] on div "Check-In" at bounding box center [40, 46] width 25 height 5
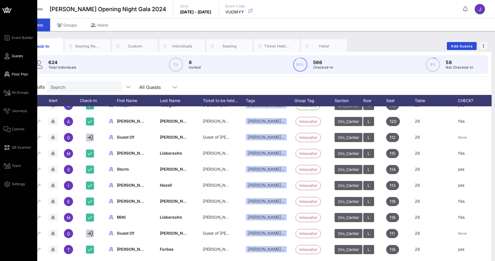
click at [7, 75] on icon at bounding box center [6, 74] width 7 height 1
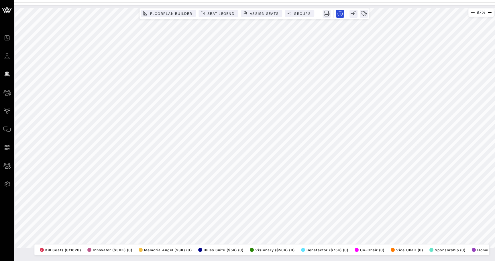
click at [7, 93] on icon at bounding box center [6, 92] width 7 height 1
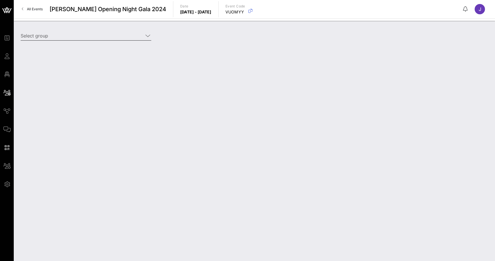
click at [66, 33] on input "Select group" at bounding box center [82, 35] width 123 height 9
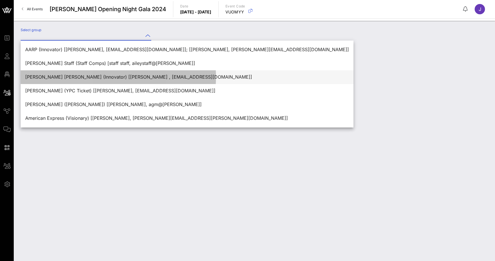
click at [55, 77] on div "Akin Gump (Innovator) [Callie , cbrzezinski@akingump.com]" at bounding box center [187, 76] width 324 height 5
type input "Akin Gump (Innovator) [Callie , cbrzezinski@akingump.com]"
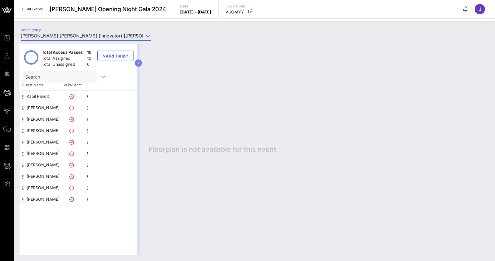
click at [137, 64] on icon "button" at bounding box center [138, 62] width 3 height 3
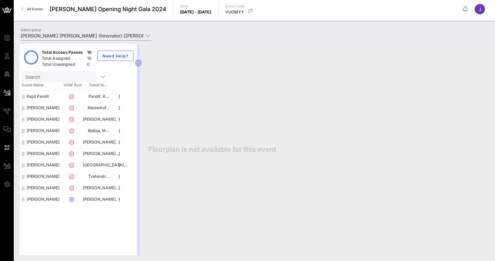
click at [42, 108] on div "Barbara Niederkofler" at bounding box center [43, 110] width 33 height 16
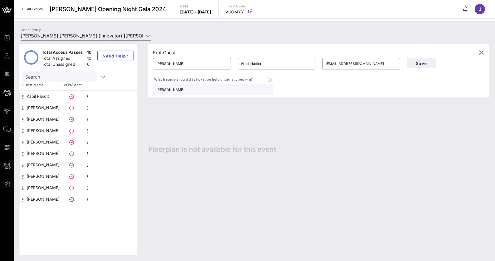
click at [42, 118] on div "Olivier De Moor" at bounding box center [43, 119] width 33 height 11
type input "Olivier"
type input "De Moor"
type input "odemoor@akingump.com"
type input "De Moor, Olivier"
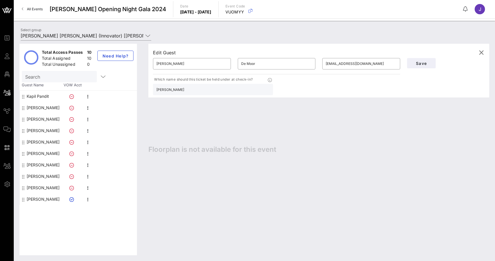
click at [42, 131] on div "Marissa Bellow" at bounding box center [43, 130] width 33 height 11
type input "Marissa"
type input "Bellow"
type input "mbellow@akingump.com"
type input "Bellow, Marissa"
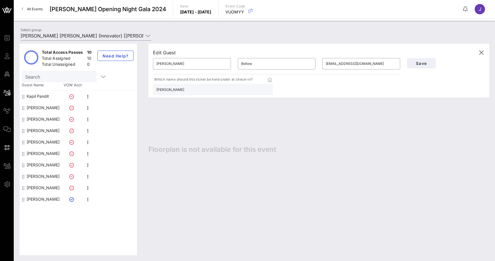
click at [44, 142] on div "Emily Goodman" at bounding box center [43, 142] width 33 height 11
type input "Emily"
type input "Goodman"
type input "goodmane@akingump.com"
type input "Goodman, Emily"
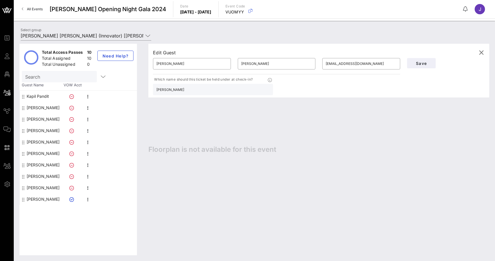
click at [47, 150] on div "Doug Rappaport" at bounding box center [43, 153] width 33 height 11
type input "Doug"
type input "Rappaport"
type input "darappaport@akingump.com"
type input "Rappaport, Doug"
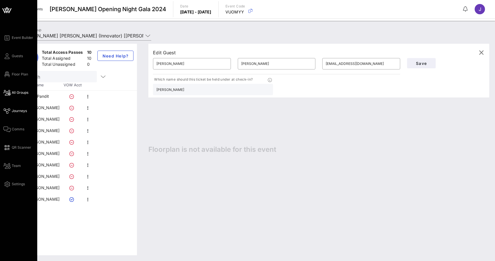
click at [9, 111] on icon at bounding box center [6, 111] width 7 height 1
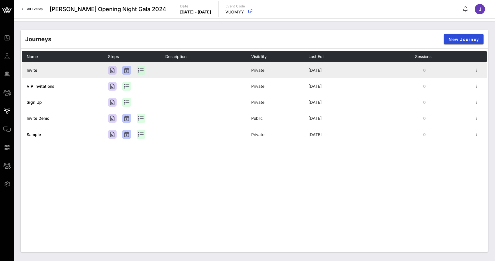
click at [33, 71] on span "Invite" at bounding box center [32, 70] width 11 height 5
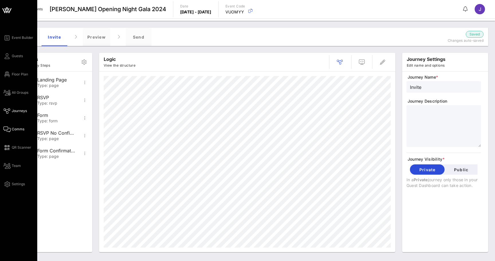
click at [9, 129] on icon at bounding box center [6, 129] width 7 height 1
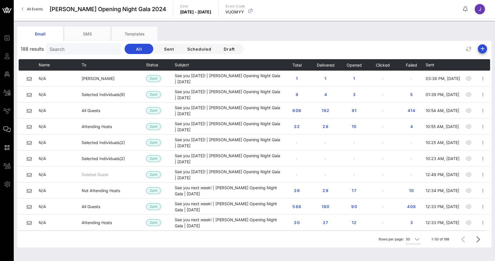
scroll to position [220, 0]
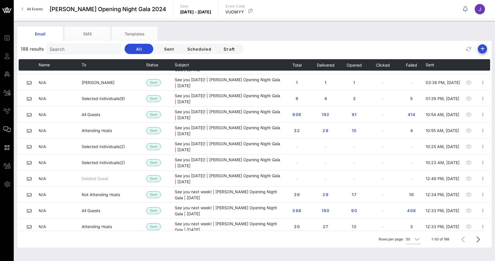
click at [410, 131] on span "4" at bounding box center [411, 130] width 9 height 5
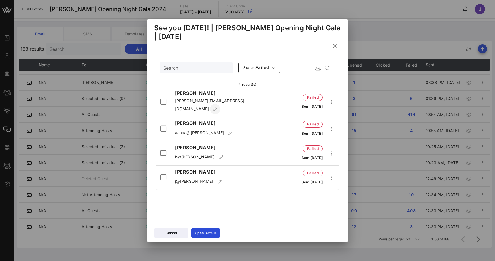
click at [218, 107] on icon "button" at bounding box center [215, 109] width 5 height 4
click at [336, 46] on icon at bounding box center [335, 46] width 9 height 8
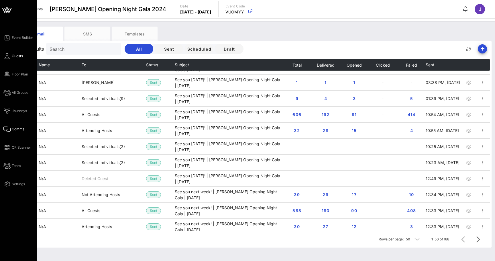
click at [8, 57] on icon at bounding box center [6, 56] width 7 height 1
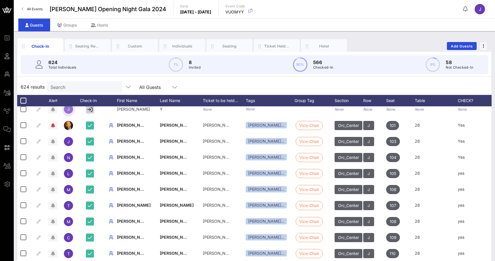
scroll to position [88, 0]
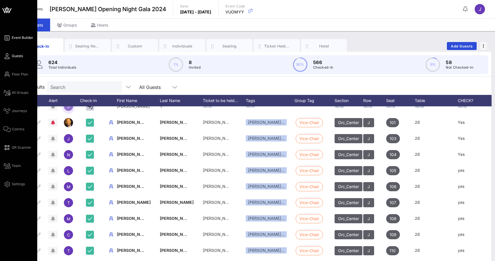
click at [6, 38] on icon at bounding box center [6, 38] width 7 height 1
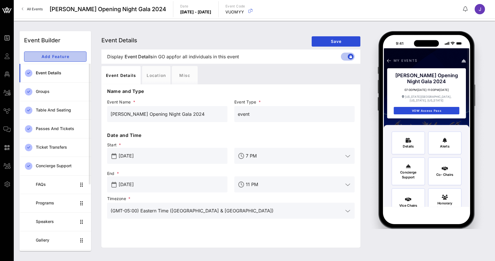
click at [58, 52] on button "Add Feature" at bounding box center [55, 57] width 62 height 10
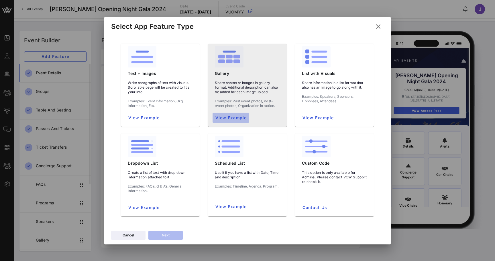
click at [237, 117] on span "View Example" at bounding box center [231, 117] width 32 height 5
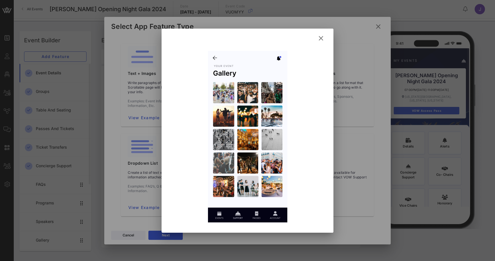
drag, startPoint x: 287, startPoint y: 56, endPoint x: 320, endPoint y: 39, distance: 37.1
click at [320, 39] on icon at bounding box center [321, 38] width 8 height 7
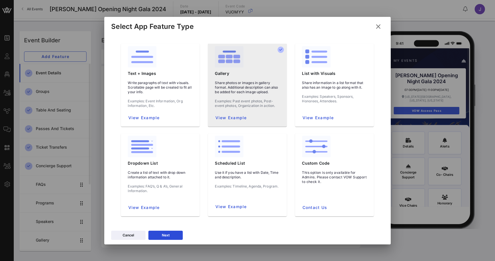
click at [241, 59] on img at bounding box center [229, 56] width 29 height 21
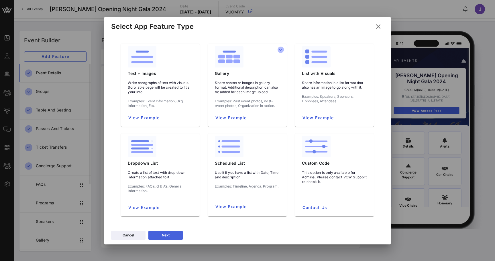
click at [168, 234] on div "Next" at bounding box center [166, 236] width 8 height 6
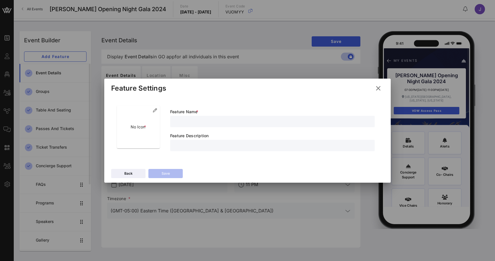
click at [193, 119] on input "text" at bounding box center [273, 121] width 198 height 7
type input "Sizzle Reel"
type input "Sizzle"
click at [184, 164] on div "No Icon * Feature Name * Sizzle Reel Feature Description Sizzle" at bounding box center [247, 132] width 286 height 70
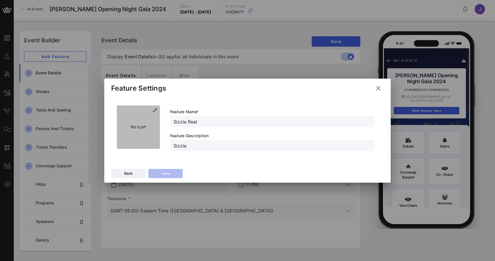
click at [153, 117] on div "No Icon *" at bounding box center [138, 127] width 43 height 43
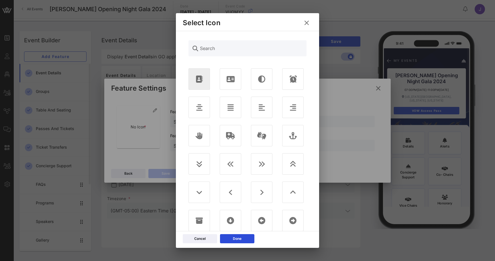
click at [201, 86] on div at bounding box center [198, 78] width 21 height 21
click at [242, 237] on button "Done" at bounding box center [237, 239] width 34 height 9
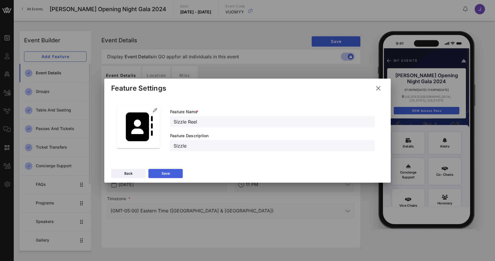
click at [169, 173] on div "Save" at bounding box center [166, 174] width 8 height 6
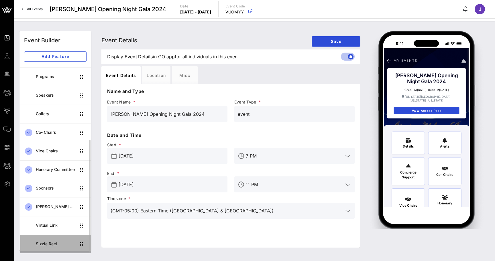
click at [51, 247] on div "Sizzle Reel" at bounding box center [56, 245] width 40 height 12
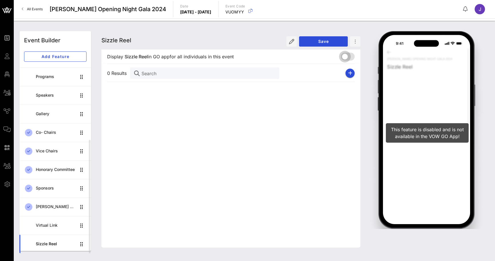
click at [347, 55] on div at bounding box center [345, 57] width 10 height 10
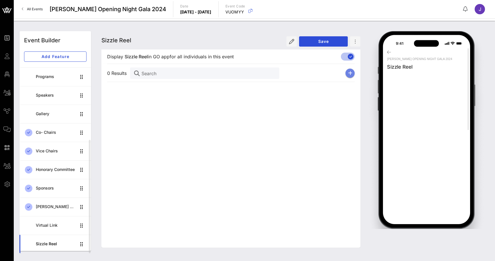
click at [350, 76] on button "button" at bounding box center [349, 73] width 9 height 9
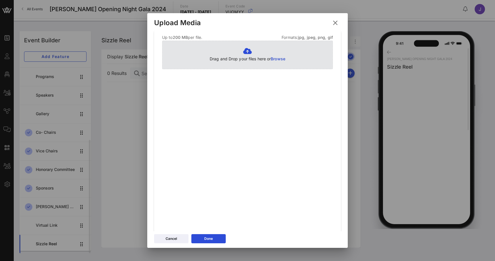
click at [279, 58] on span "Browse" at bounding box center [278, 58] width 15 height 5
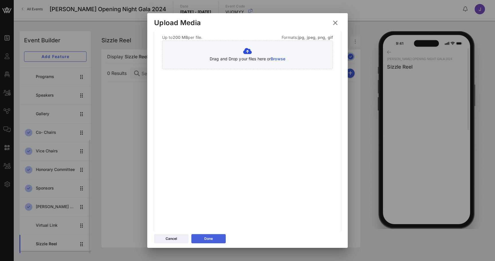
click at [215, 239] on button "Done" at bounding box center [208, 239] width 34 height 9
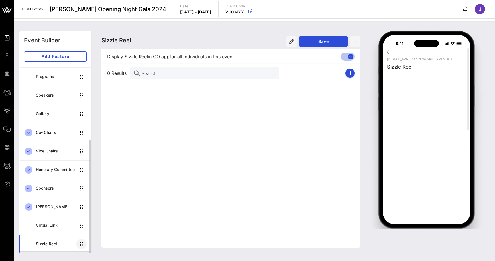
click at [80, 245] on icon "button" at bounding box center [81, 244] width 7 height 7
click at [44, 151] on div "Vice Chairs" at bounding box center [56, 151] width 40 height 5
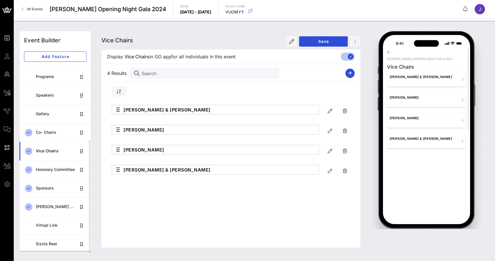
click at [10, 52] on div "Event Builder Guests Floor Plan All Groups Journeys Comms QR Scanner Team Setti…" at bounding box center [8, 110] width 10 height 153
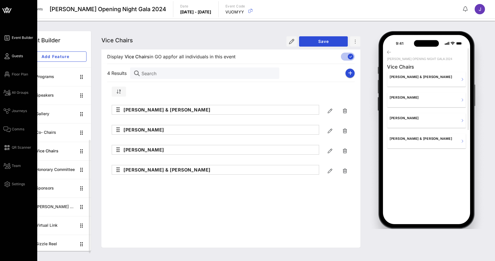
click at [10, 55] on link "Guests" at bounding box center [12, 56] width 19 height 7
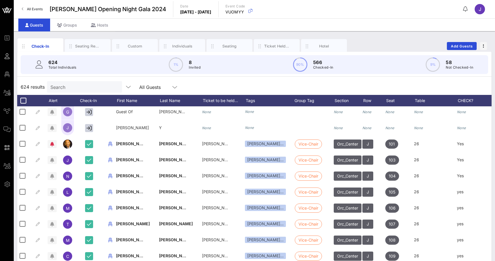
scroll to position [0, 1]
click at [251, 100] on div "Tags" at bounding box center [269, 100] width 49 height 11
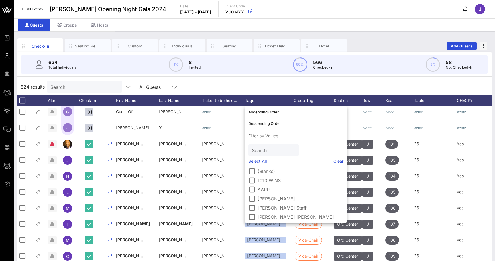
click at [260, 80] on div "624 results Search All Guests" at bounding box center [254, 87] width 474 height 16
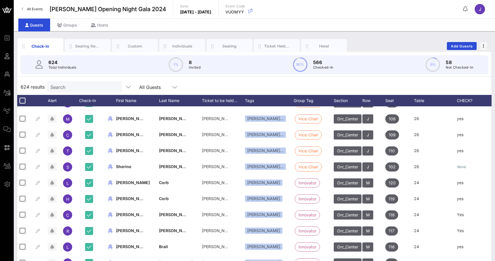
scroll to position [0, 0]
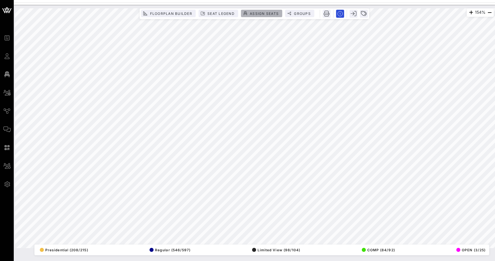
click at [266, 13] on span "Assign Seats" at bounding box center [263, 13] width 29 height 4
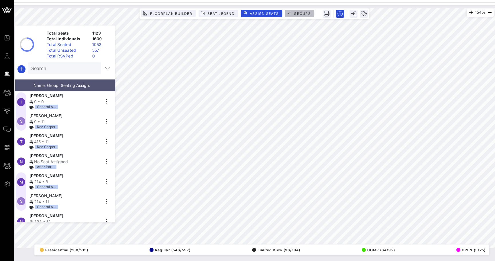
click at [299, 14] on span "Groups" at bounding box center [302, 13] width 17 height 4
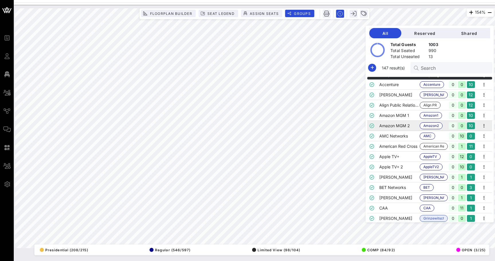
scroll to position [6, 0]
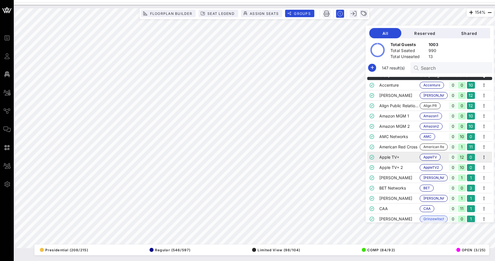
click at [389, 159] on td "Apple TV+" at bounding box center [399, 157] width 40 height 10
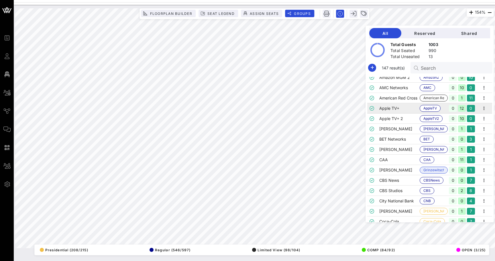
scroll to position [55, 0]
click at [389, 159] on td "CAA" at bounding box center [399, 160] width 40 height 10
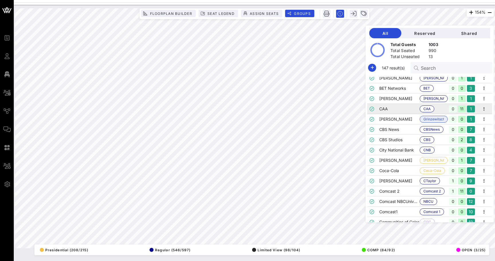
scroll to position [124, 0]
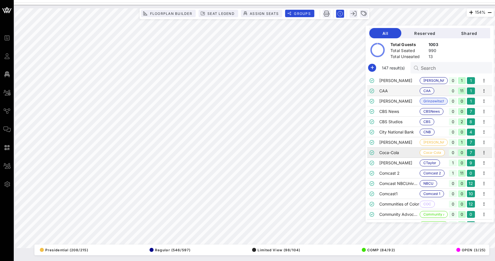
click at [392, 152] on td "Coca-Cola" at bounding box center [399, 153] width 40 height 10
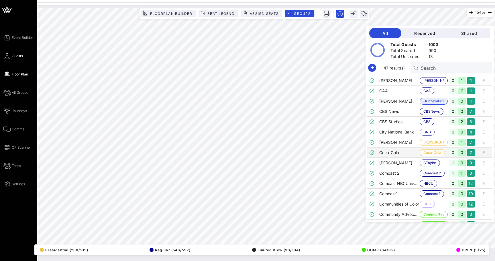
click at [5, 57] on icon at bounding box center [6, 56] width 7 height 1
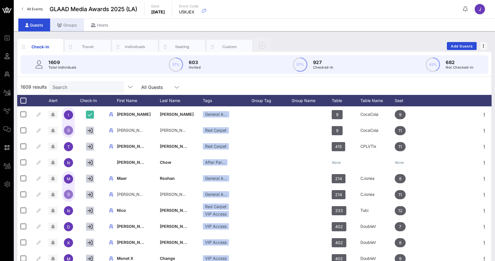
click at [69, 27] on div "Groups" at bounding box center [67, 25] width 34 height 13
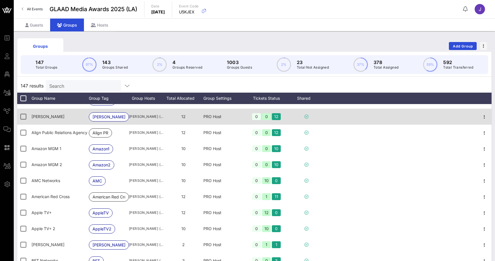
scroll to position [8, 0]
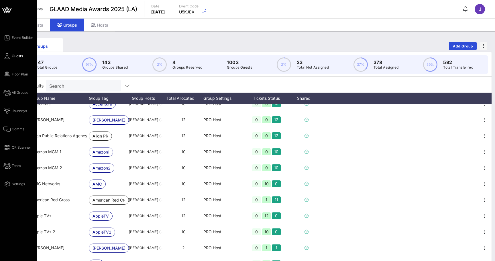
click at [7, 57] on icon at bounding box center [6, 56] width 7 height 1
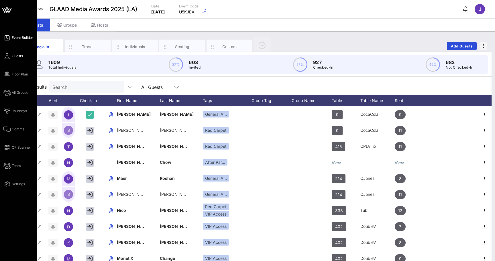
click at [12, 38] on span "Event Builder" at bounding box center [22, 37] width 21 height 5
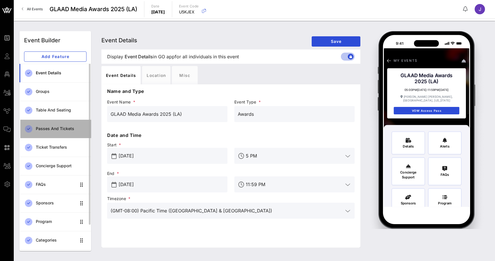
click at [52, 128] on div "Passes and Tickets" at bounding box center [61, 129] width 51 height 5
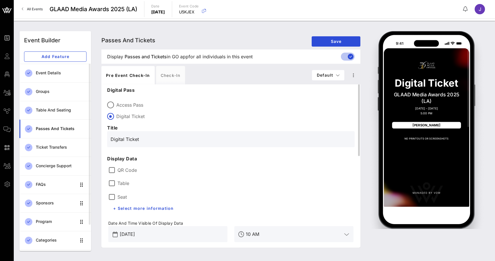
click at [129, 168] on label "QR Code" at bounding box center [235, 171] width 236 height 6
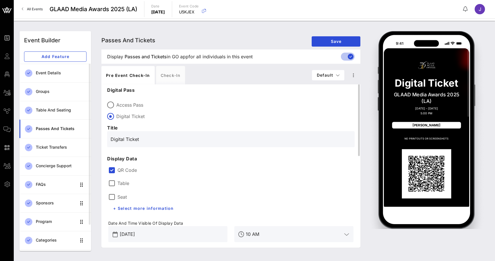
click at [123, 183] on label "Table" at bounding box center [123, 184] width 12 height 6
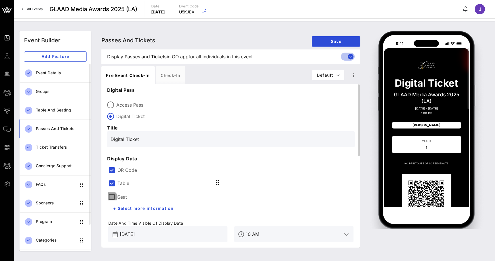
click at [116, 197] on div at bounding box center [112, 197] width 10 height 10
click at [139, 208] on span "+ Select more information" at bounding box center [143, 208] width 61 height 5
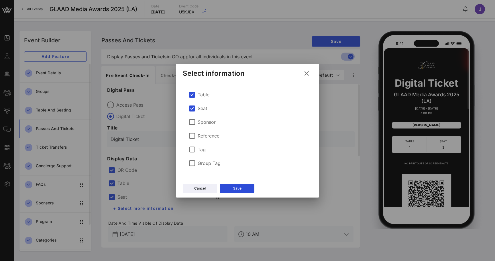
click at [307, 73] on icon at bounding box center [306, 73] width 8 height 7
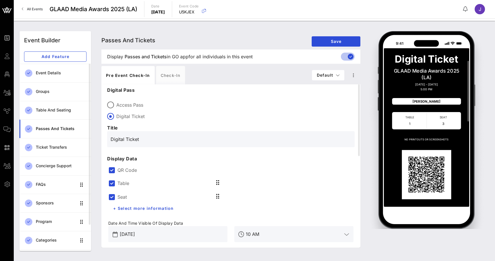
scroll to position [33, 0]
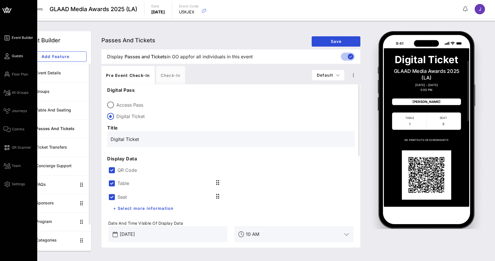
click at [11, 57] on link "Guests" at bounding box center [12, 56] width 19 height 7
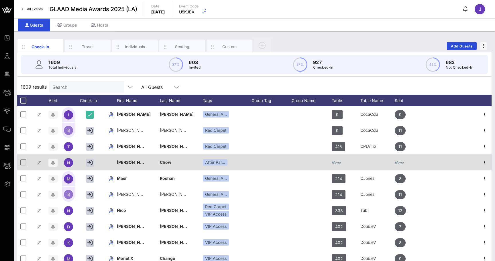
click at [338, 163] on icon "None" at bounding box center [336, 163] width 9 height 4
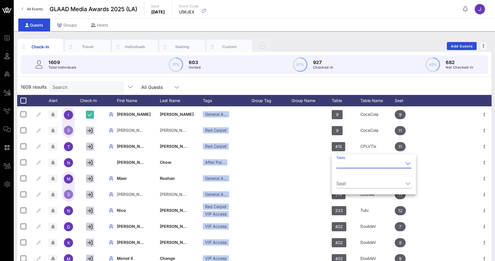
click at [338, 165] on input "Table" at bounding box center [369, 163] width 67 height 9
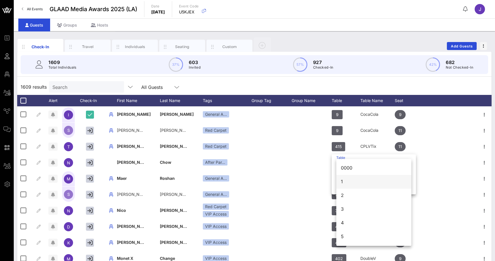
scroll to position [13, 0]
click at [360, 197] on div "3" at bounding box center [374, 196] width 66 height 5
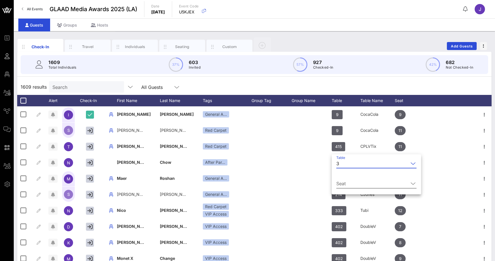
click at [346, 184] on input "Seat" at bounding box center [372, 183] width 72 height 9
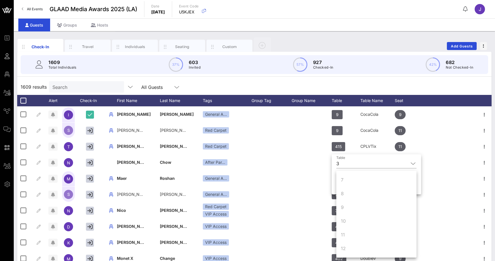
scroll to position [82, 0]
click at [353, 37] on div "Check-In Travel Individuals Seating Custom Add Guests" at bounding box center [254, 46] width 474 height 18
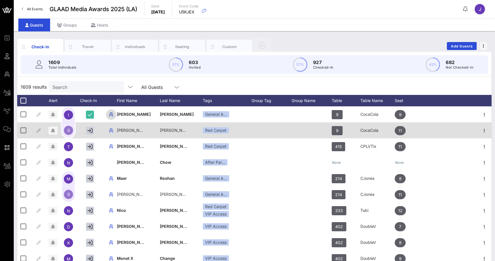
click at [111, 114] on icon "button" at bounding box center [111, 114] width 7 height 7
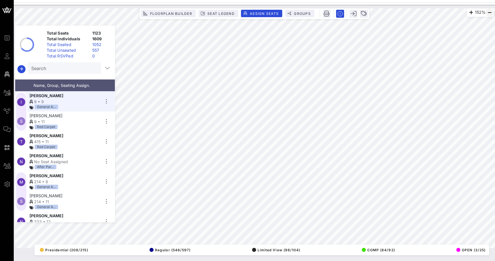
click at [490, 10] on icon "button" at bounding box center [489, 12] width 7 height 7
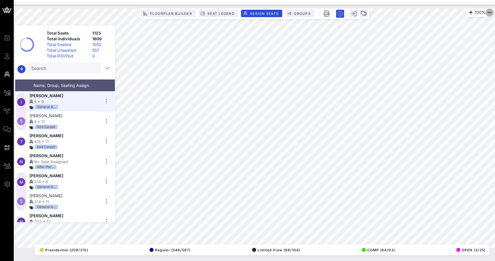
click at [490, 10] on icon "button" at bounding box center [489, 12] width 7 height 7
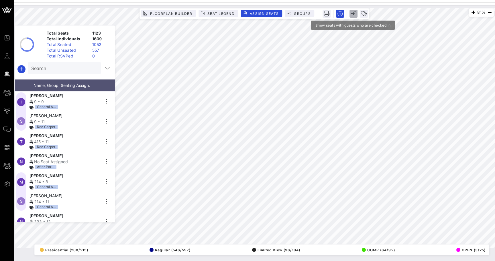
click at [353, 14] on icon "button" at bounding box center [354, 14] width 6 height 6
click at [355, 14] on icon "button" at bounding box center [354, 14] width 6 height 6
click at [353, 13] on icon "button" at bounding box center [354, 14] width 6 height 6
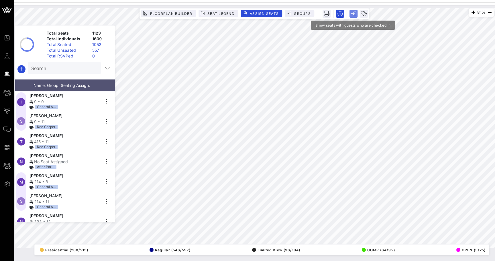
click at [353, 13] on icon "button" at bounding box center [354, 14] width 6 height 6
click at [354, 13] on icon "button" at bounding box center [354, 14] width 6 height 6
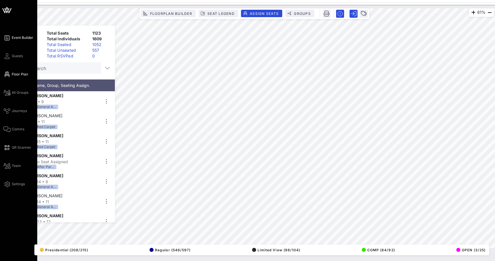
click at [18, 39] on span "Event Builder" at bounding box center [22, 37] width 21 height 5
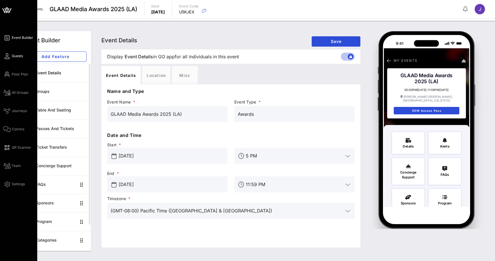
click at [15, 56] on span "Guests" at bounding box center [17, 56] width 11 height 5
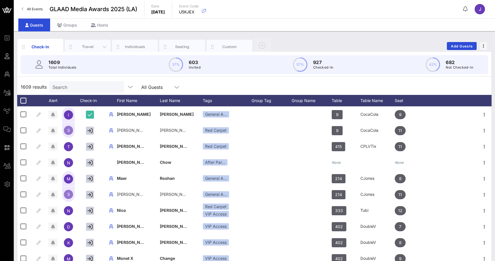
click at [90, 48] on div "Travel" at bounding box center [87, 46] width 25 height 5
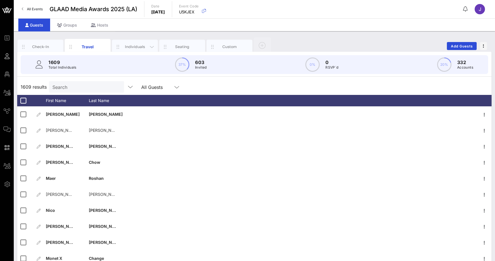
click at [136, 47] on div "Individuals" at bounding box center [134, 46] width 25 height 5
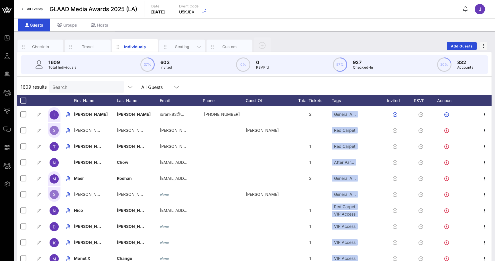
click at [178, 46] on div "Seating" at bounding box center [182, 46] width 25 height 5
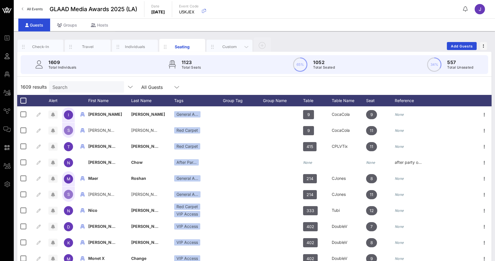
click at [229, 48] on div "Custom" at bounding box center [229, 46] width 25 height 5
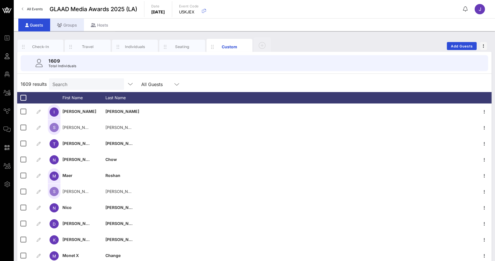
click at [68, 29] on div "Groups" at bounding box center [67, 25] width 34 height 13
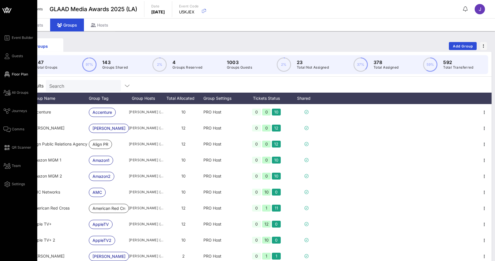
click at [12, 74] on span "Floor Plan" at bounding box center [20, 74] width 16 height 5
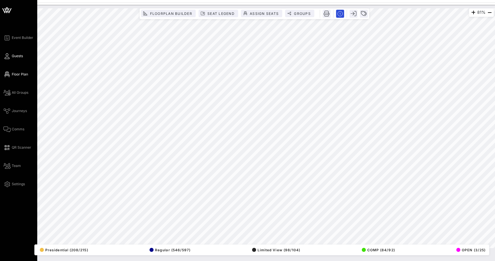
drag, startPoint x: 172, startPoint y: 6, endPoint x: 9, endPoint y: 55, distance: 170.4
click at [9, 56] on icon at bounding box center [6, 56] width 7 height 1
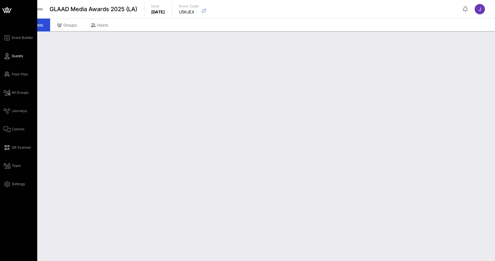
click at [11, 58] on link "Guests" at bounding box center [12, 56] width 19 height 7
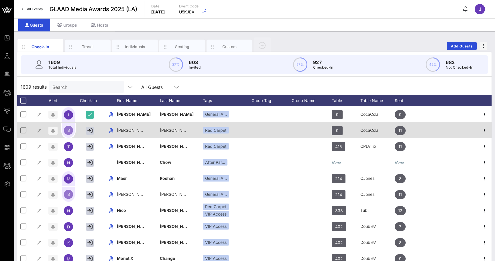
scroll to position [37, 0]
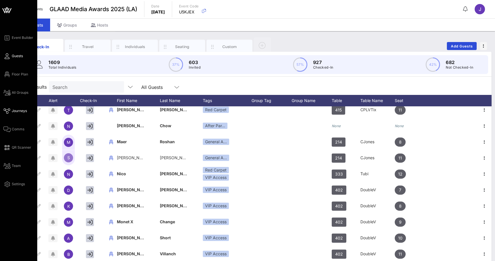
click at [19, 112] on span "Journeys" at bounding box center [19, 111] width 15 height 5
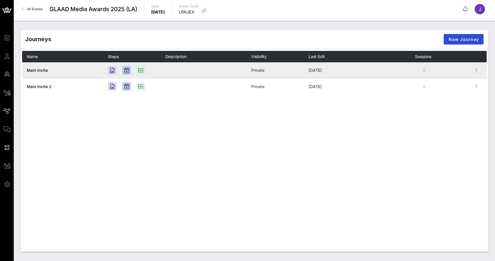
click at [40, 70] on span "Main invite" at bounding box center [37, 70] width 21 height 5
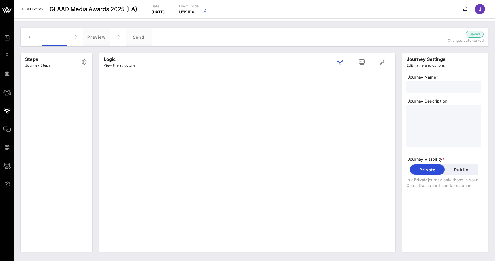
type input "Main invite"
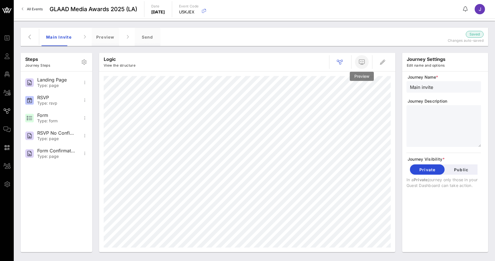
click at [363, 61] on icon "button" at bounding box center [361, 62] width 7 height 7
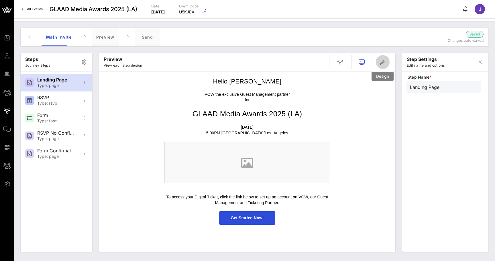
click at [384, 63] on icon "button" at bounding box center [382, 62] width 7 height 7
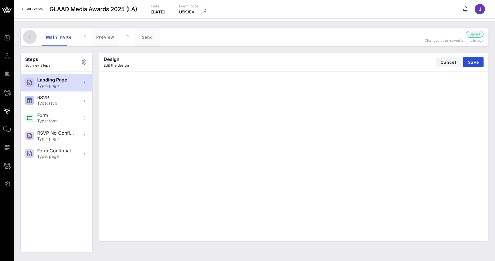
click at [30, 36] on icon "button" at bounding box center [29, 37] width 7 height 7
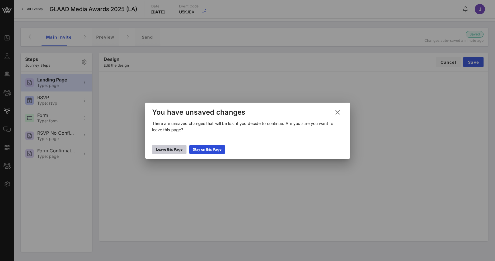
click at [177, 150] on div "Leave this Page" at bounding box center [169, 150] width 26 height 6
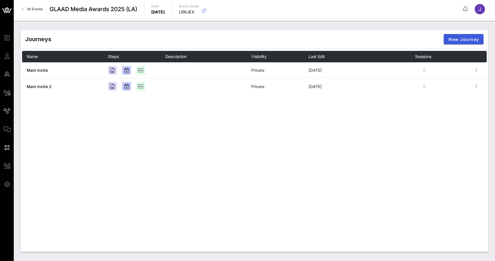
click at [454, 39] on span "New Journey" at bounding box center [463, 39] width 31 height 5
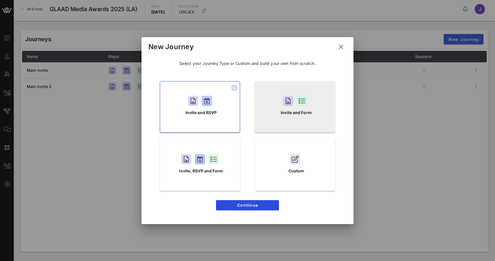
click at [298, 110] on p "Invite and Form" at bounding box center [296, 113] width 31 height 6
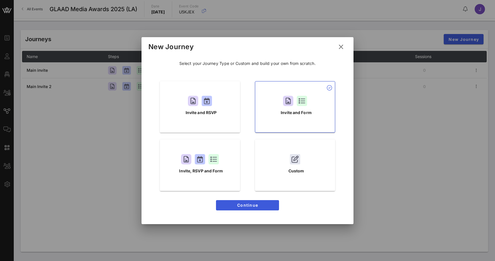
click at [267, 207] on span "Continue" at bounding box center [247, 205] width 54 height 5
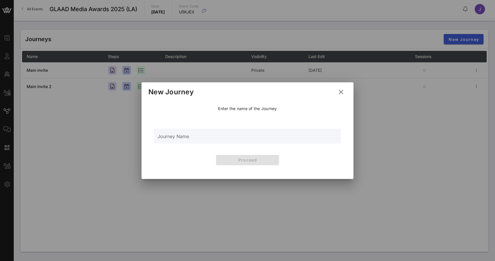
click at [264, 134] on div "Journey Name" at bounding box center [247, 136] width 180 height 15
type input "Invite and Form for Triton"
click at [255, 161] on span "Proceed" at bounding box center [247, 160] width 54 height 5
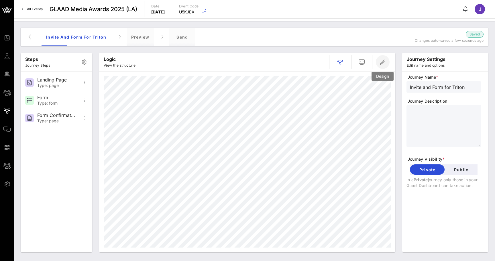
click at [380, 60] on icon "button" at bounding box center [382, 62] width 7 height 7
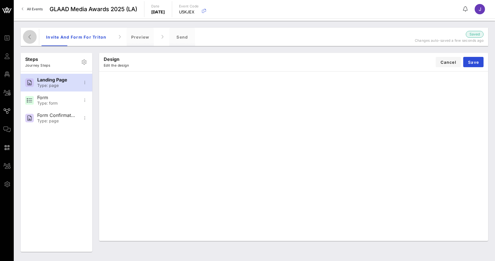
click at [30, 37] on icon "button" at bounding box center [29, 37] width 7 height 7
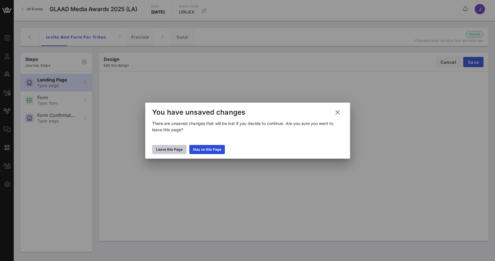
click at [178, 150] on div "Leave this Page" at bounding box center [169, 150] width 26 height 6
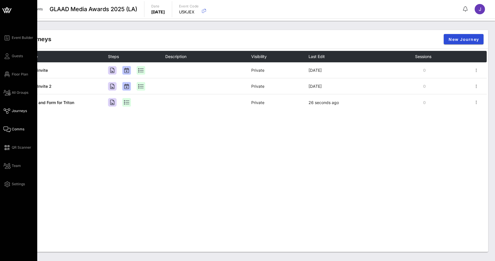
click at [8, 130] on icon at bounding box center [6, 129] width 7 height 1
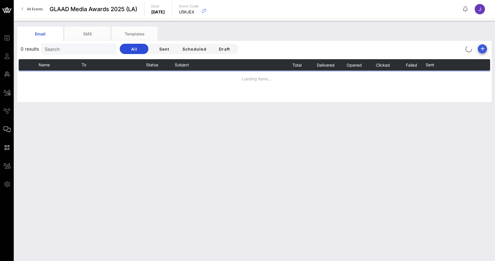
click at [484, 50] on icon "button" at bounding box center [482, 49] width 7 height 7
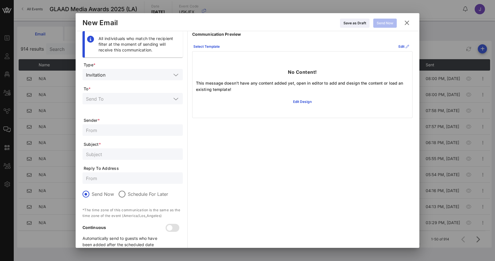
click at [151, 74] on input "text" at bounding box center [140, 74] width 64 height 7
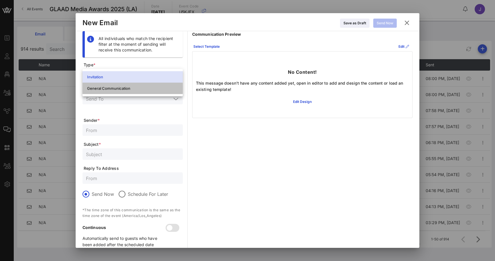
click at [142, 87] on div "General Communication" at bounding box center [132, 88] width 91 height 5
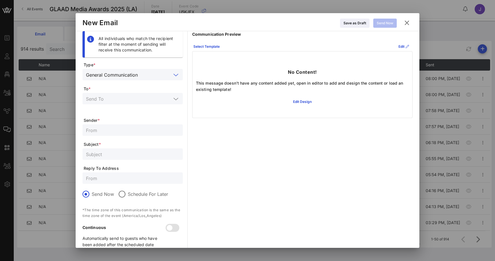
click at [137, 99] on input "text" at bounding box center [128, 98] width 85 height 7
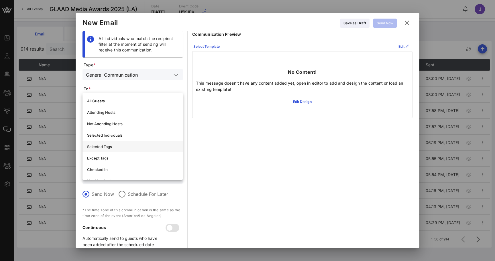
click at [119, 149] on div "Selected Tags" at bounding box center [132, 147] width 91 height 5
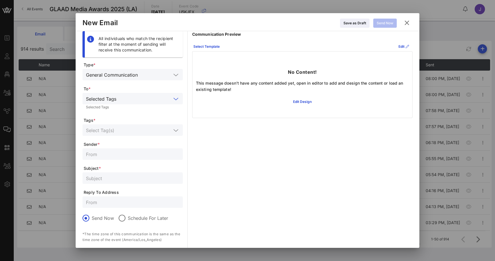
click at [124, 130] on input "text" at bounding box center [128, 130] width 85 height 7
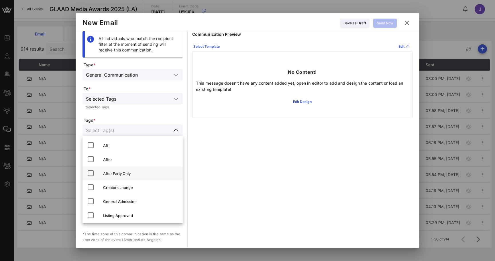
scroll to position [72, 0]
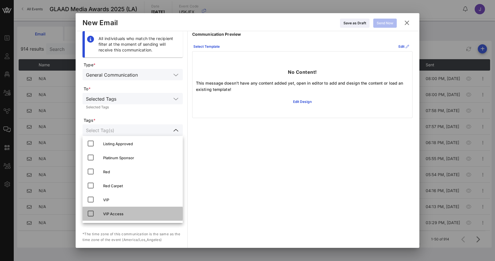
click at [113, 215] on div "VIP Access" at bounding box center [140, 214] width 75 height 5
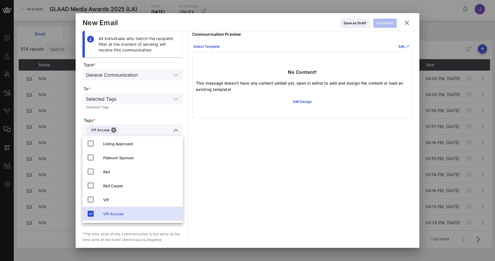
click at [163, 114] on form "Type * General Communication To * Selected Tags Selected Tags Tags * VIP Access…" at bounding box center [132, 169] width 100 height 215
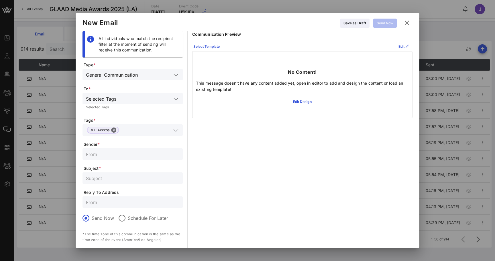
click at [130, 153] on input "text" at bounding box center [132, 154] width 93 height 7
type input "Triton Events Team"
type input "Confirm your registration"
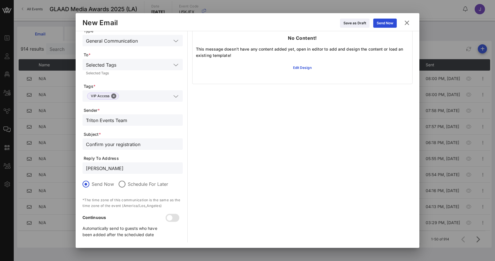
scroll to position [34, 0]
type input "[PERSON_NAME]"
click at [174, 219] on div at bounding box center [170, 218] width 10 height 10
click at [405, 21] on icon at bounding box center [407, 22] width 8 height 7
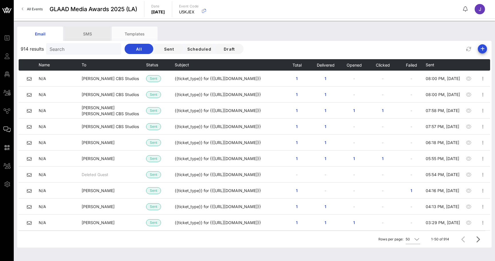
click at [87, 36] on div "SMS" at bounding box center [87, 34] width 46 height 14
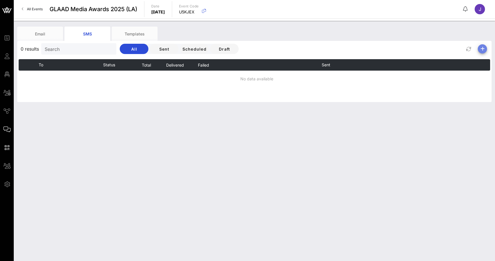
click at [483, 49] on icon "button" at bounding box center [482, 49] width 7 height 7
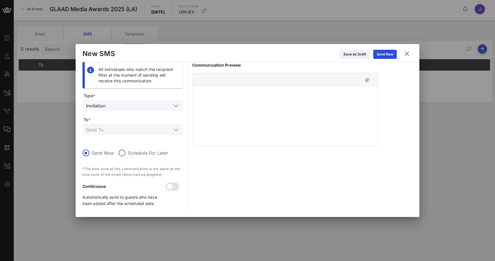
click at [134, 105] on input "text" at bounding box center [140, 105] width 64 height 7
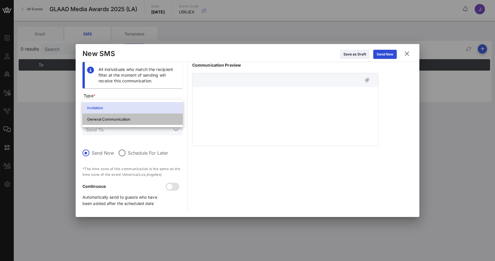
click at [127, 120] on div "General Communication" at bounding box center [132, 119] width 91 height 5
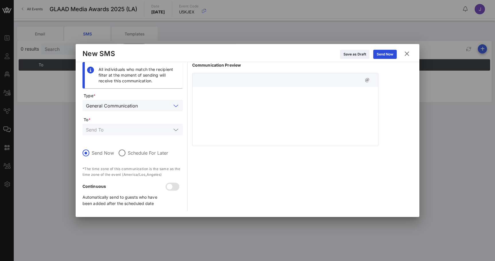
click at [123, 131] on input "text" at bounding box center [128, 129] width 85 height 7
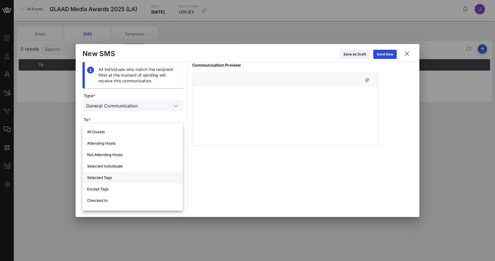
scroll to position [43, 0]
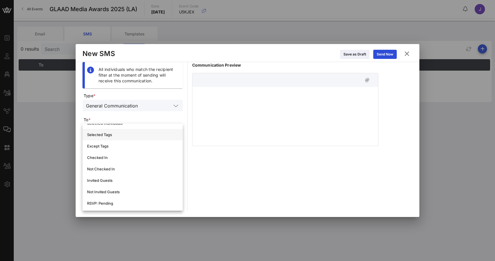
click at [116, 136] on div "Selected Tags" at bounding box center [132, 135] width 91 height 5
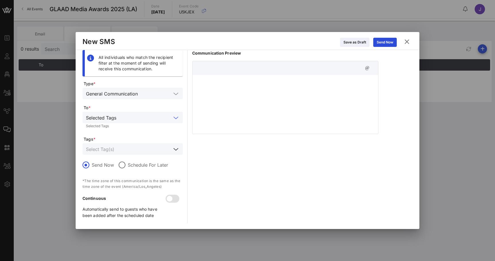
click at [117, 150] on input "text" at bounding box center [128, 148] width 85 height 7
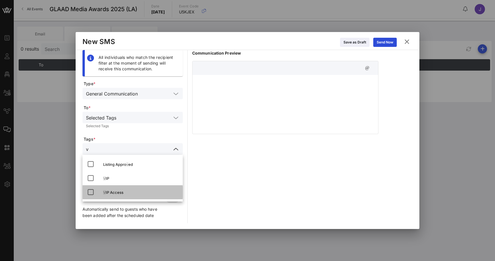
click at [120, 193] on div "V IP Access" at bounding box center [140, 192] width 75 height 5
type input "v"
click at [232, 147] on div "Communication Preview" at bounding box center [285, 137] width 186 height 174
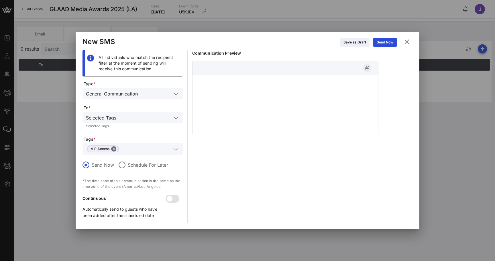
click at [368, 70] on icon "button" at bounding box center [367, 68] width 7 height 7
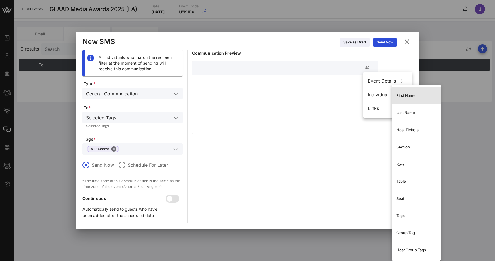
click at [398, 93] on div "First Name" at bounding box center [416, 95] width 40 height 9
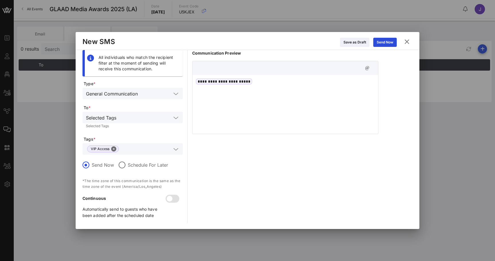
click at [407, 44] on icon at bounding box center [407, 41] width 8 height 7
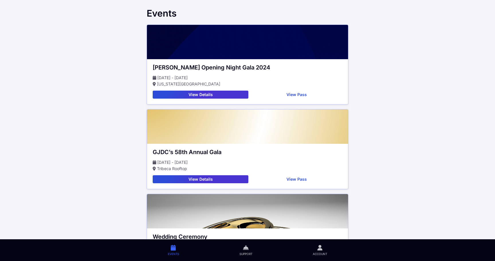
click at [229, 94] on button "View Details" at bounding box center [201, 95] width 96 height 8
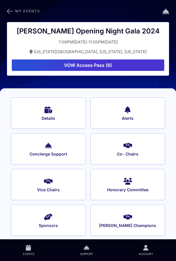
click at [26, 12] on span "My Events" at bounding box center [27, 10] width 25 height 3
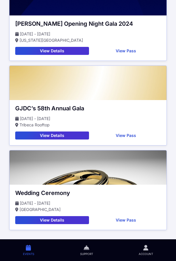
scroll to position [44, 0]
click at [57, 134] on button "View Details" at bounding box center [52, 136] width 74 height 8
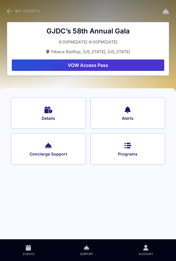
click at [136, 112] on button "Alerts" at bounding box center [127, 113] width 75 height 31
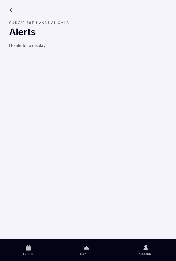
click at [14, 10] on icon at bounding box center [12, 10] width 6 height 6
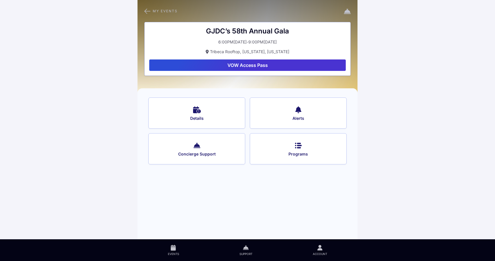
click at [307, 118] on span "Alerts" at bounding box center [297, 118] width 81 height 5
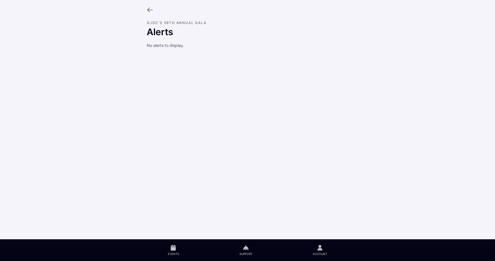
click at [149, 9] on icon at bounding box center [150, 10] width 6 height 6
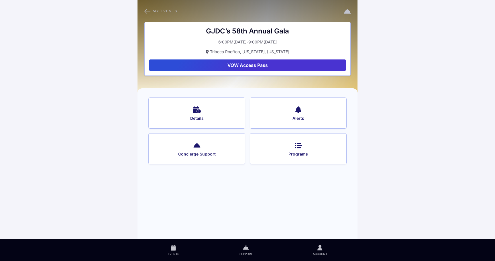
click at [230, 148] on button "Concierge Support" at bounding box center [196, 148] width 97 height 31
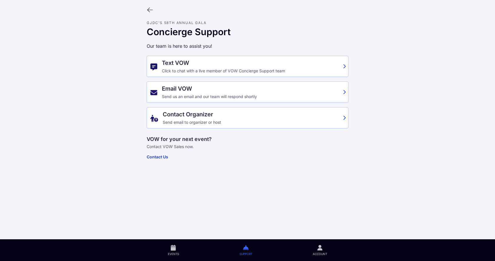
click at [214, 116] on div "Contact Organizer" at bounding box center [251, 114] width 177 height 7
